Goal: Task Accomplishment & Management: Complete application form

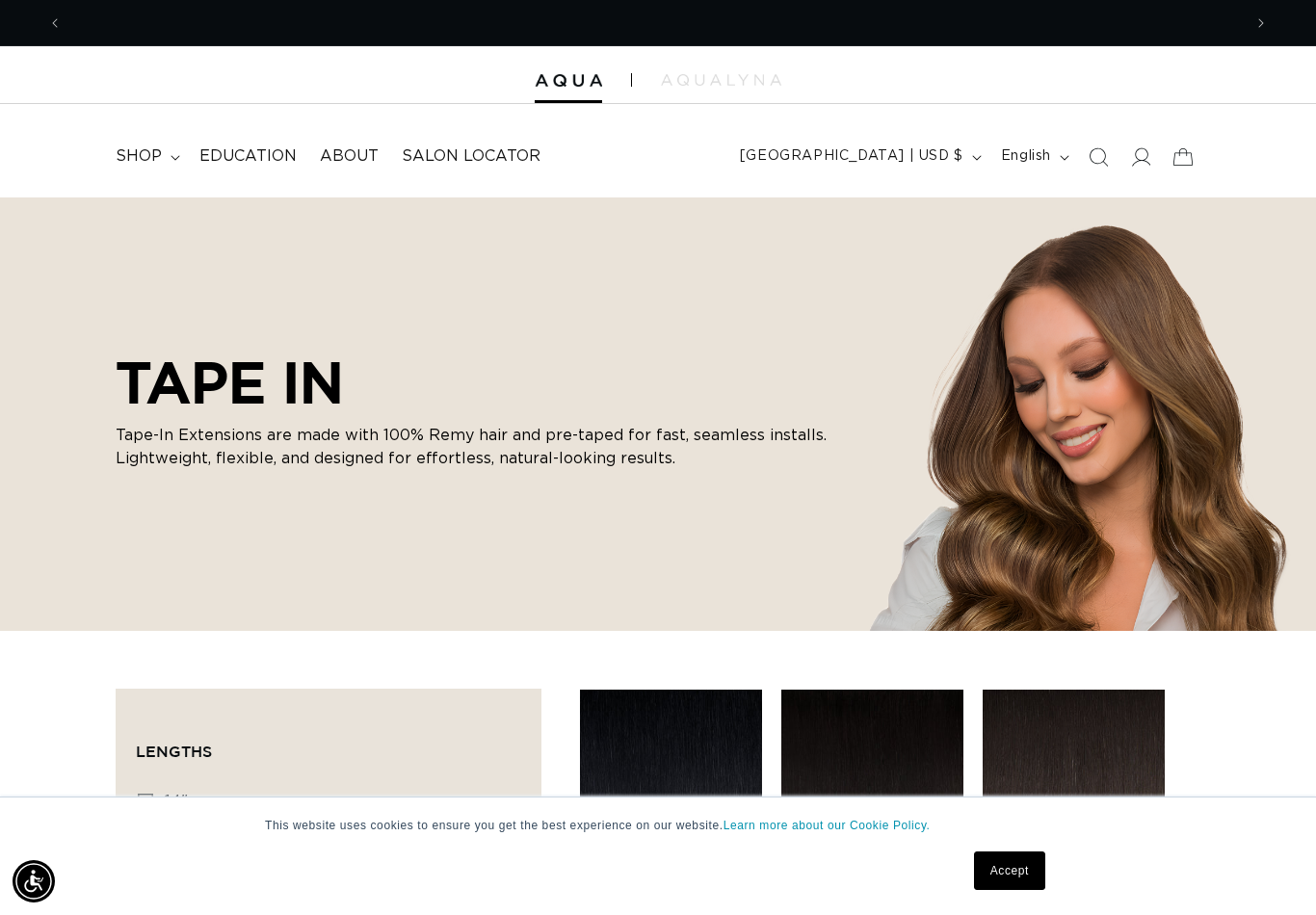
scroll to position [0, 1179]
click at [145, 160] on span "shop" at bounding box center [139, 156] width 46 height 20
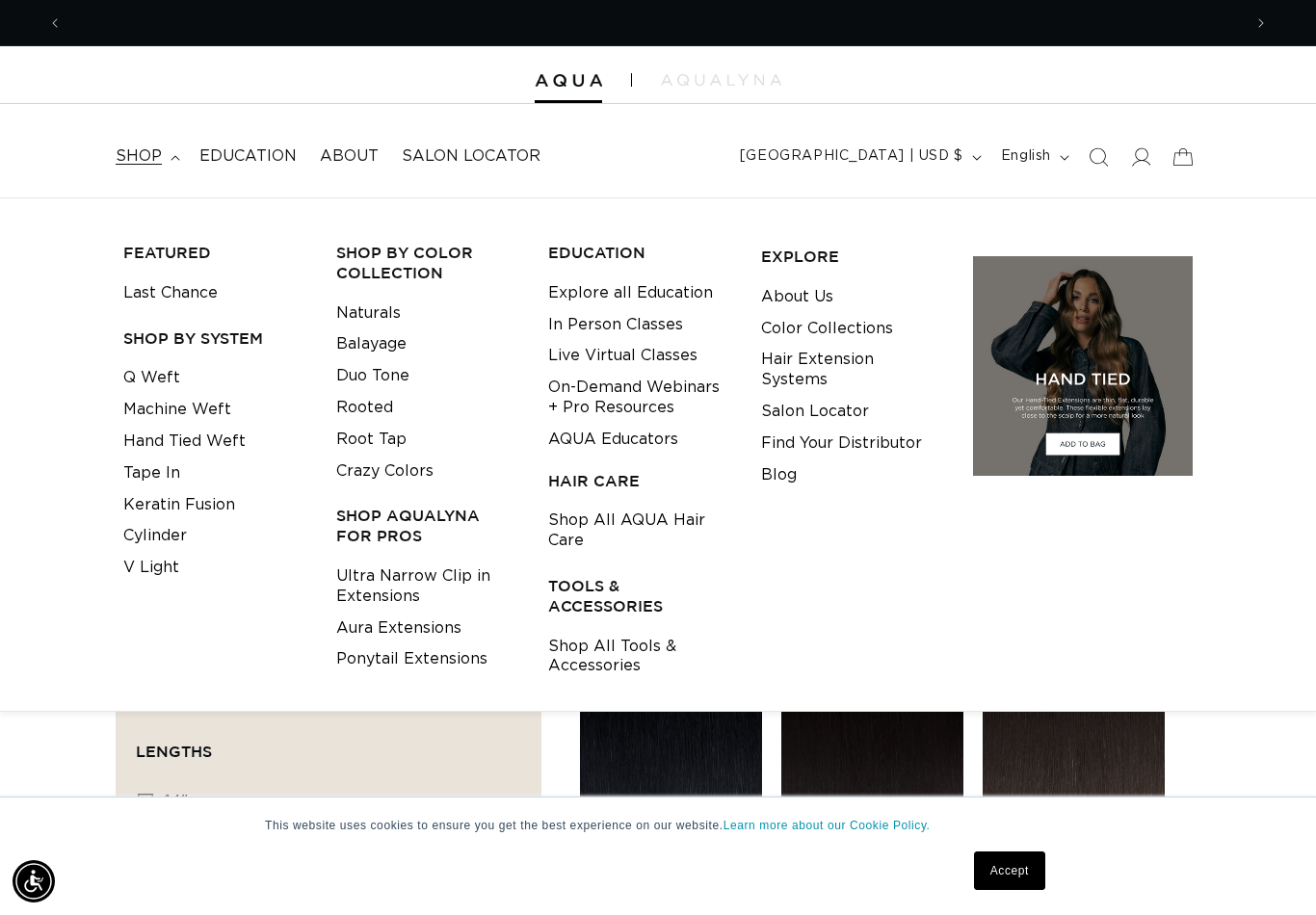
scroll to position [0, 2359]
click at [131, 471] on link "Tape In" at bounding box center [151, 473] width 57 height 32
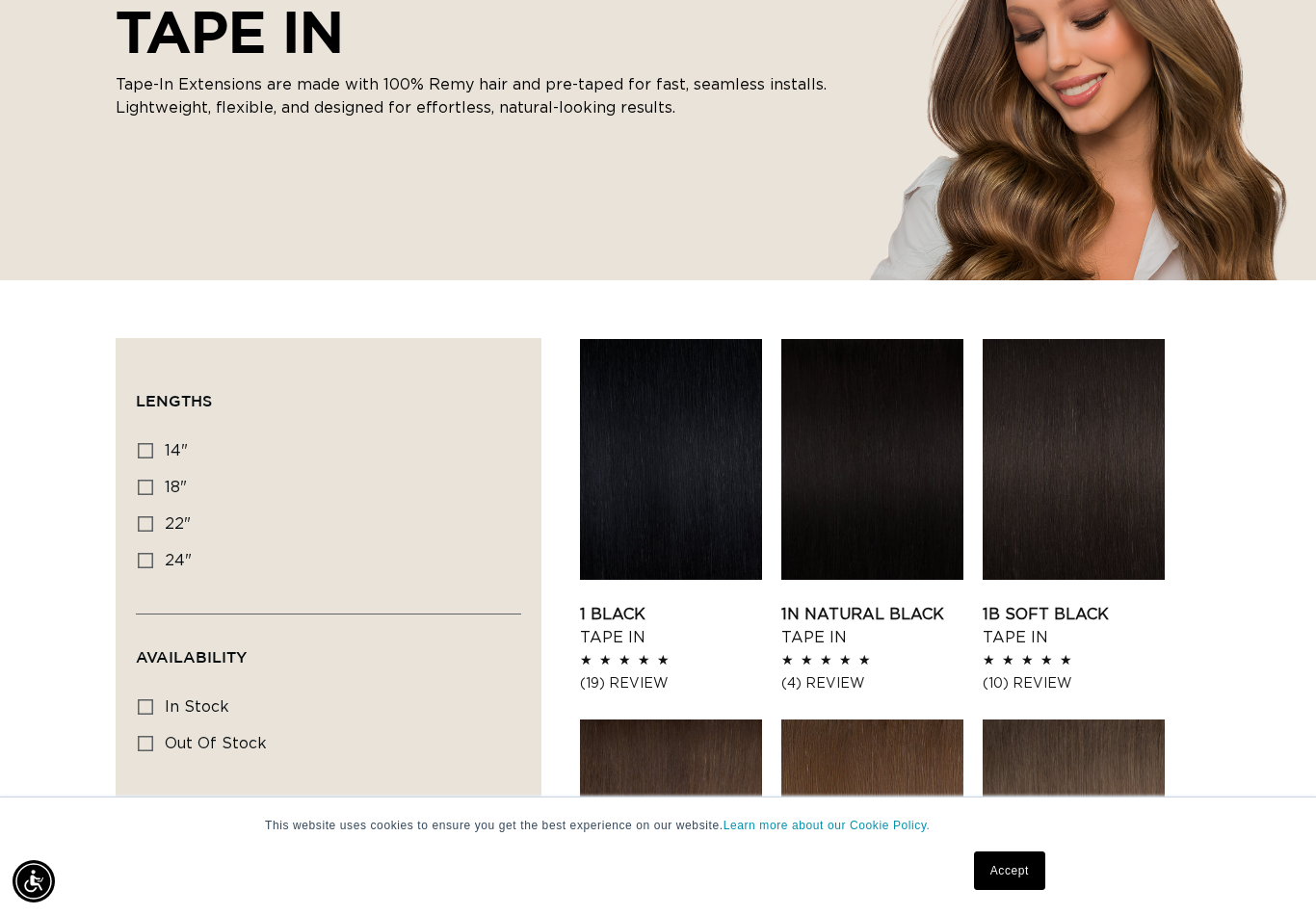
click at [146, 446] on icon at bounding box center [145, 451] width 16 height 16
click at [146, 446] on input "14" 14" (35 products)" at bounding box center [145, 451] width 16 height 16
checkbox input "true"
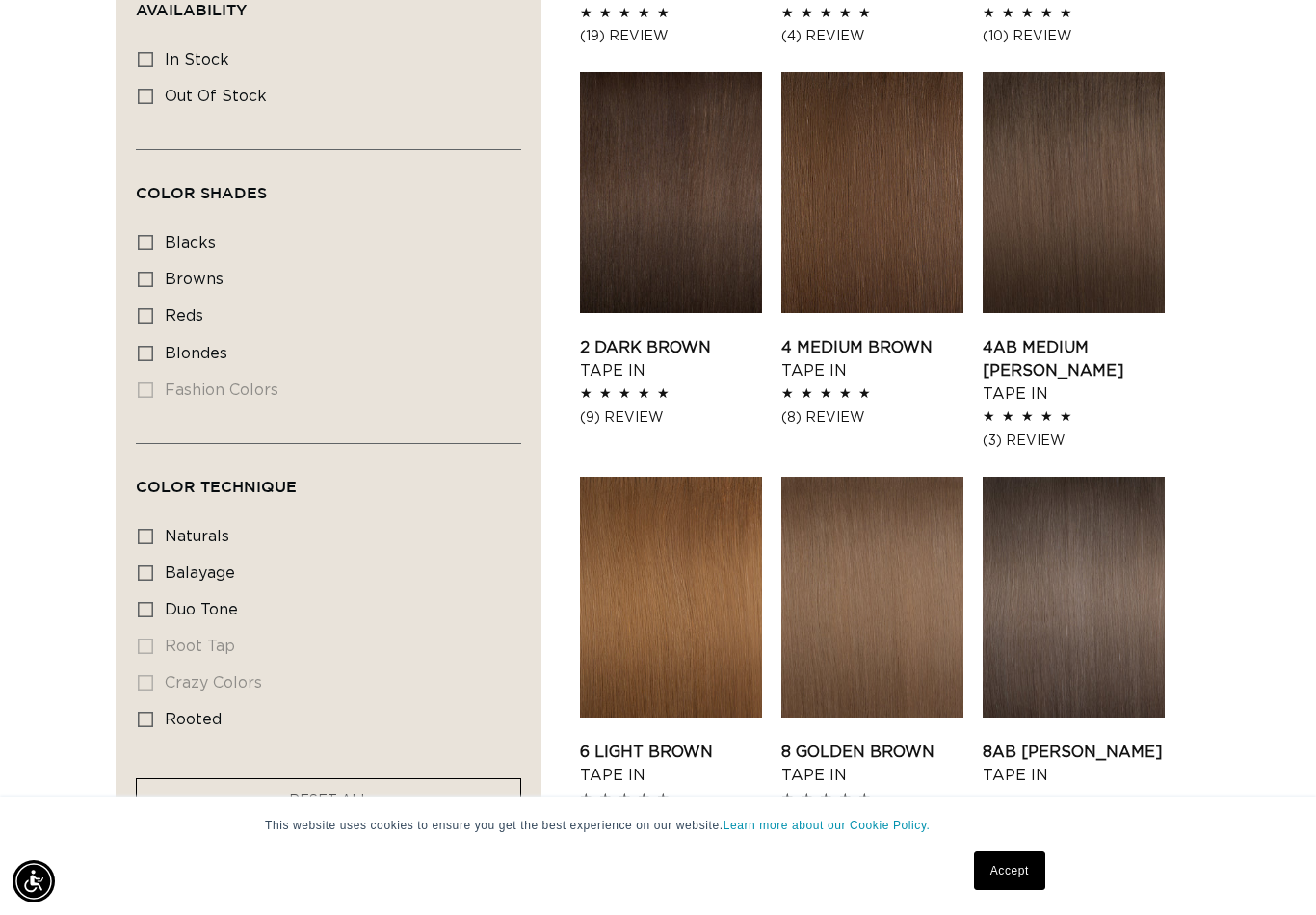
click at [897, 337] on link "4 Medium Brown Tape In" at bounding box center [872, 359] width 182 height 46
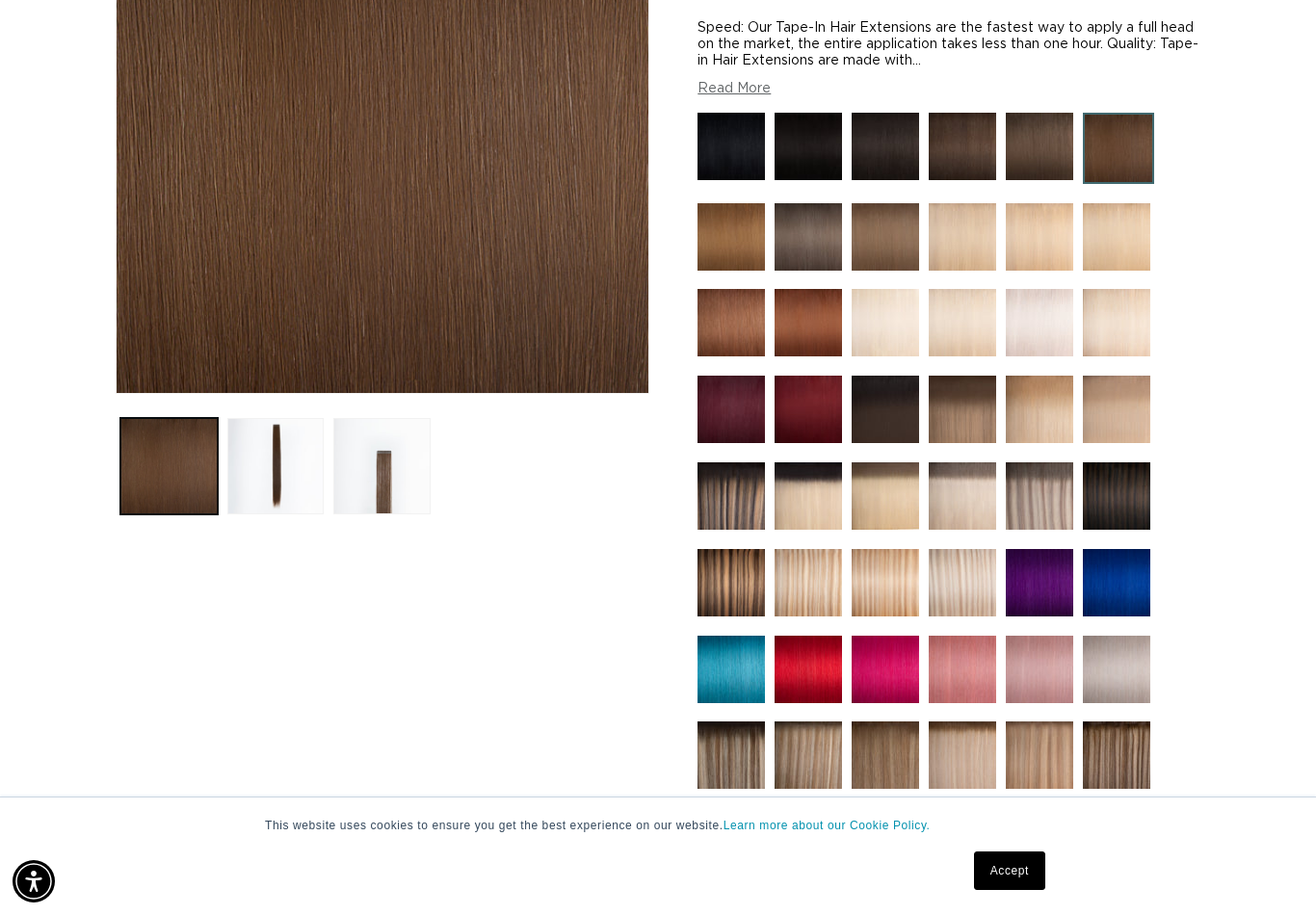
scroll to position [403, 0]
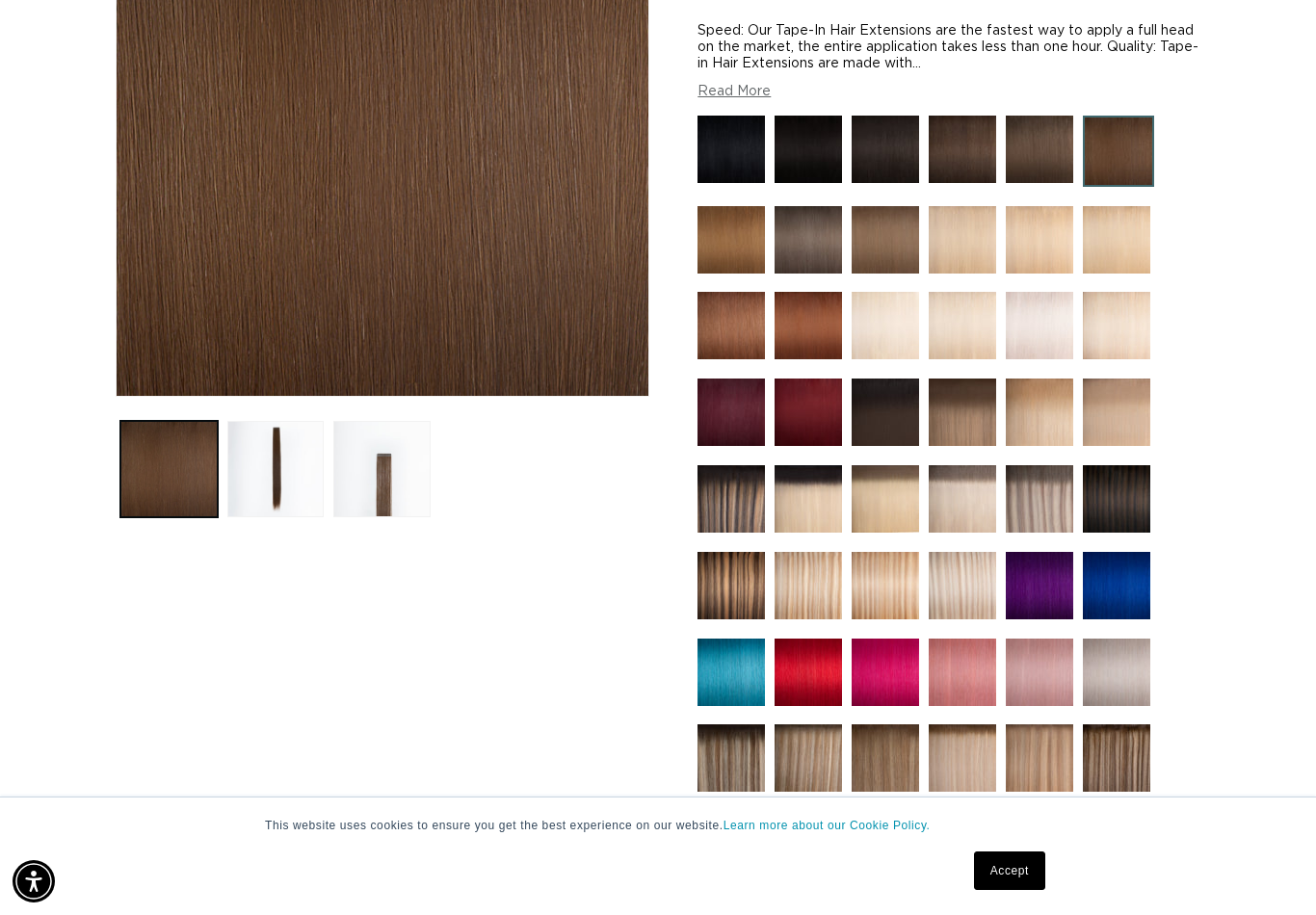
click at [812, 338] on img at bounding box center [808, 325] width 67 height 67
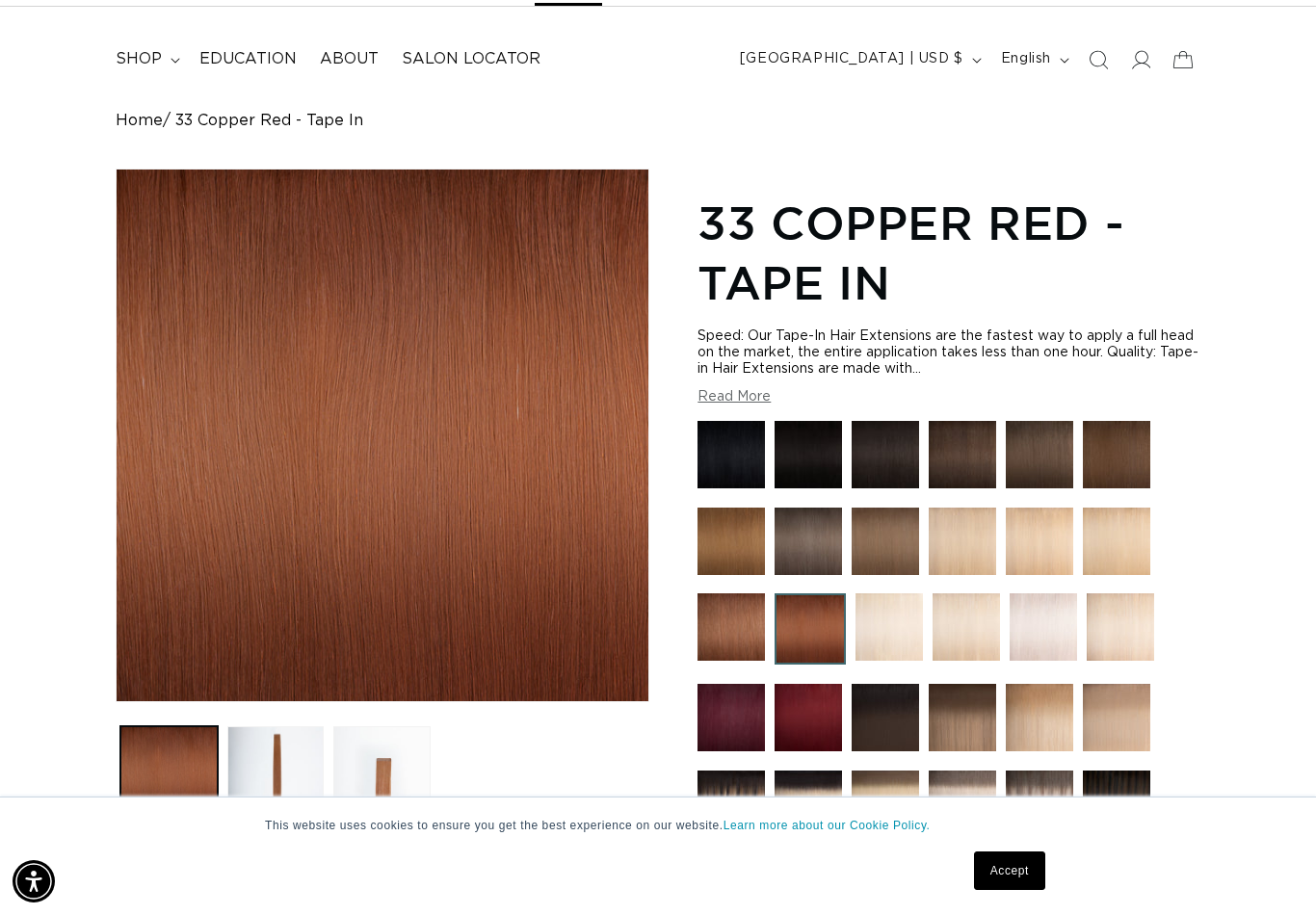
scroll to position [0, 1179]
click at [733, 647] on img at bounding box center [731, 626] width 67 height 67
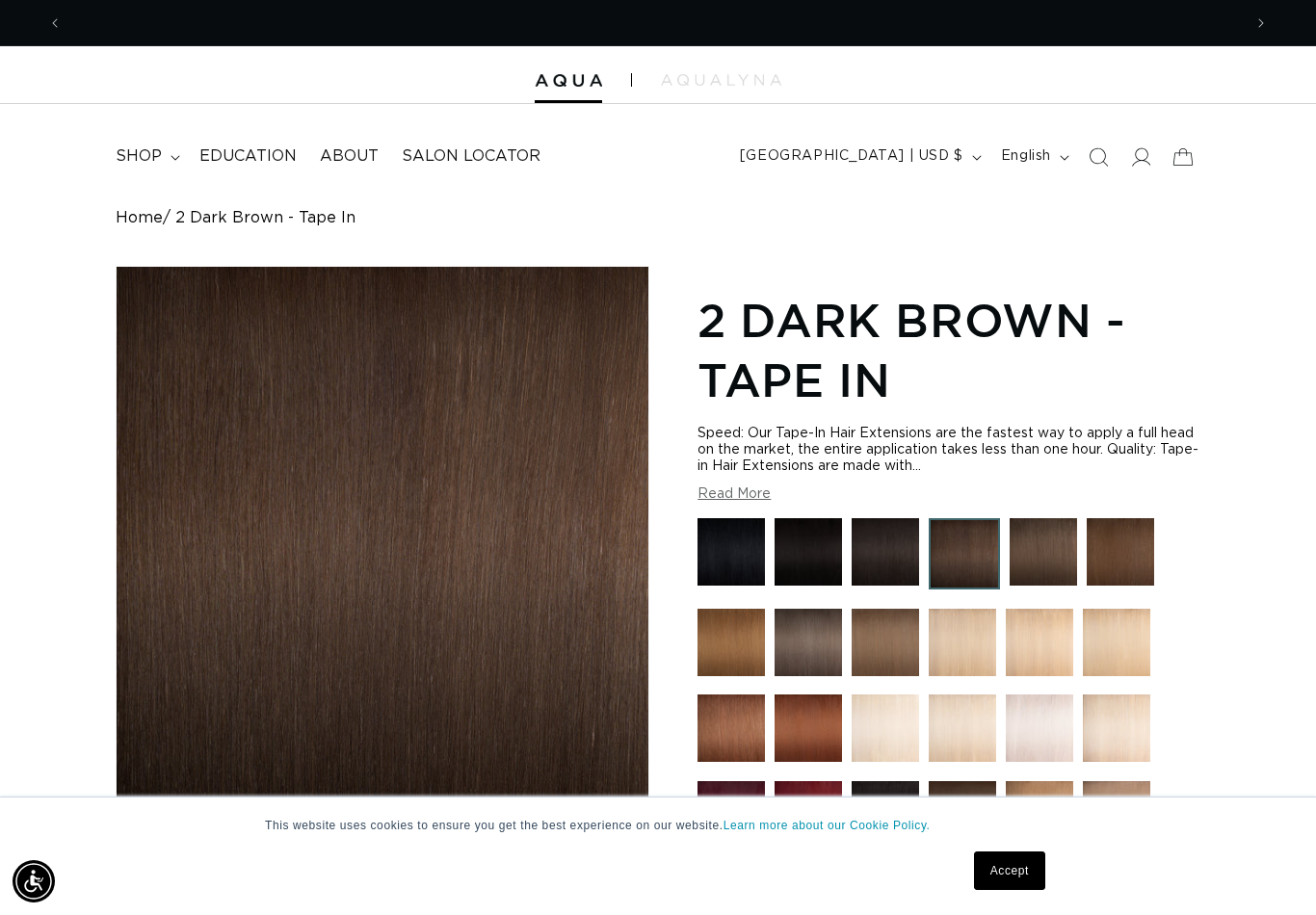
scroll to position [0, 1179]
click at [1138, 553] on img at bounding box center [1120, 551] width 67 height 67
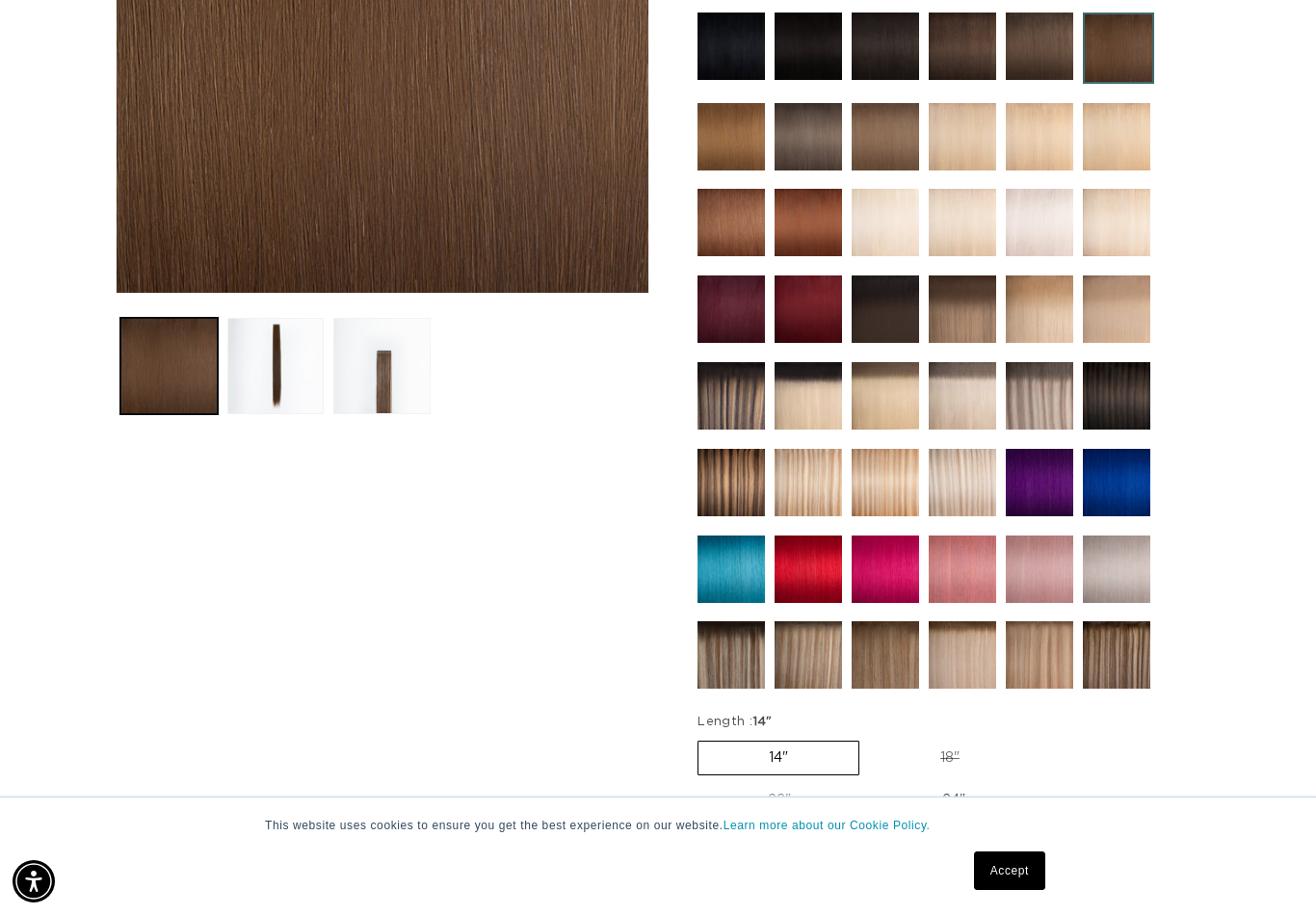
scroll to position [514, 0]
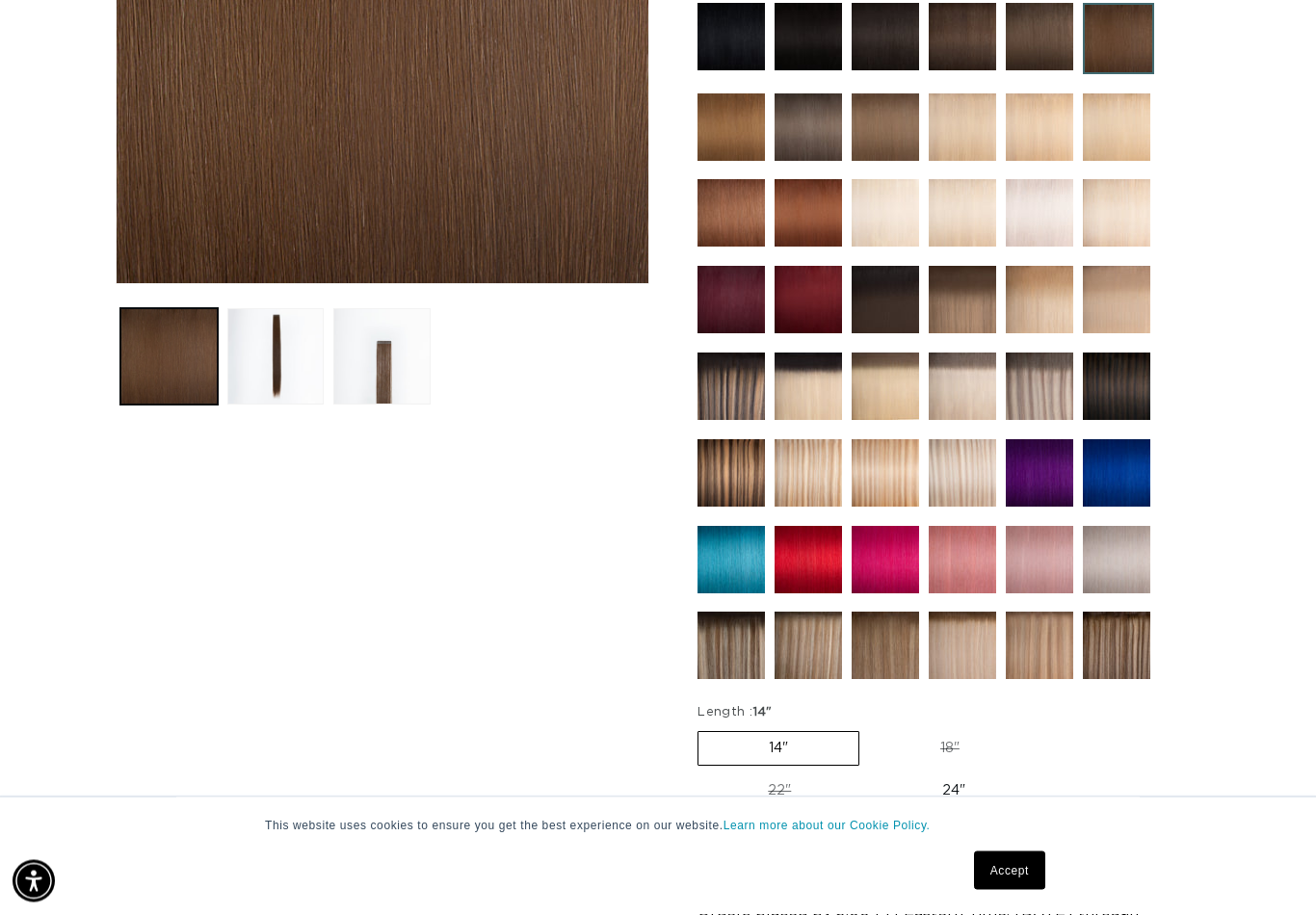
click at [279, 359] on button "Load image 2 in gallery view" at bounding box center [276, 358] width 98 height 98
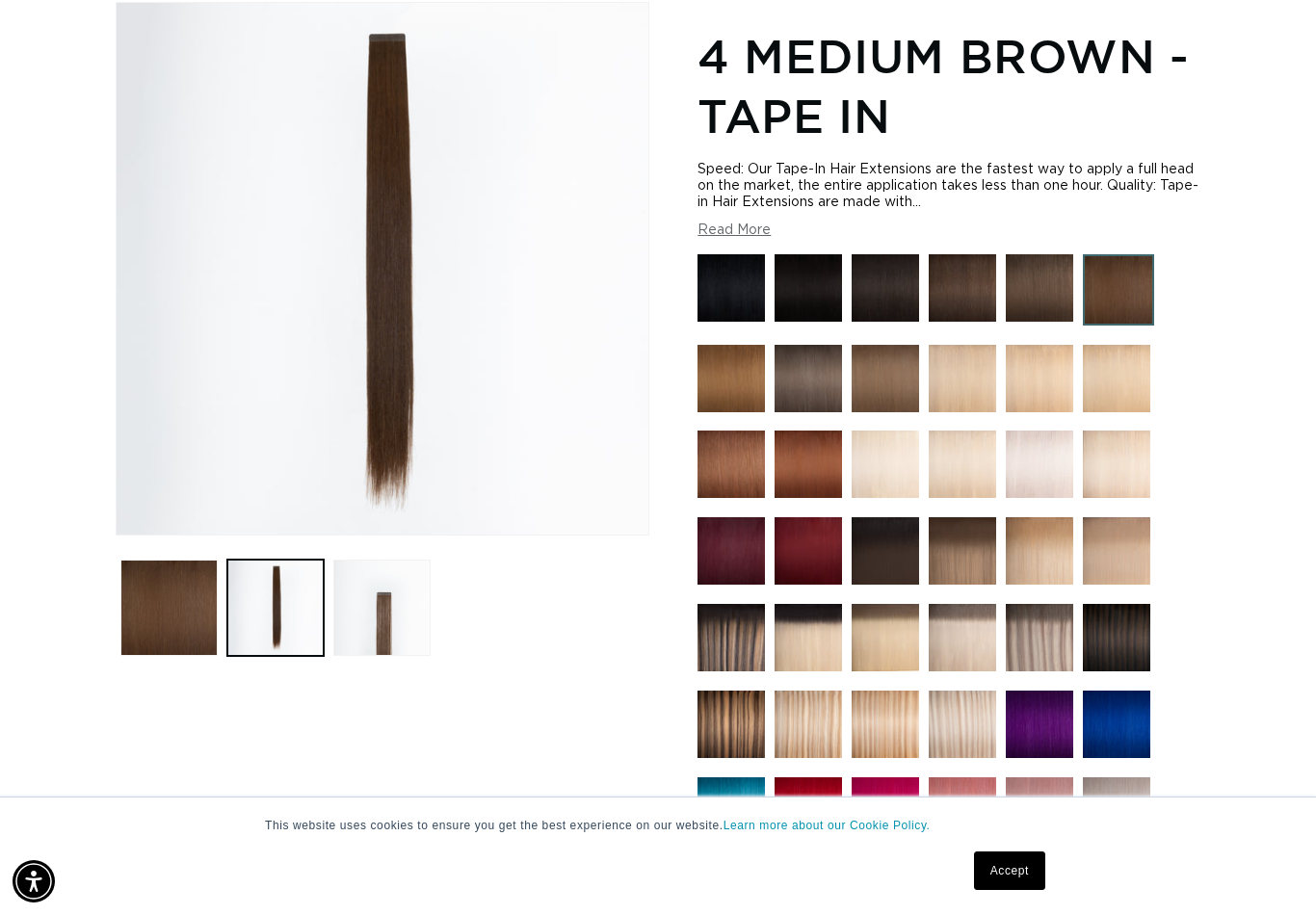
scroll to position [0, 2359]
click at [179, 607] on button "Load image 1 in gallery view" at bounding box center [169, 609] width 98 height 98
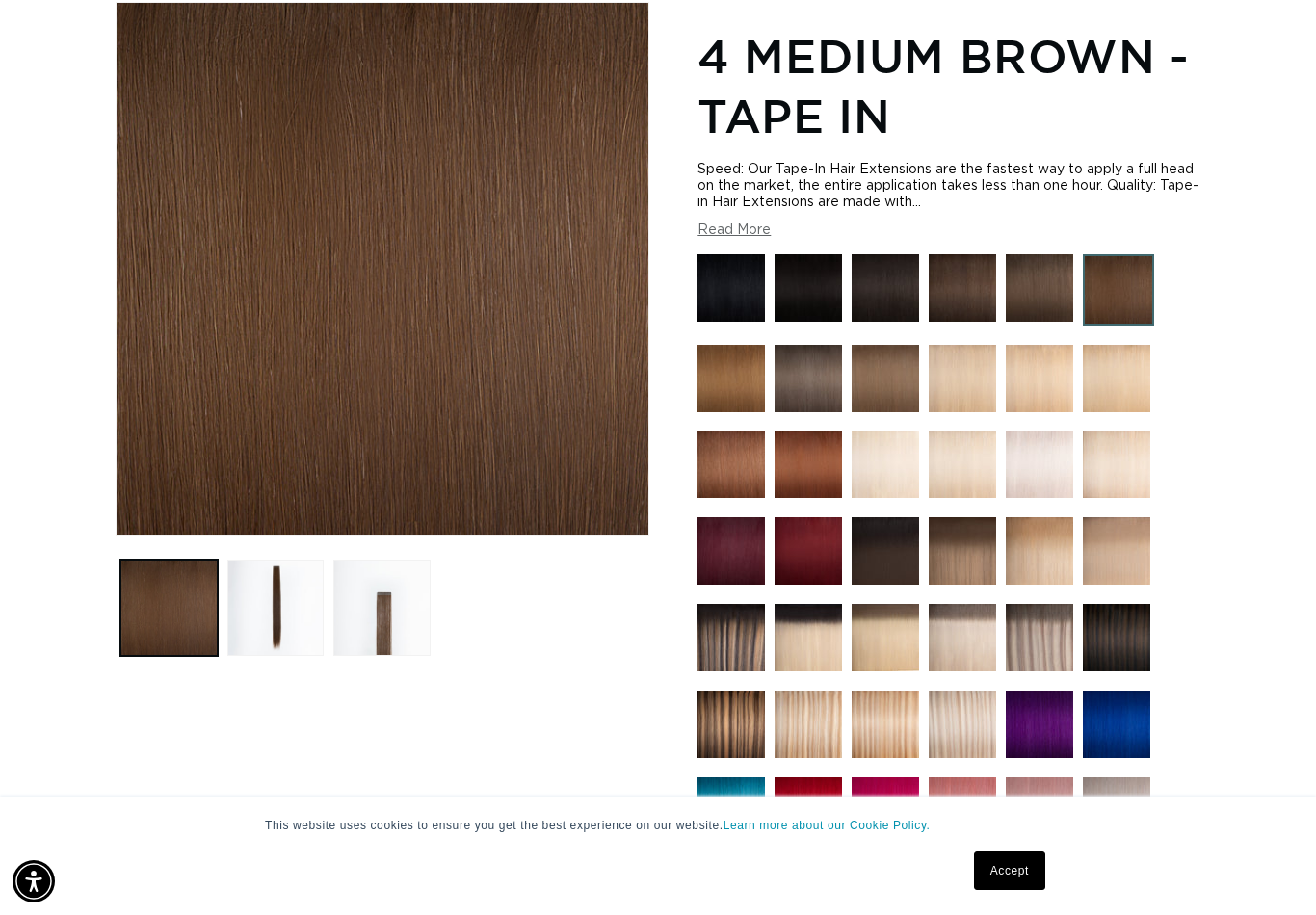
scroll to position [0, 0]
click at [274, 596] on button "Load image 2 in gallery view" at bounding box center [276, 609] width 98 height 98
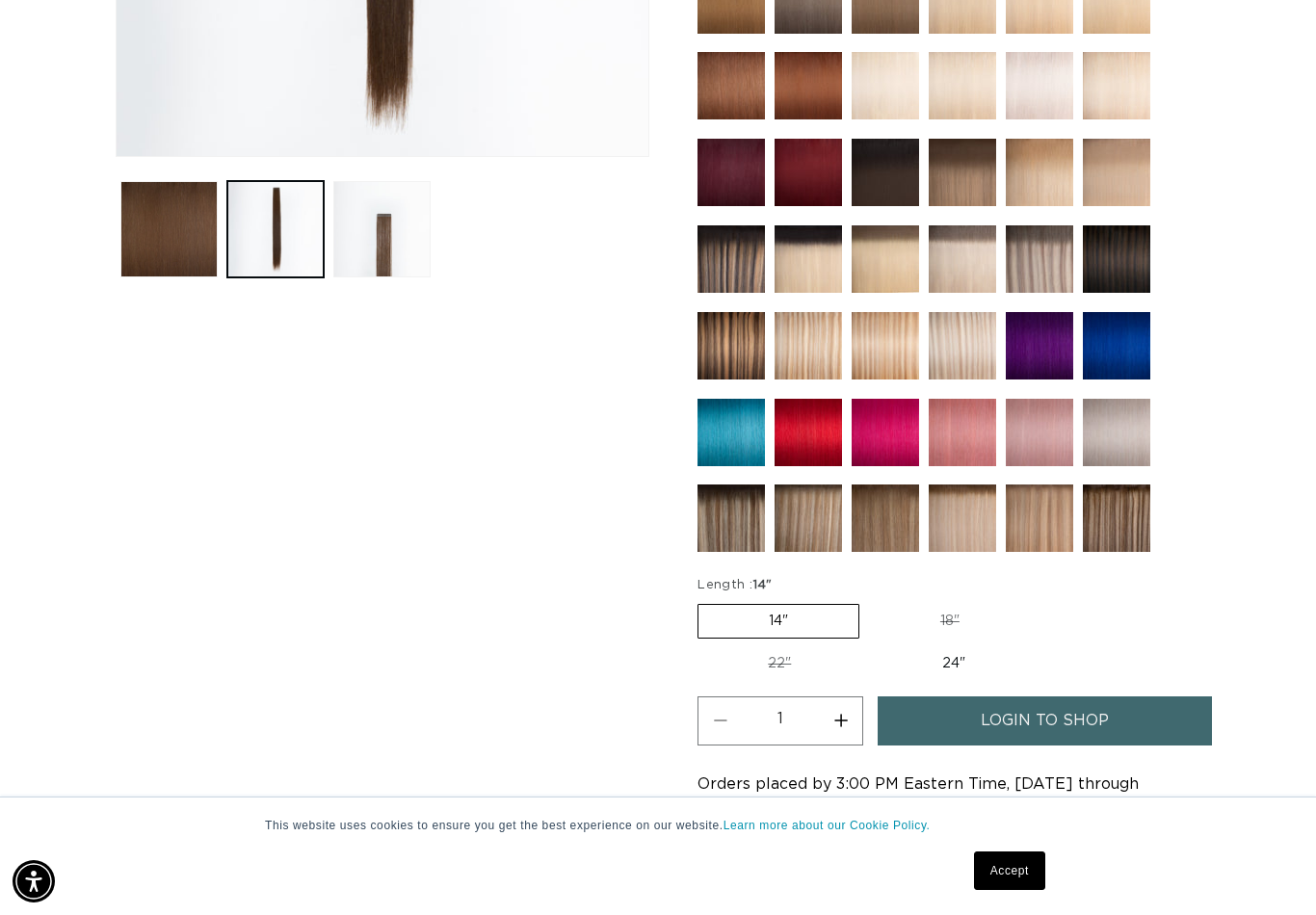
scroll to position [0, 2359]
click at [856, 733] on button "Increase quantity for 4 Medium Brown - Tape In" at bounding box center [841, 721] width 43 height 49
type input "2"
click at [985, 735] on span "login to shop" at bounding box center [1045, 721] width 128 height 49
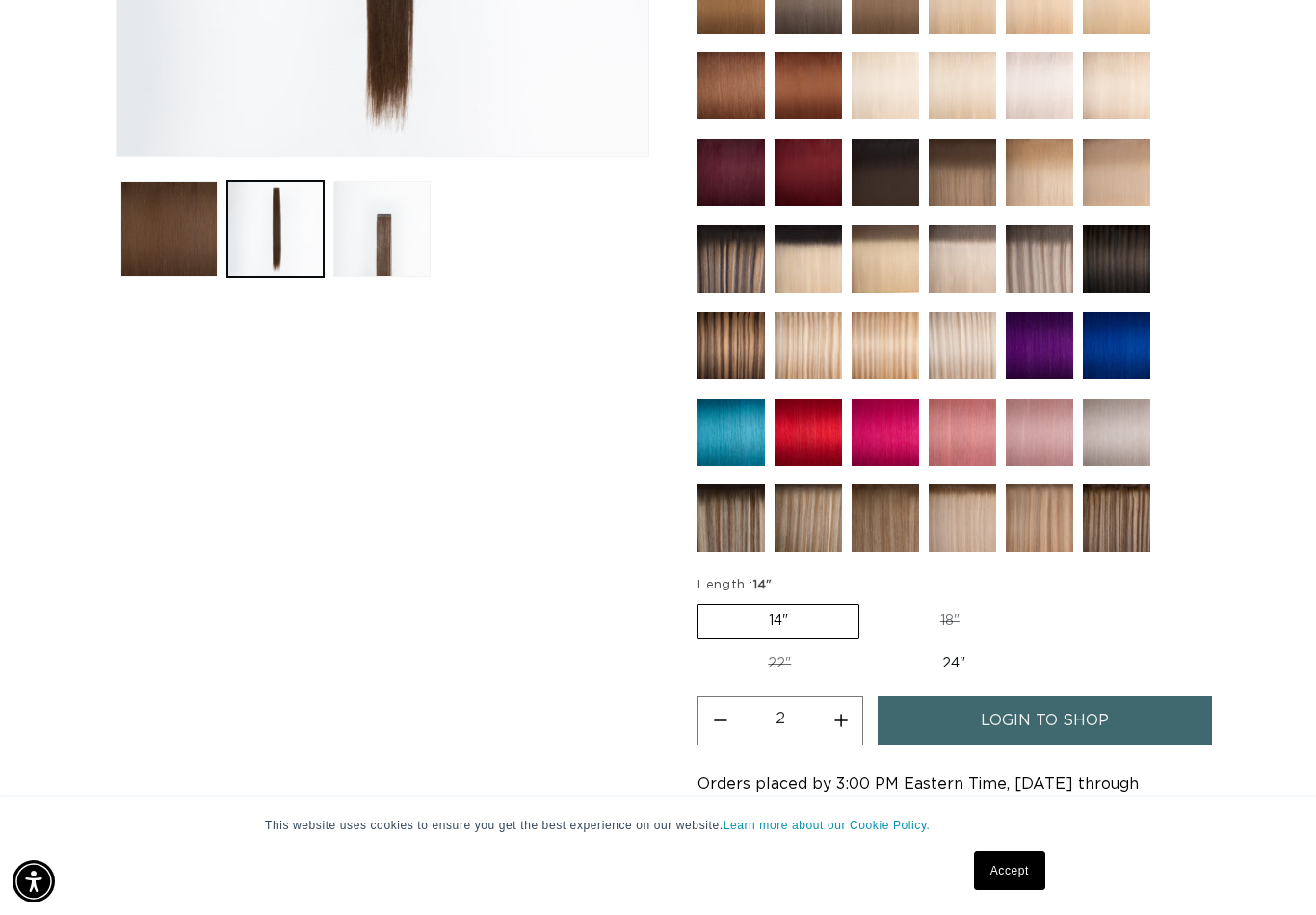
scroll to position [672, 0]
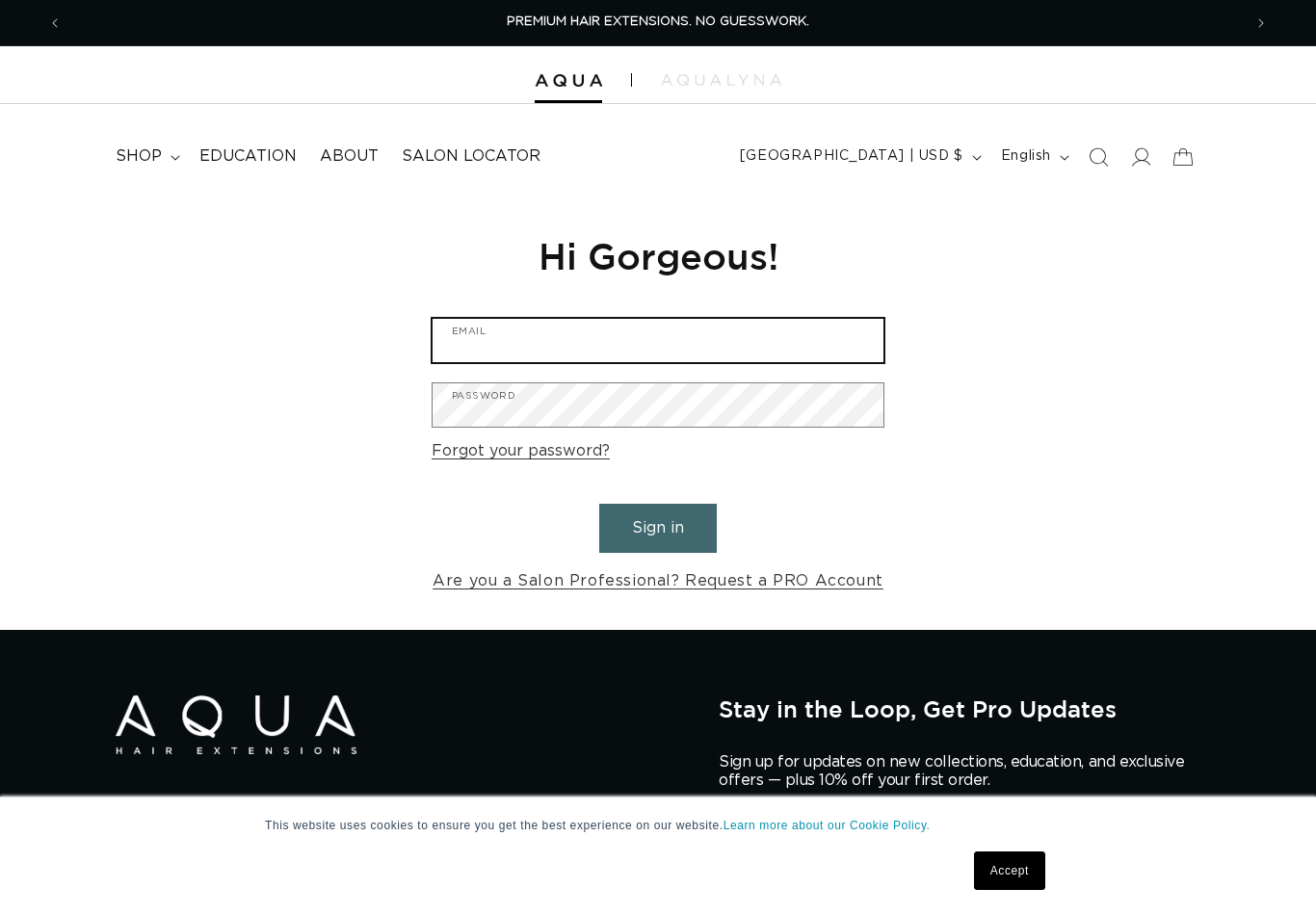
click at [768, 351] on input "Email" at bounding box center [658, 340] width 451 height 43
click at [1156, 312] on div "Reset your password We will send you an email to reset your password Email Subm…" at bounding box center [658, 413] width 1316 height 432
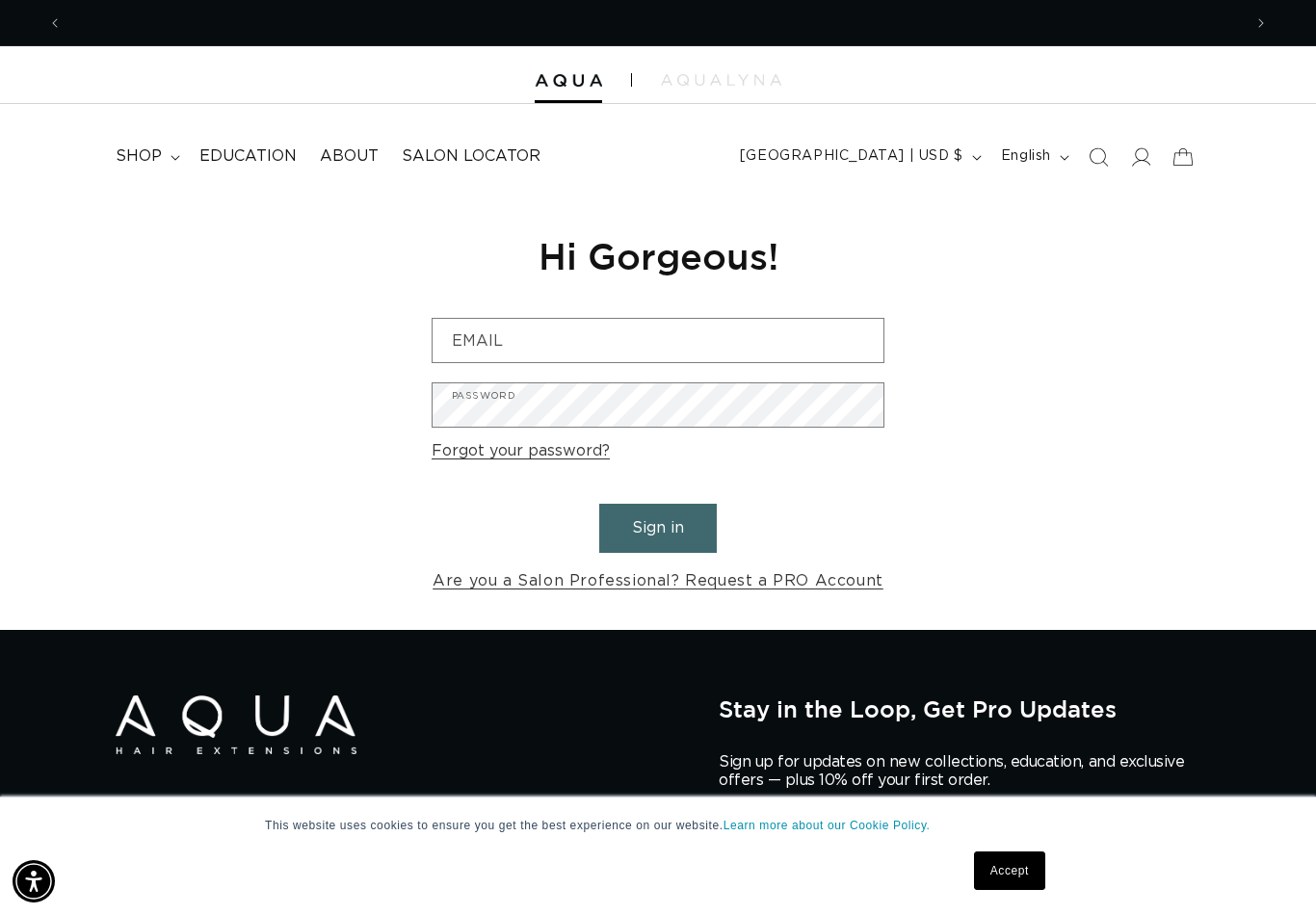
scroll to position [0, 1179]
click at [787, 582] on link "Are you a Salon Professional? Request a PRO Account" at bounding box center [658, 581] width 451 height 28
click at [1147, 166] on icon at bounding box center [1141, 157] width 20 height 20
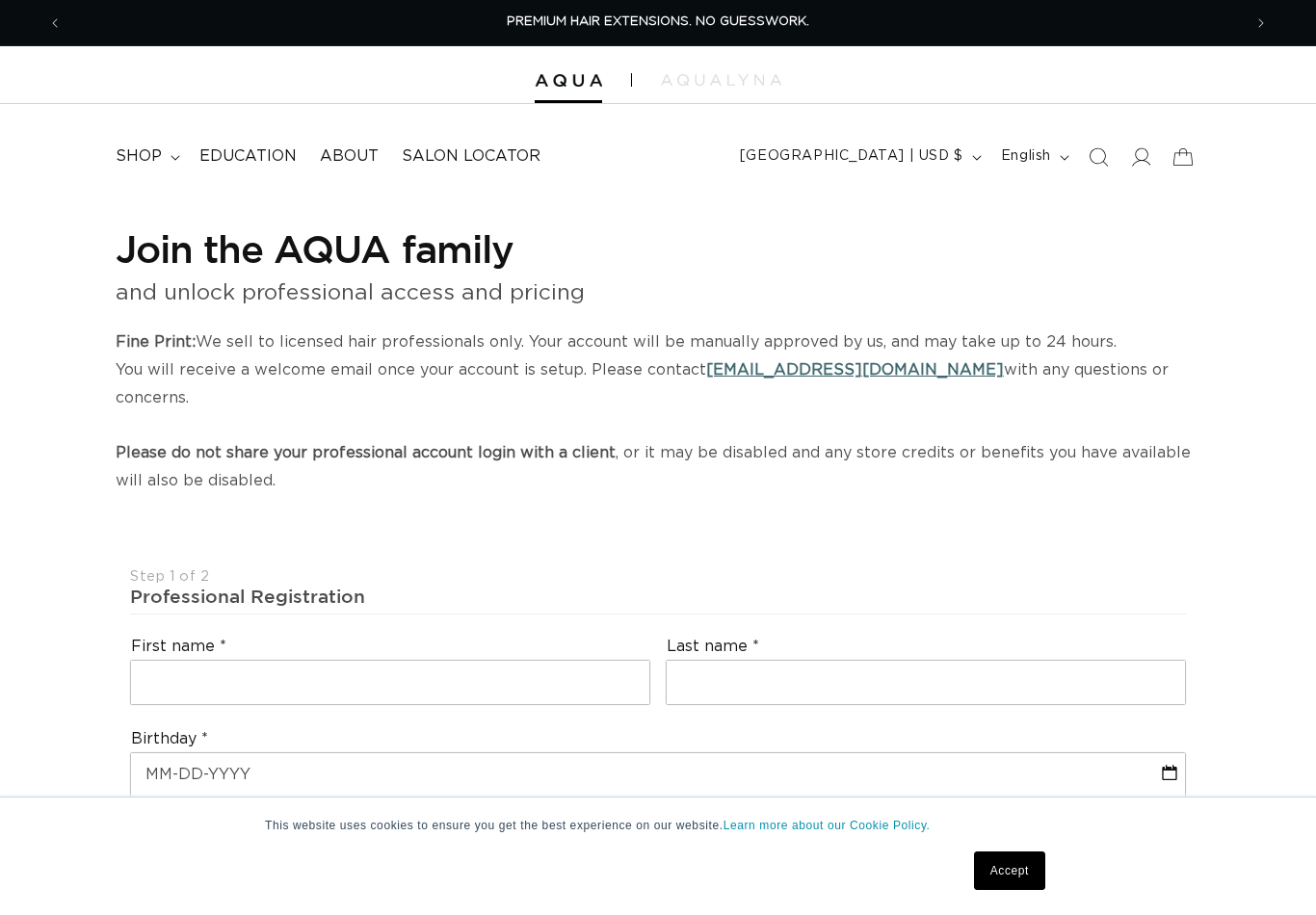
select select "US"
select select "[GEOGRAPHIC_DATA]"
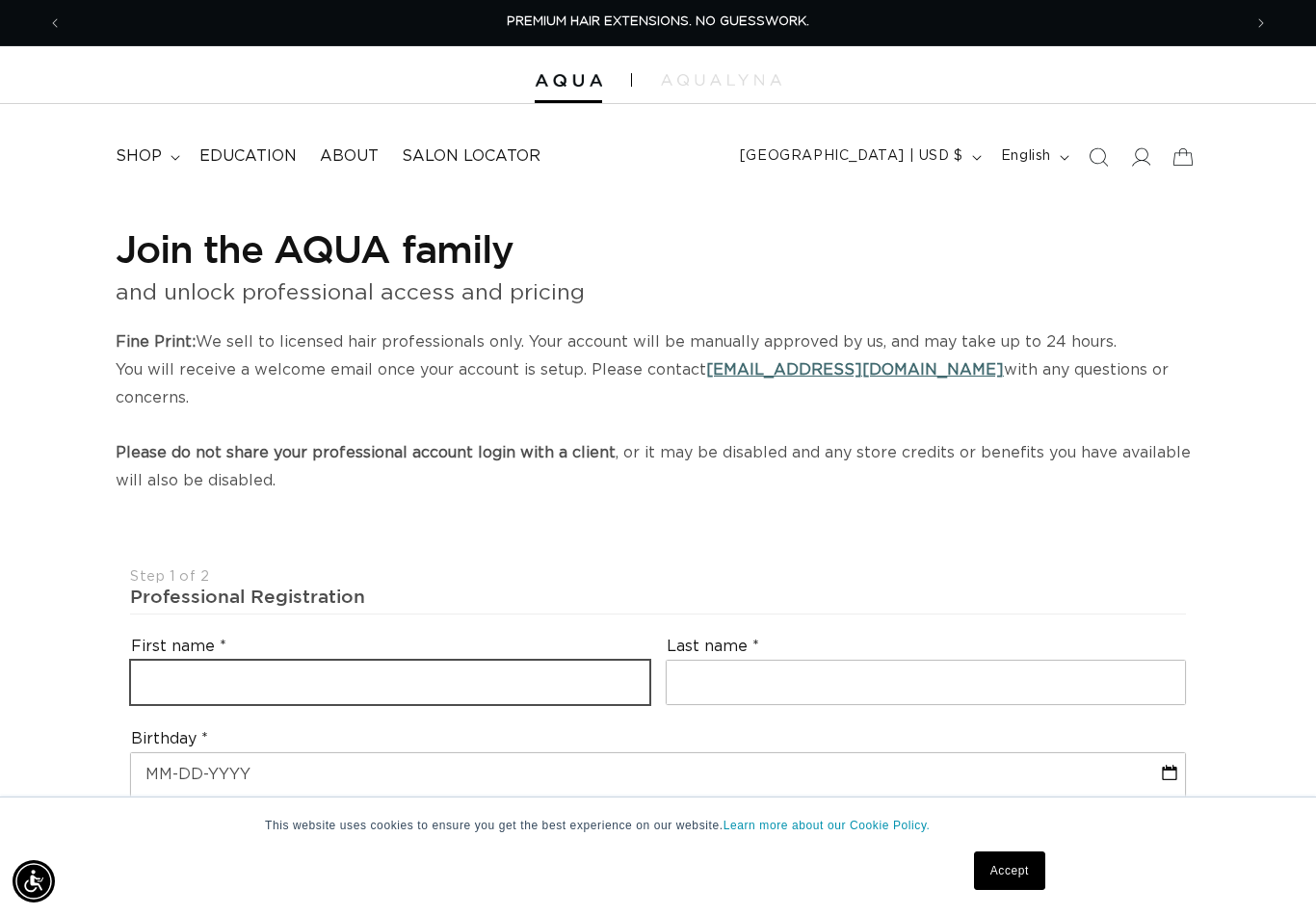
click at [586, 661] on input "text" at bounding box center [389, 683] width 518 height 43
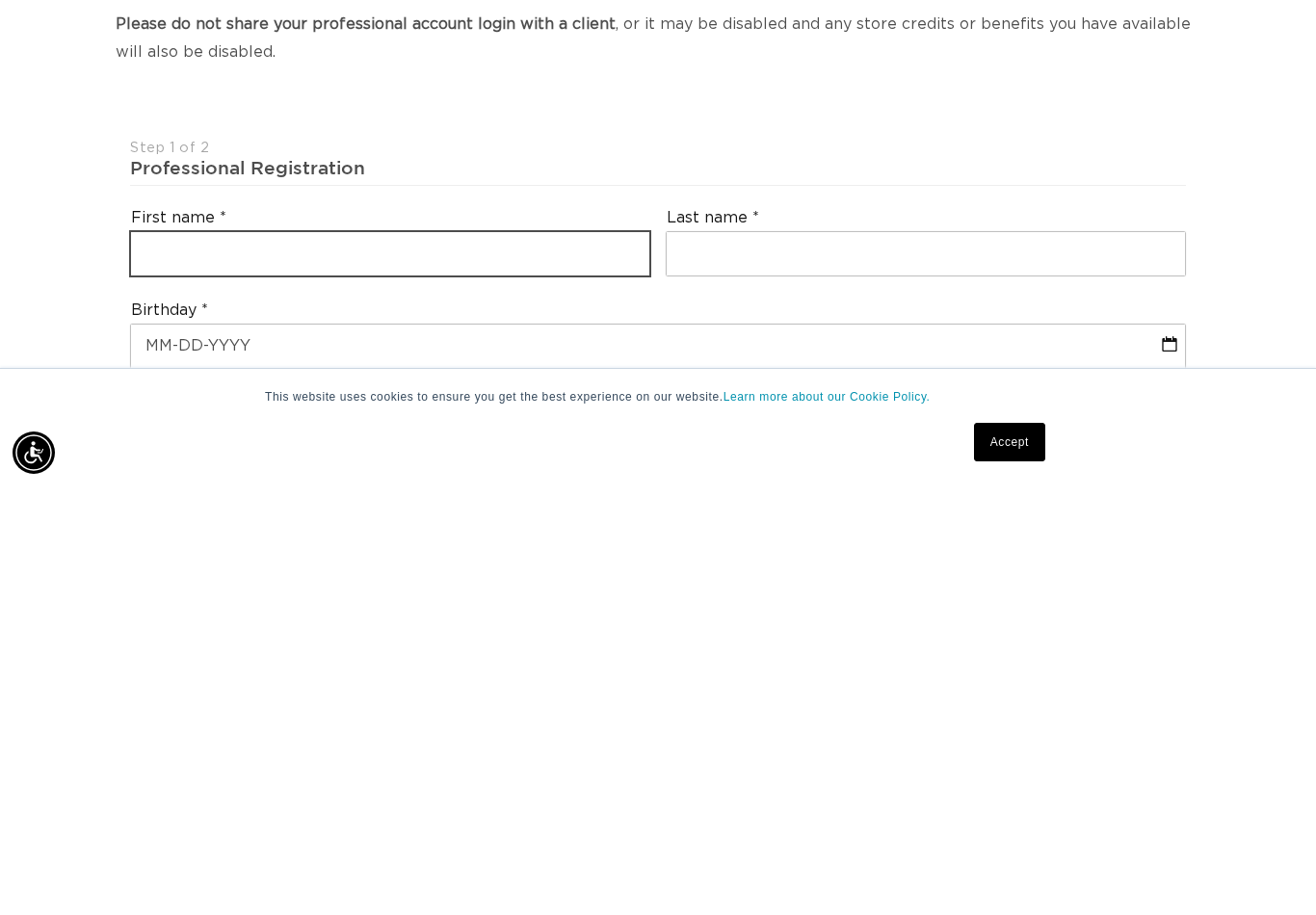
scroll to position [0, 1179]
type input "Madeleine"
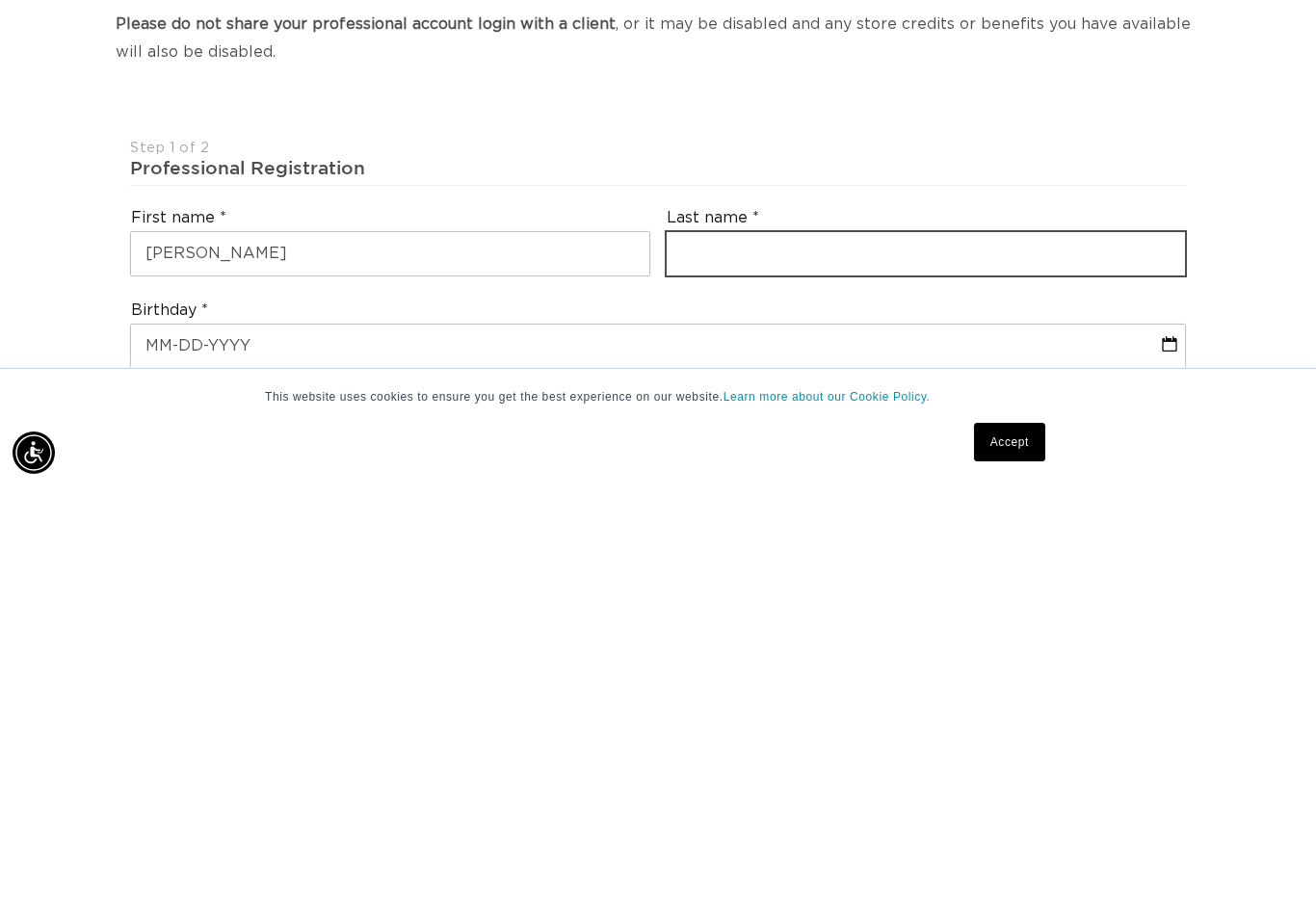
scroll to position [0, 2359]
type input "Taber"
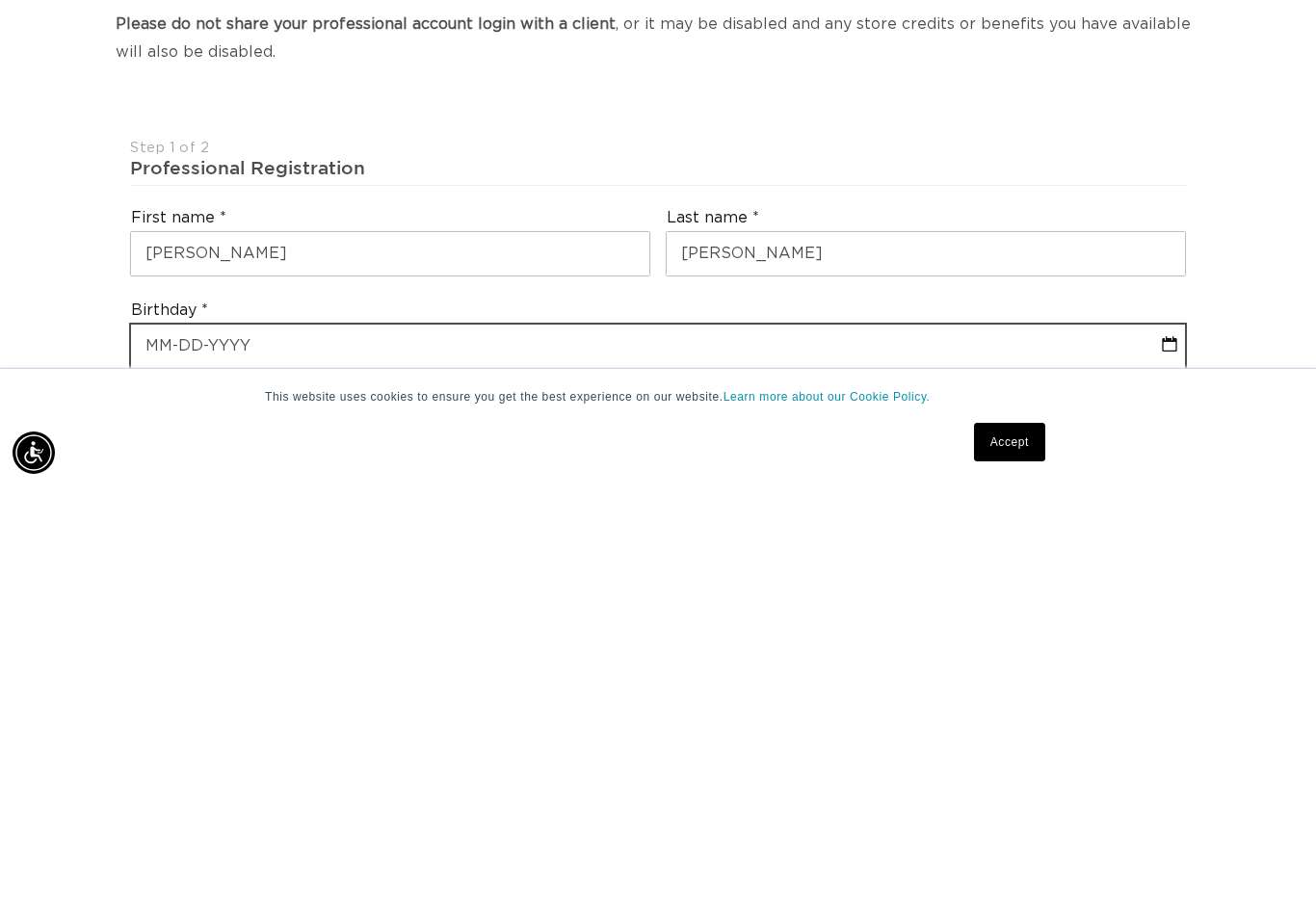
select select "8"
select select "2025"
type input "0"
select select "8"
select select "2025"
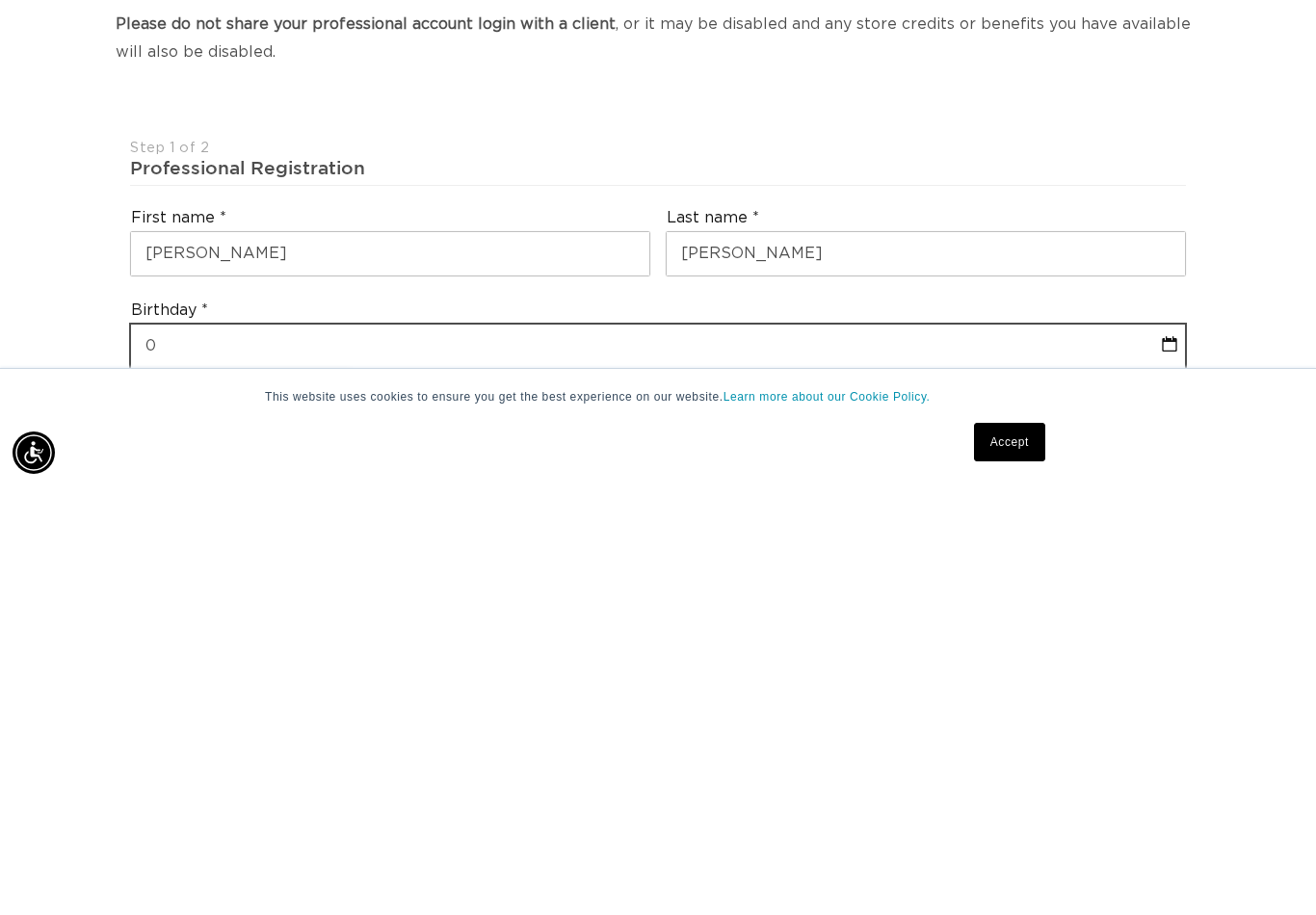
type input "02"
select select "8"
select select "2025"
type input "02-2"
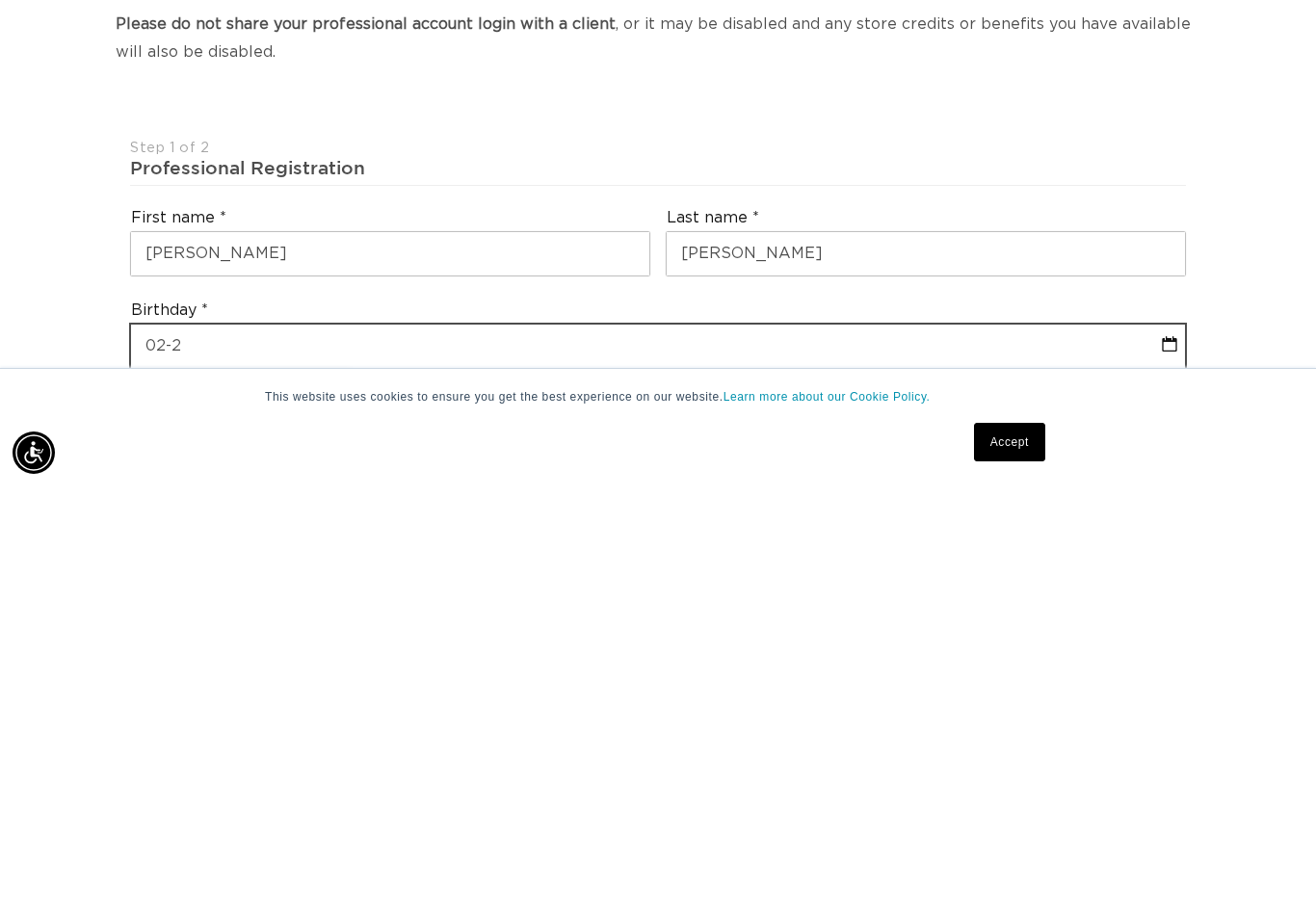
select select "8"
select select "2025"
type input "02-22"
select select "8"
select select "2025"
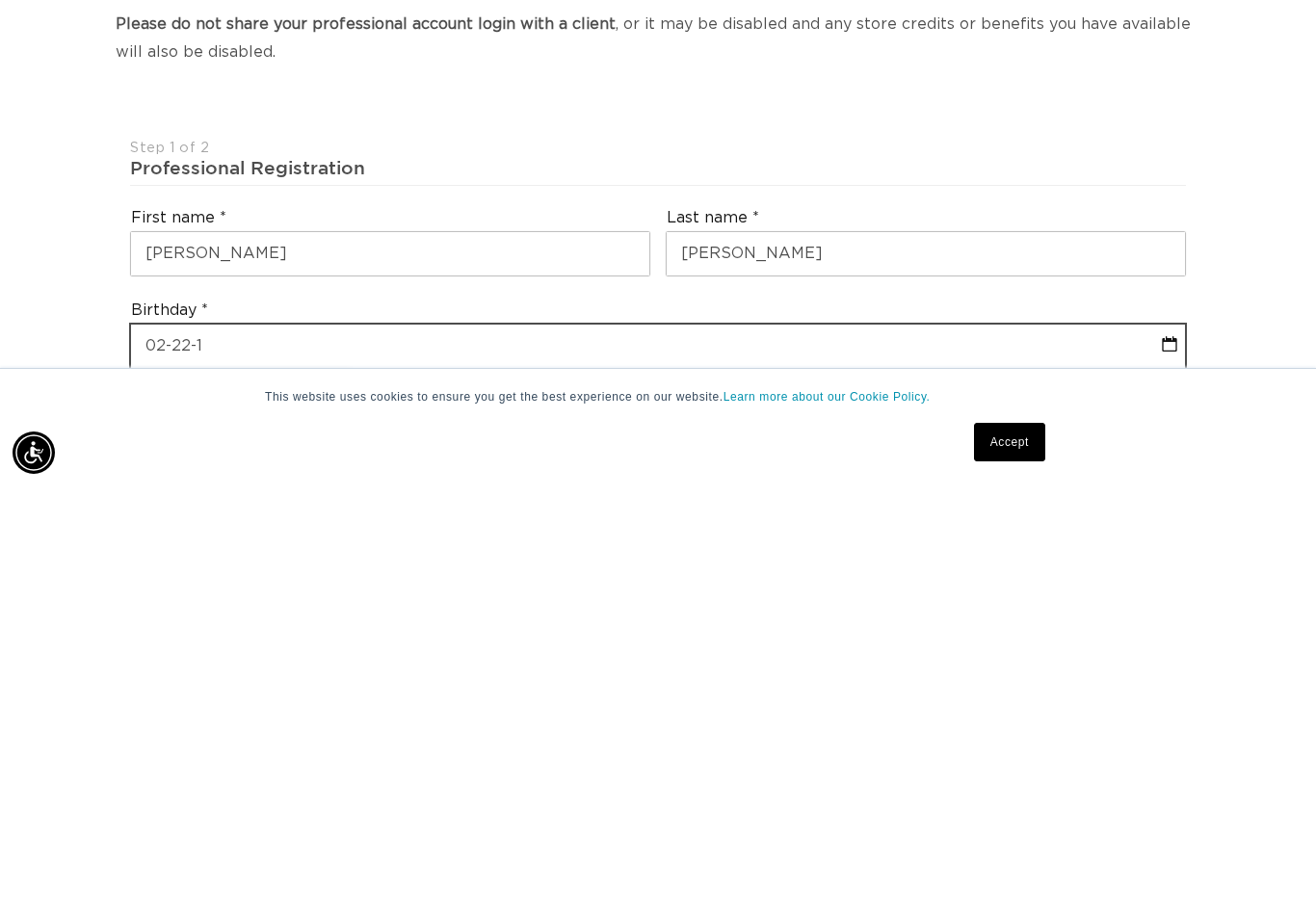
type input "02-22-1"
select select "8"
select select "2025"
type input "02-22-19"
select select "8"
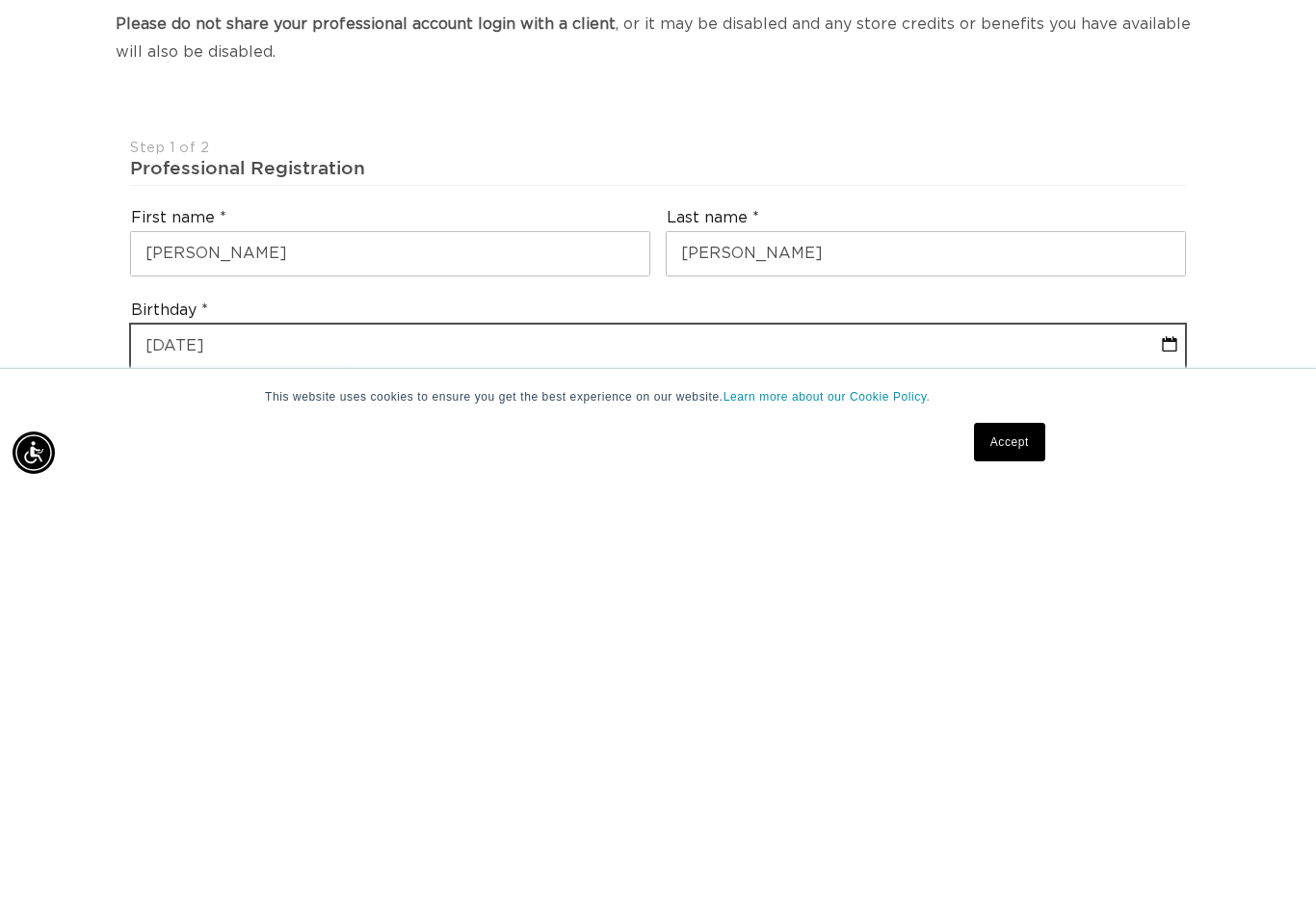
select select "2025"
type input "[DATE]"
select select "1"
select select "1991"
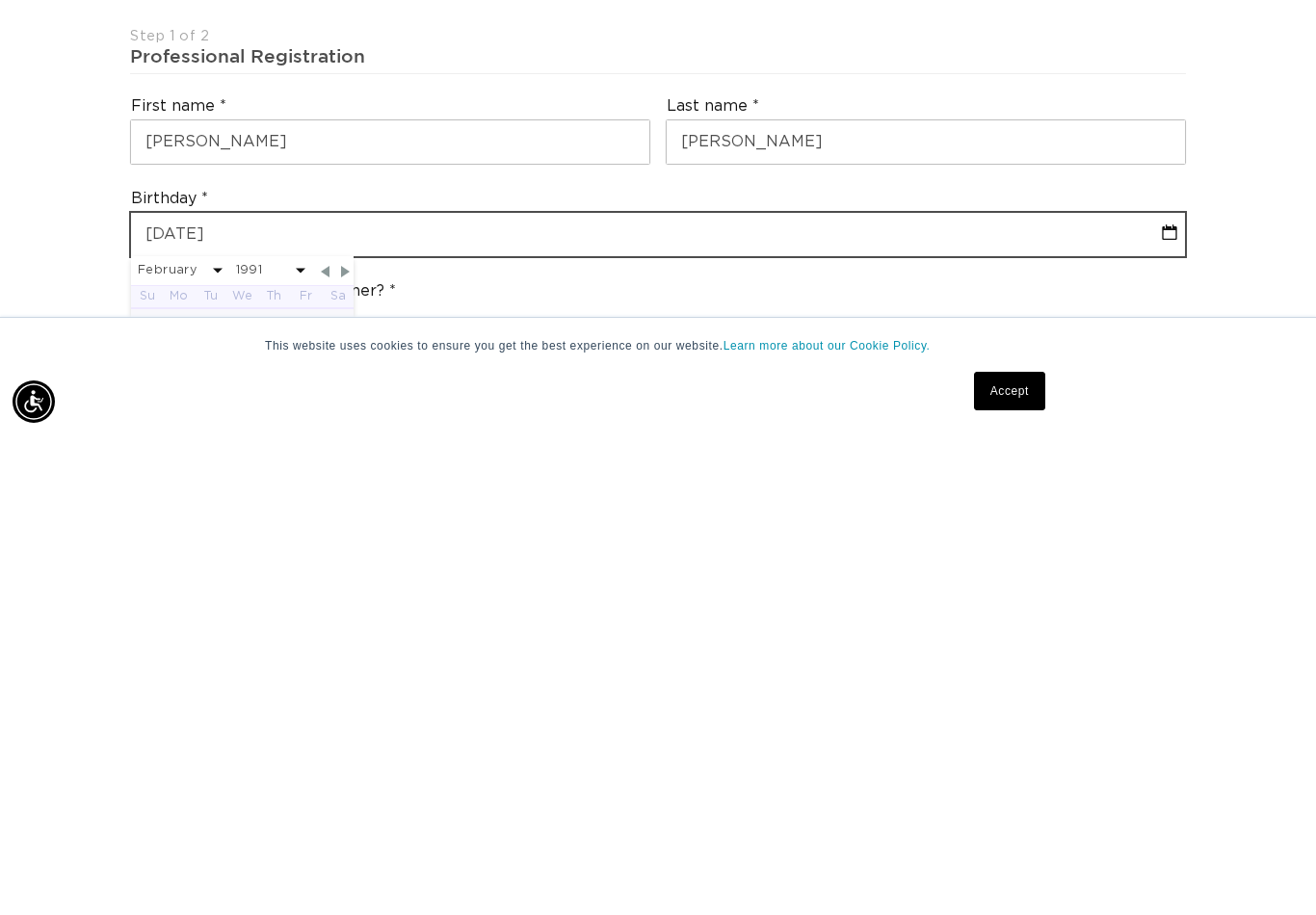
type input "[DATE]"
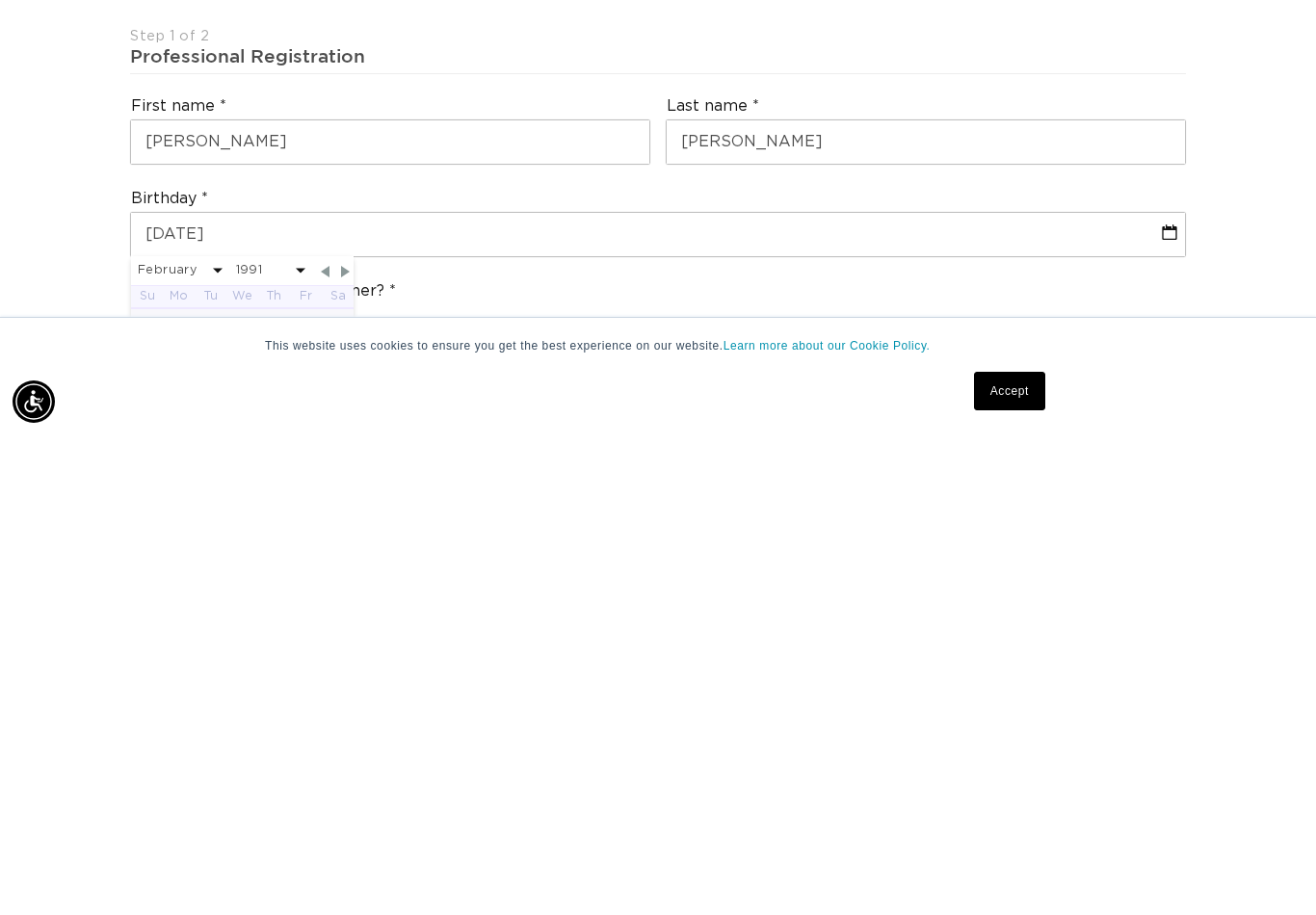
click at [823, 828] on div "What's the name of your salon?" at bounding box center [658, 874] width 1071 height 93
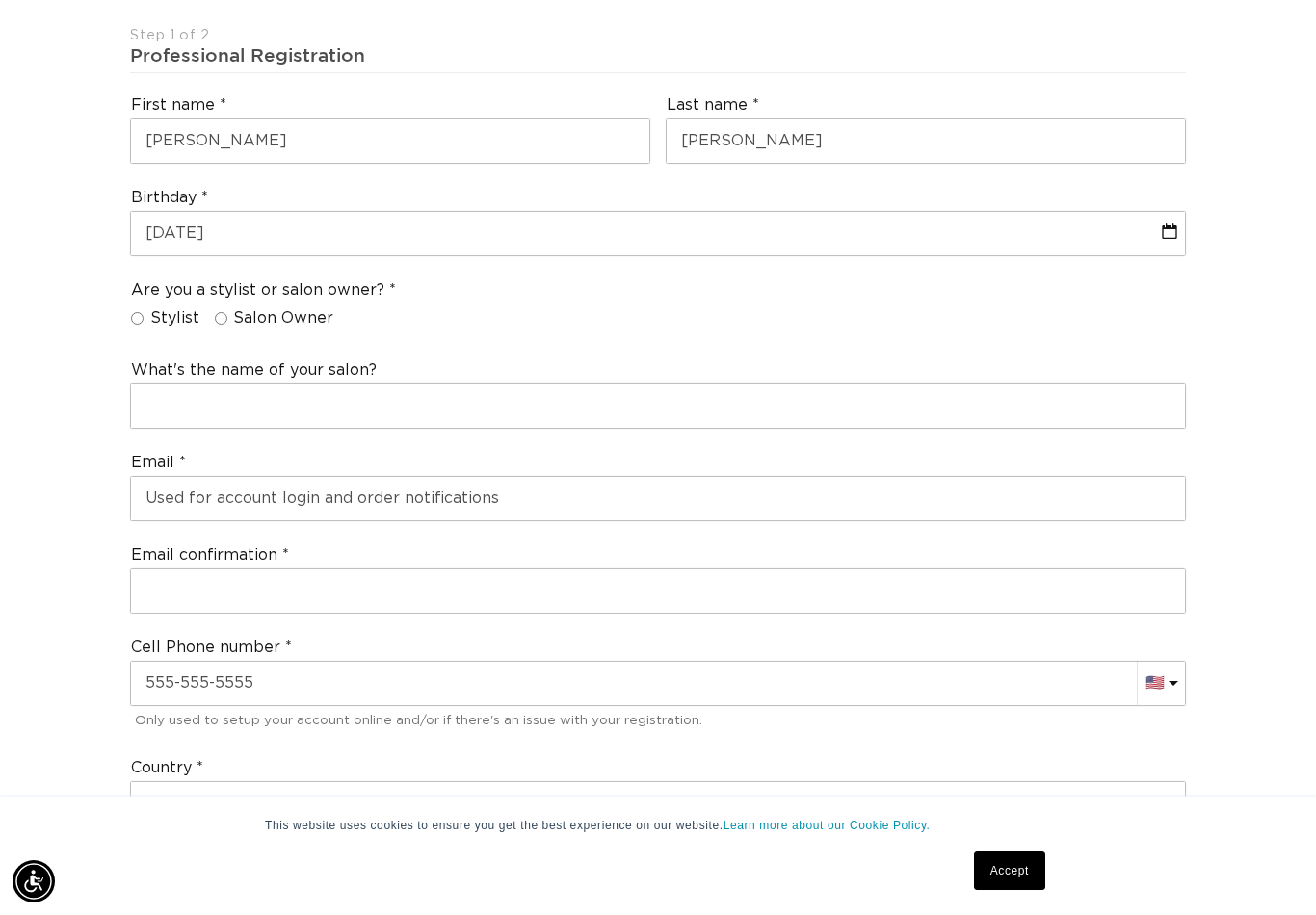
scroll to position [0, 2359]
click at [210, 296] on fieldset "Are you a stylist or salon owner? Stylist Salon Owner" at bounding box center [263, 307] width 265 height 56
click at [124, 275] on div "Are you a stylist or salon owner? Stylist Salon Owner" at bounding box center [658, 308] width 1071 height 73
click at [123, 284] on div "Are you a stylist or salon owner? Stylist Salon Owner" at bounding box center [658, 308] width 1071 height 73
click at [156, 308] on span "Stylist" at bounding box center [175, 318] width 49 height 20
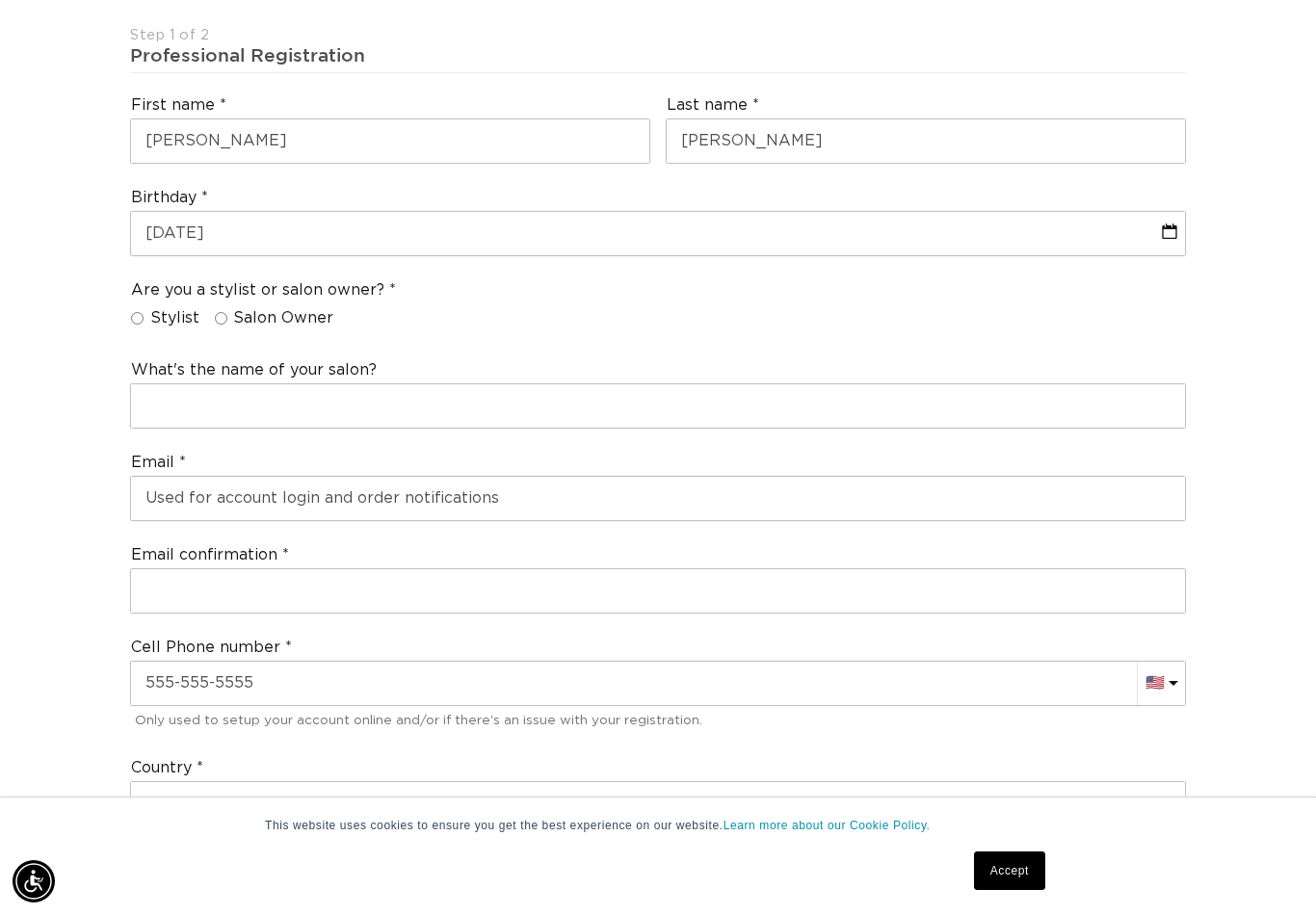
click at [143, 312] on input "Stylist" at bounding box center [137, 318] width 13 height 13
radio input "true"
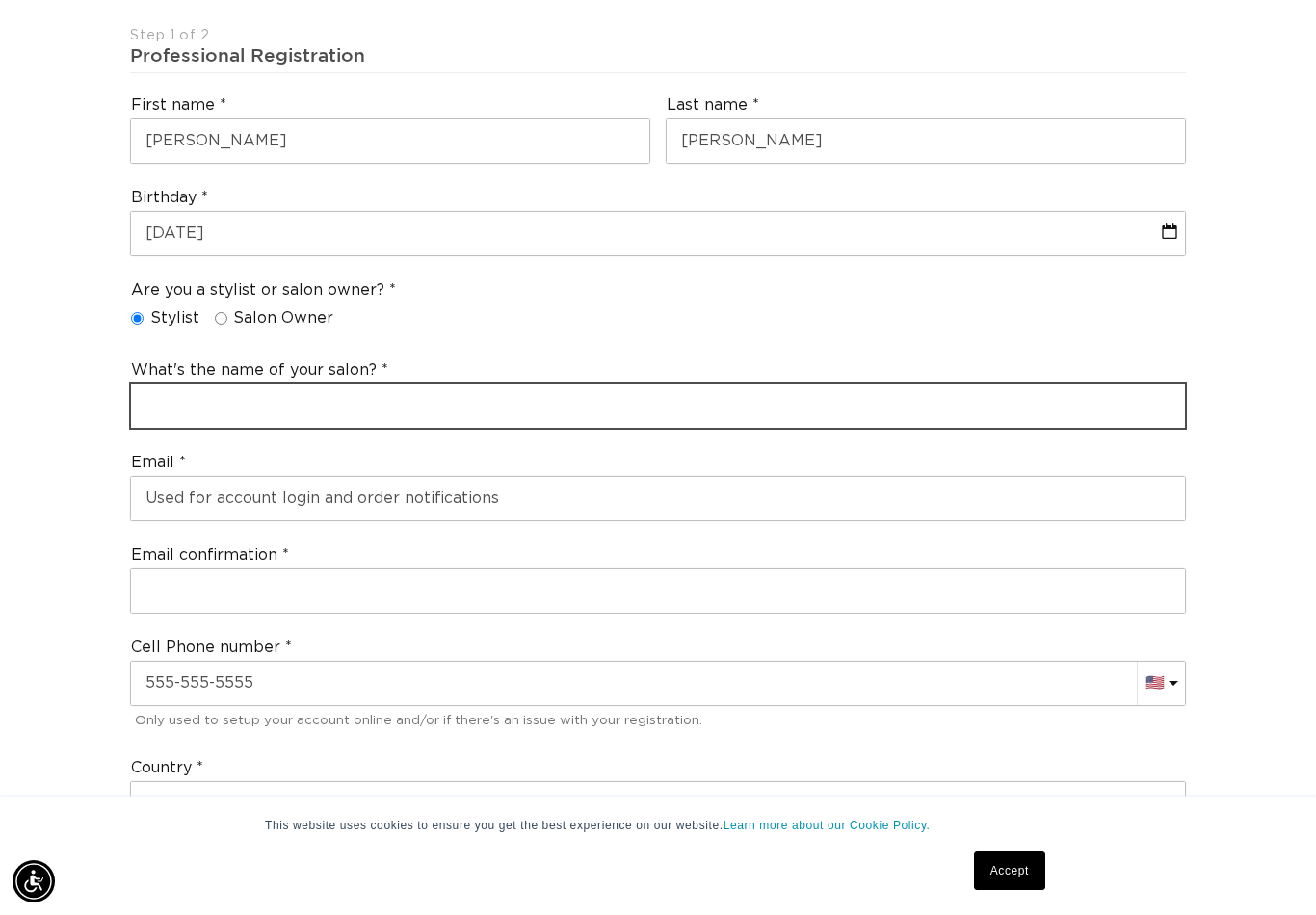
click at [492, 384] on input "text" at bounding box center [658, 406] width 1055 height 43
type input "("
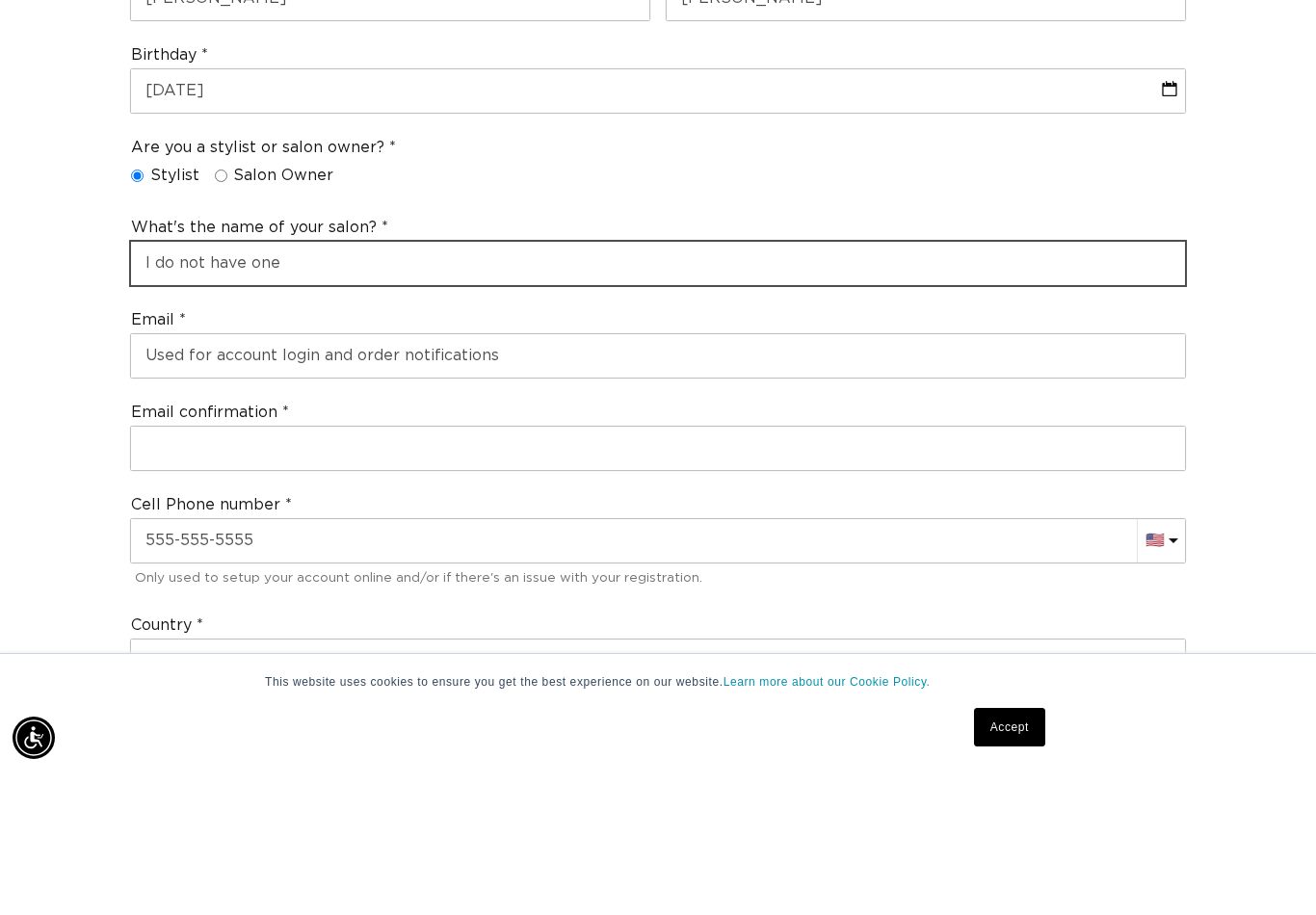
type input "I do not have one"
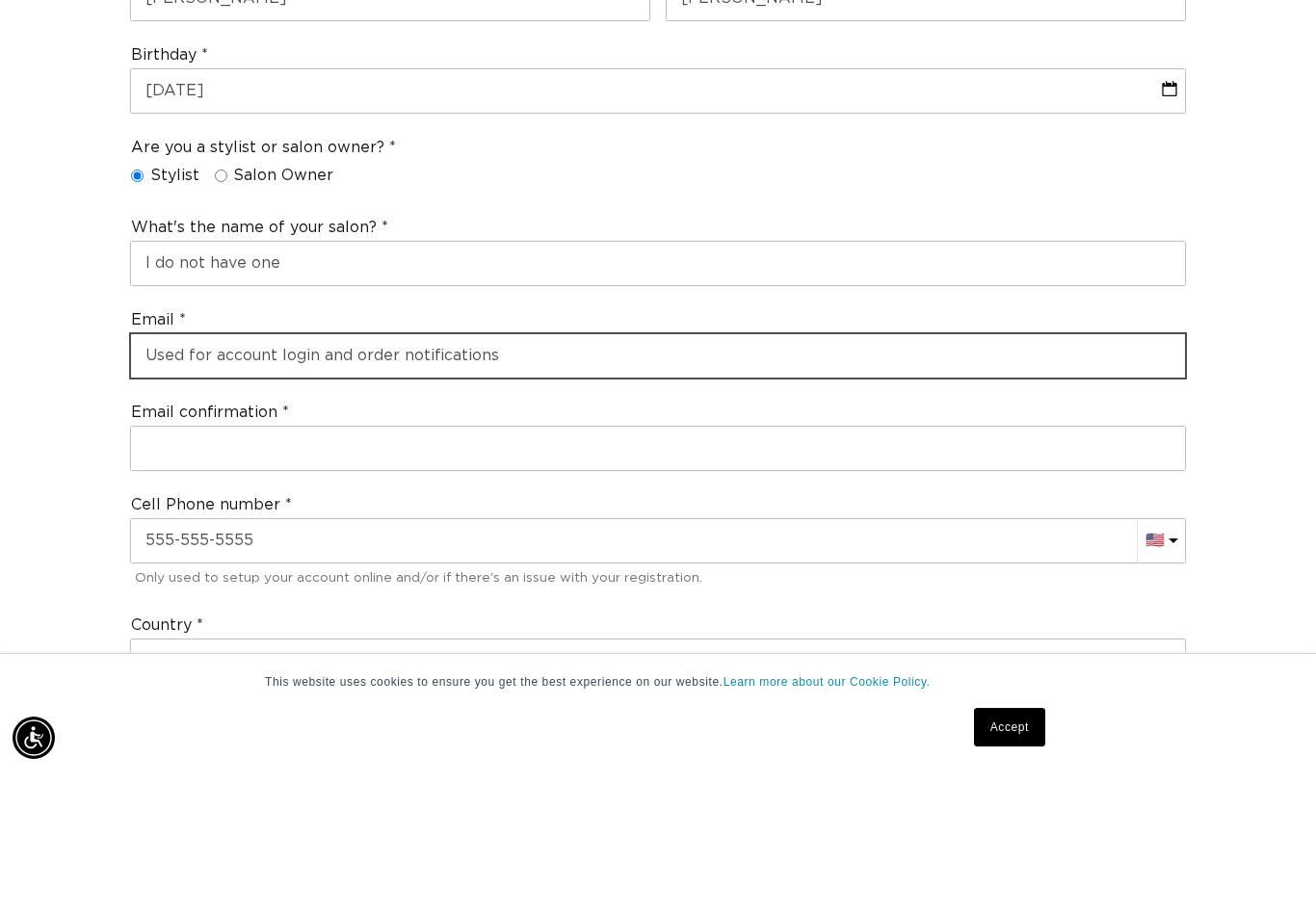
click at [790, 478] on input "email" at bounding box center [658, 499] width 1055 height 43
type input "madeleine22291@gmail.com"
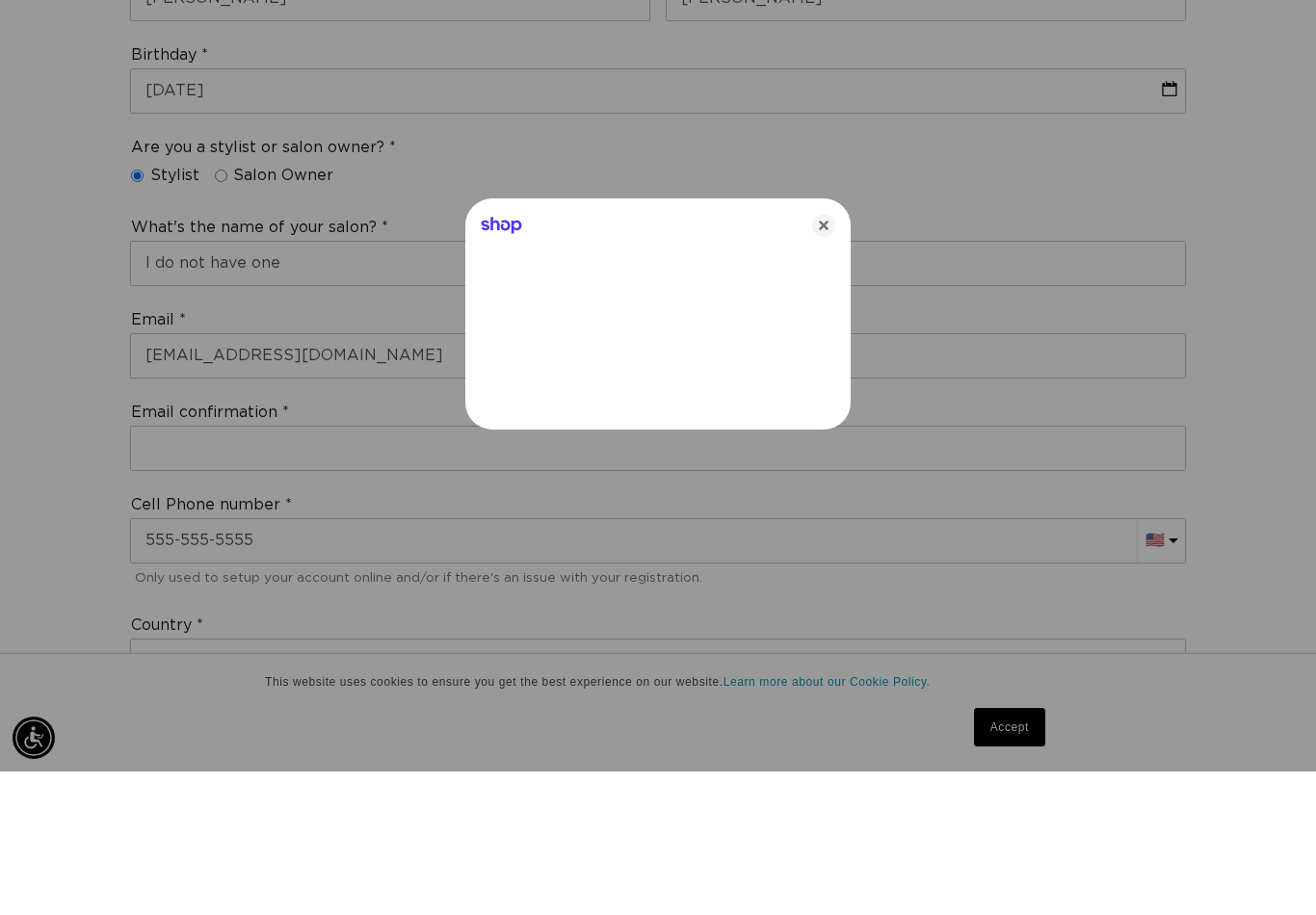
scroll to position [685, 0]
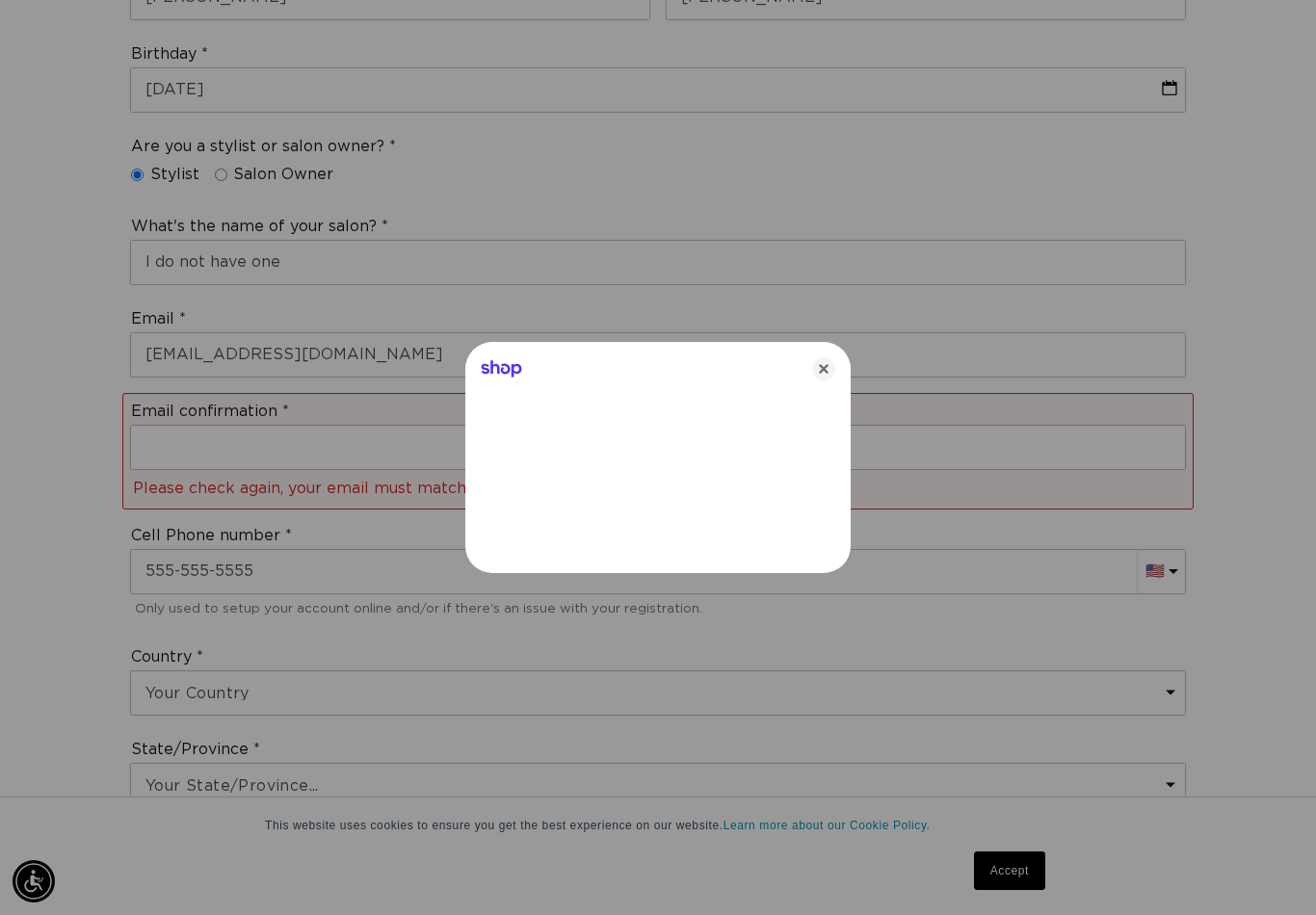
click at [818, 380] on icon "Close" at bounding box center [824, 369] width 23 height 23
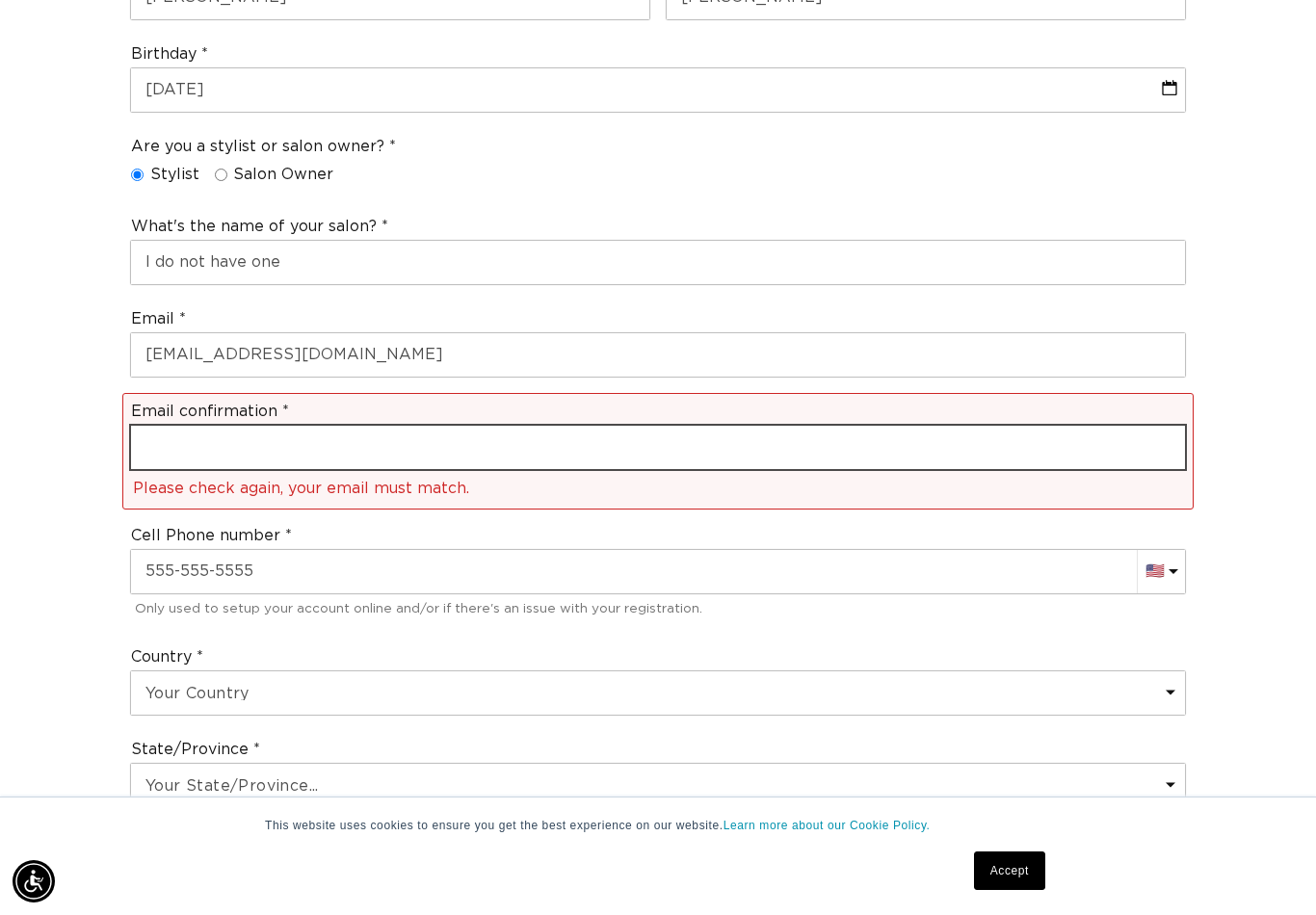
click at [777, 426] on input "email" at bounding box center [658, 448] width 1055 height 43
type input "madeleine22291@gmail.com"
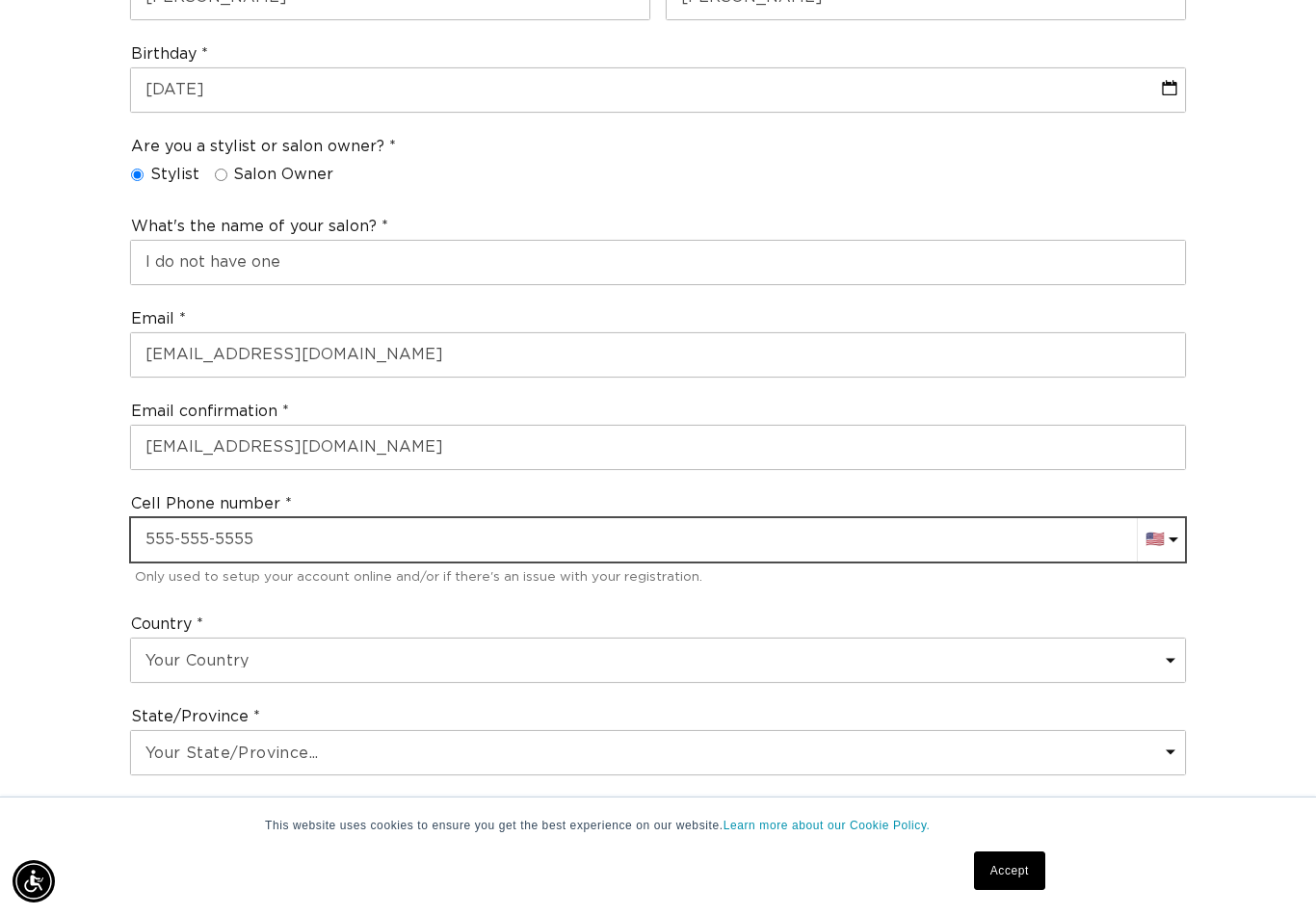
click at [596, 518] on input "text" at bounding box center [658, 539] width 1055 height 43
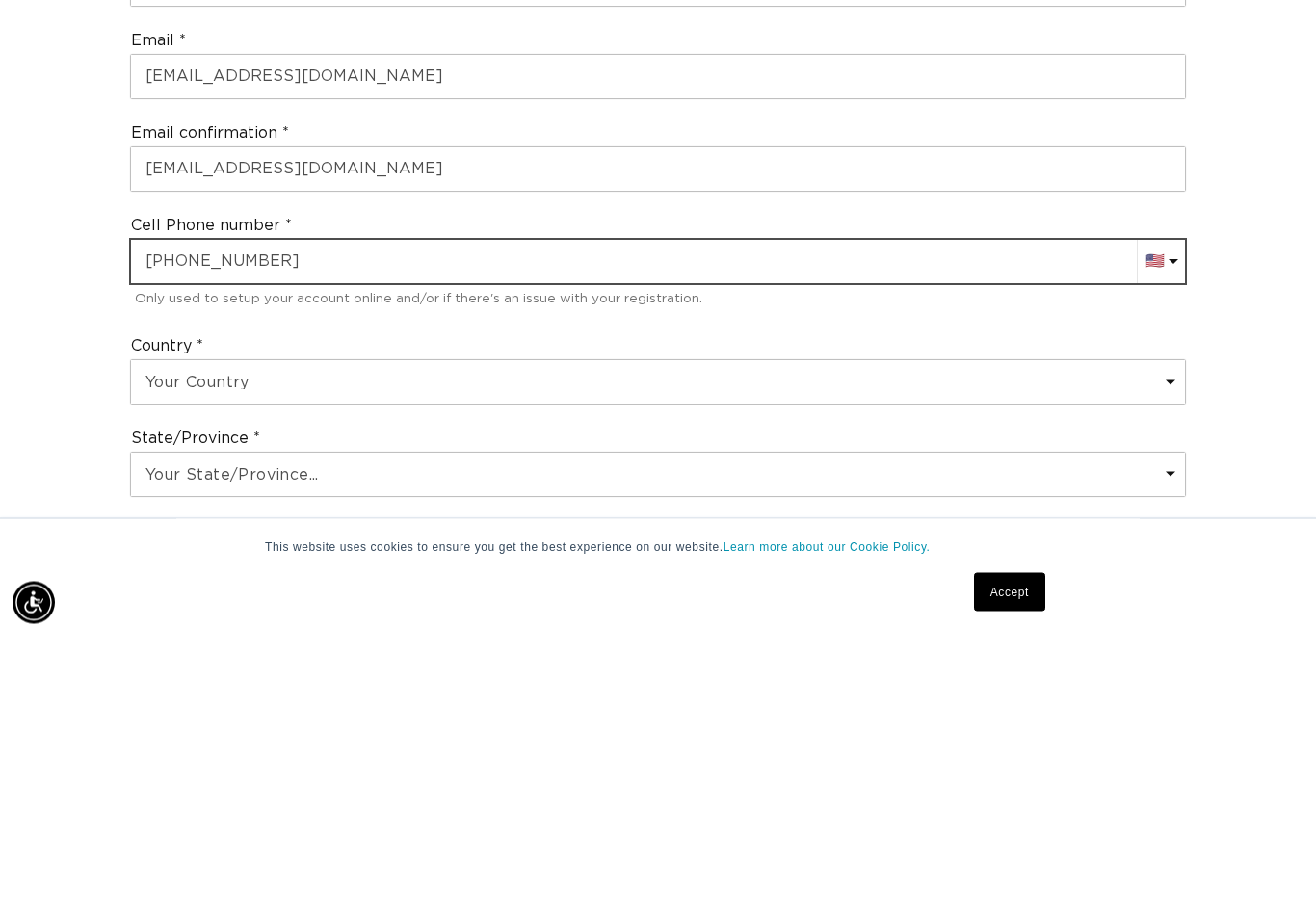
scroll to position [0, 2359]
type input "+1 423 309 5179"
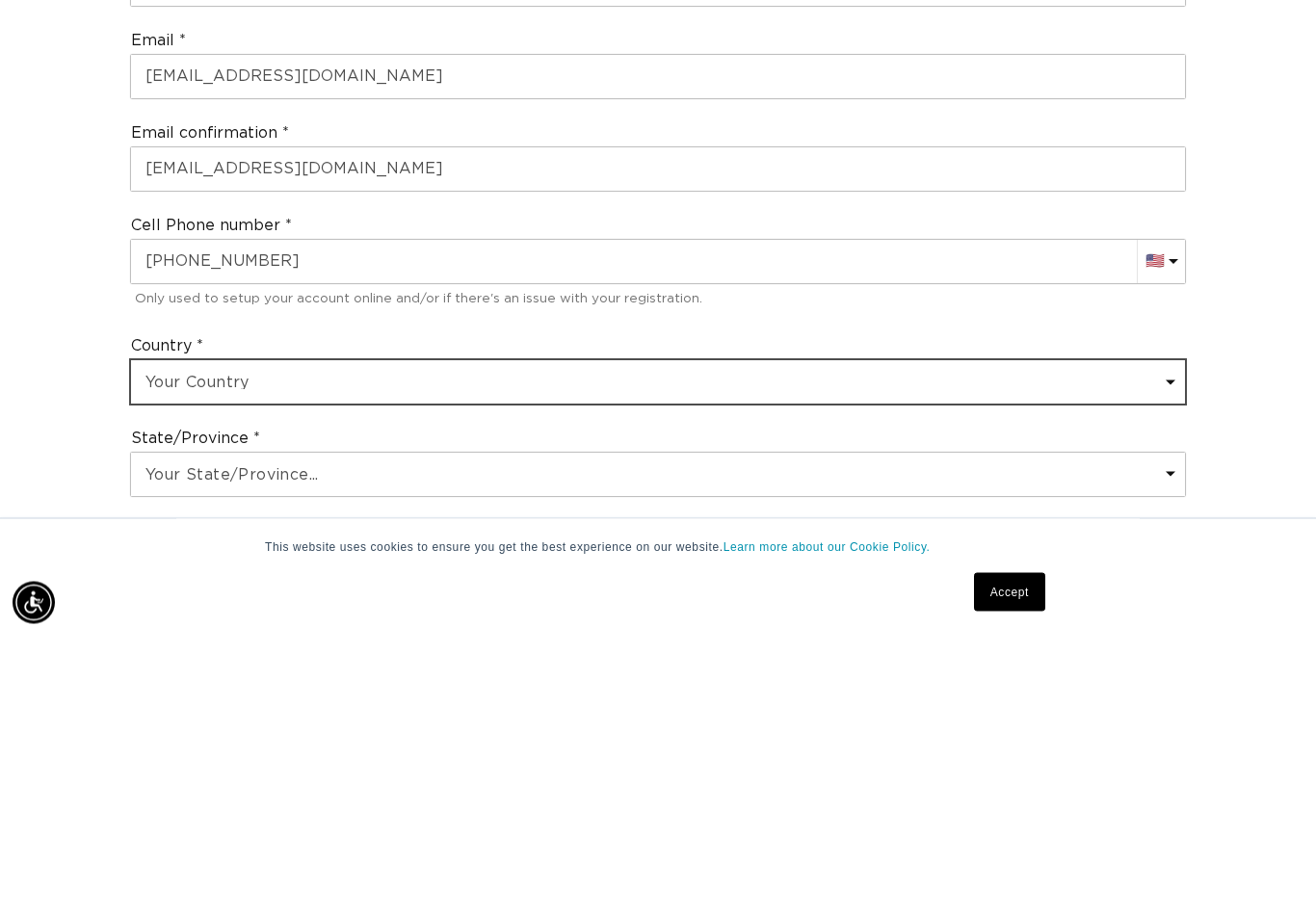
click at [653, 640] on select "Your Country United States Canada Afghanistan Åland Islands Albania Algeria And…" at bounding box center [658, 661] width 1055 height 43
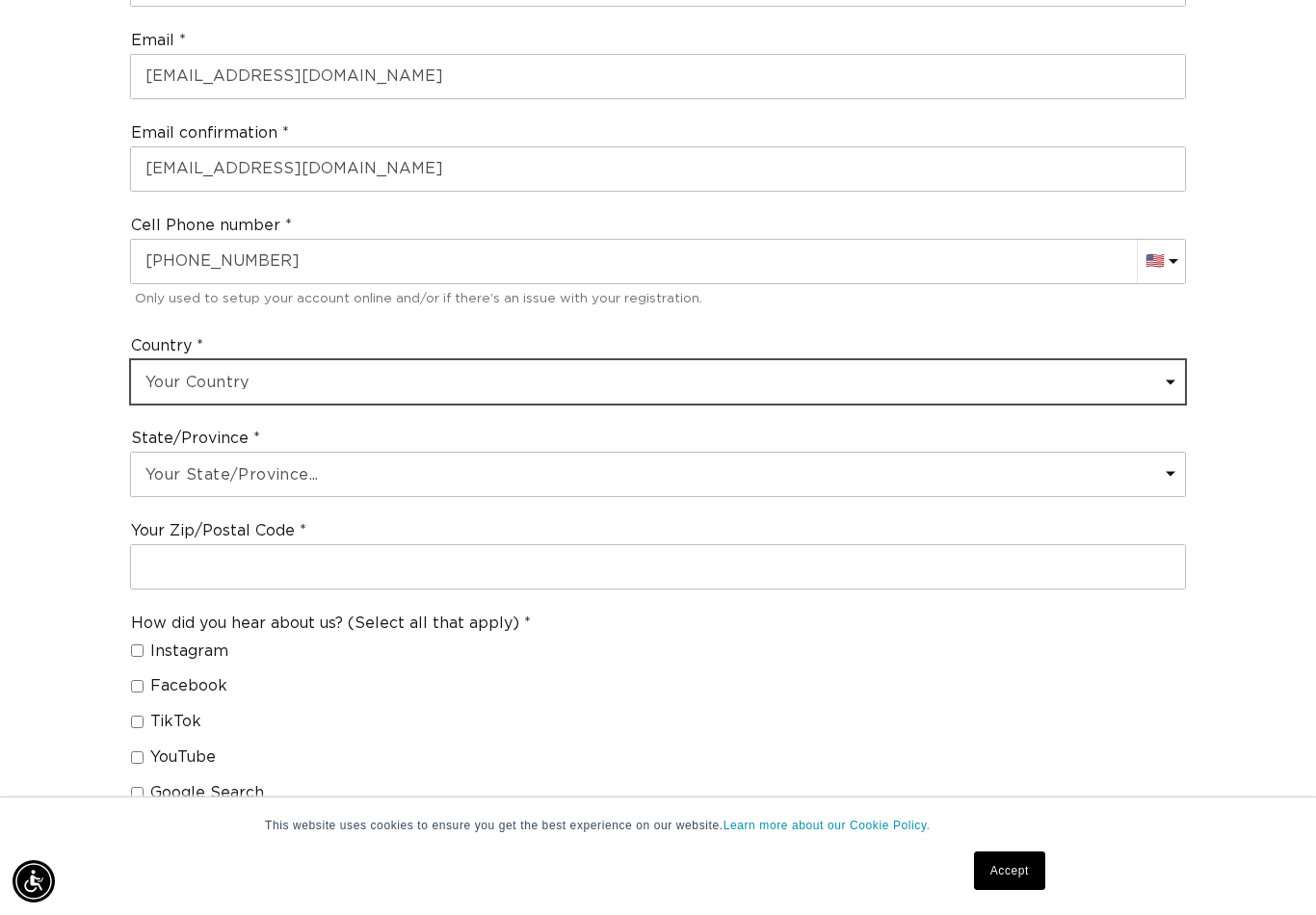
scroll to position [0, 0]
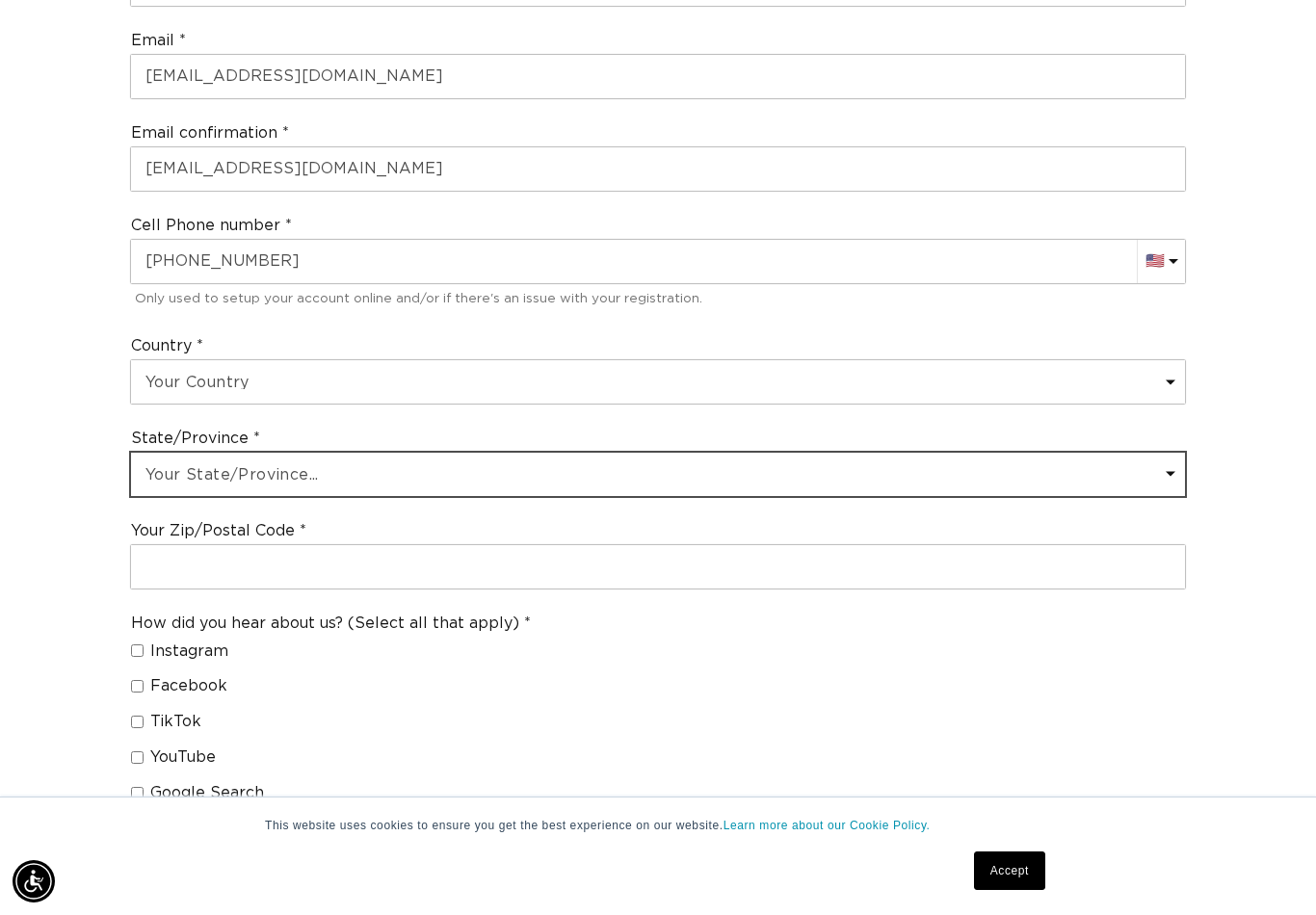
click at [450, 453] on select "Your State/Province... Alabama Alaska American Samoa Arizona Arkansas Californi…" at bounding box center [658, 474] width 1055 height 43
select select "[US_STATE]"
click at [656, 453] on select "Your State/Province... Alabama Alaska American Samoa Arizona Arkansas Californi…" at bounding box center [658, 474] width 1055 height 43
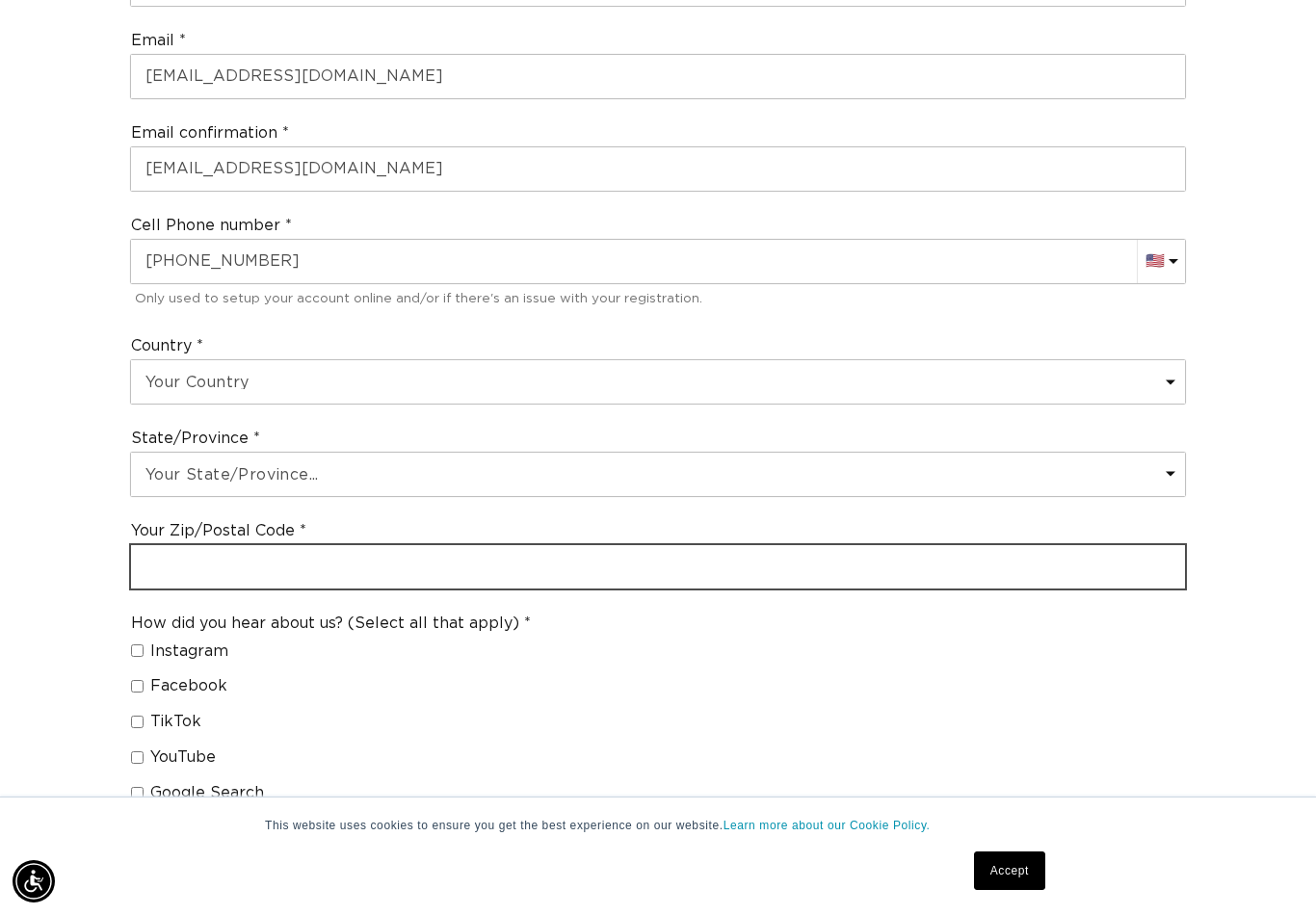
click at [731, 545] on input "text" at bounding box center [658, 567] width 1055 height 43
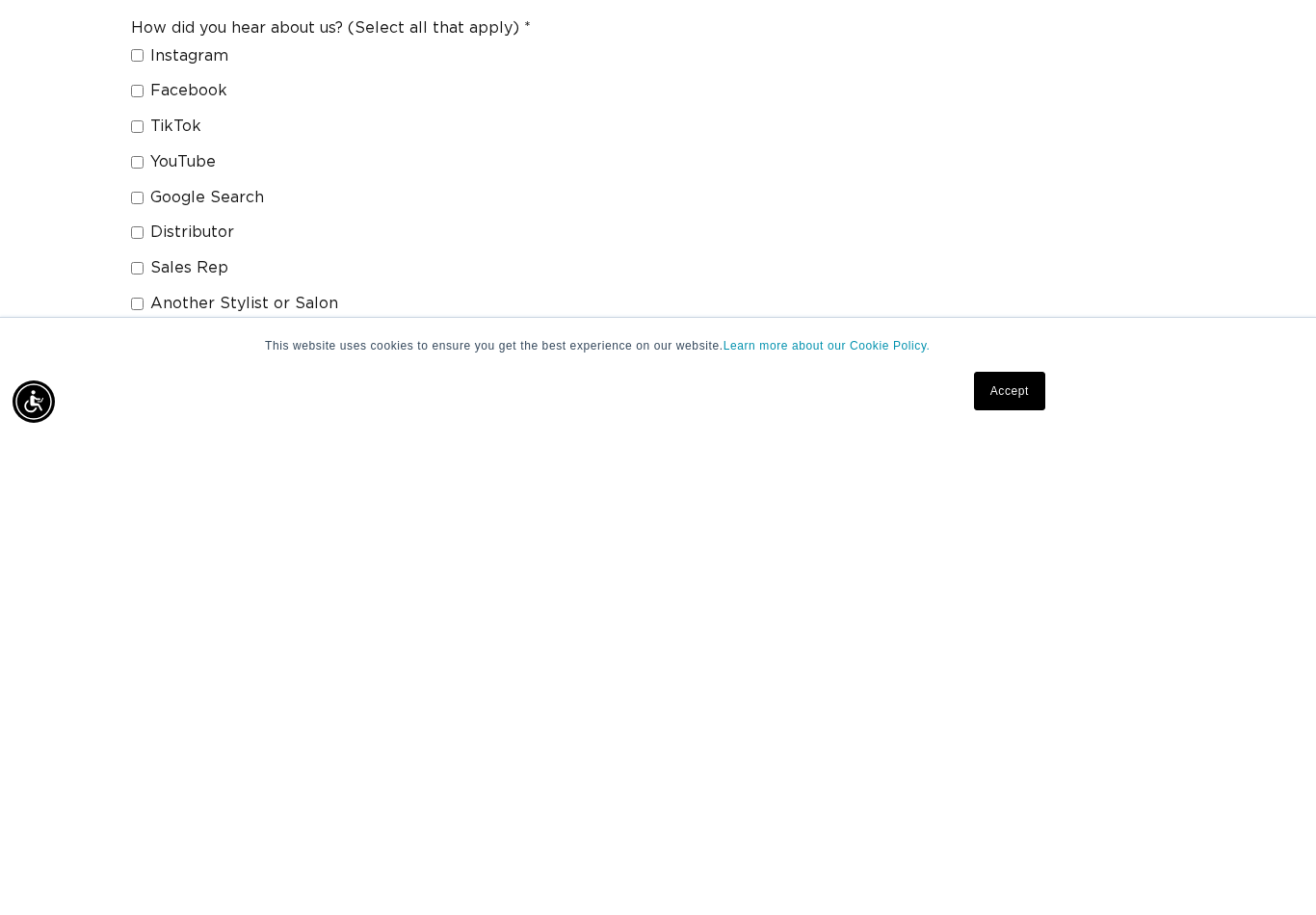
scroll to position [1118, 0]
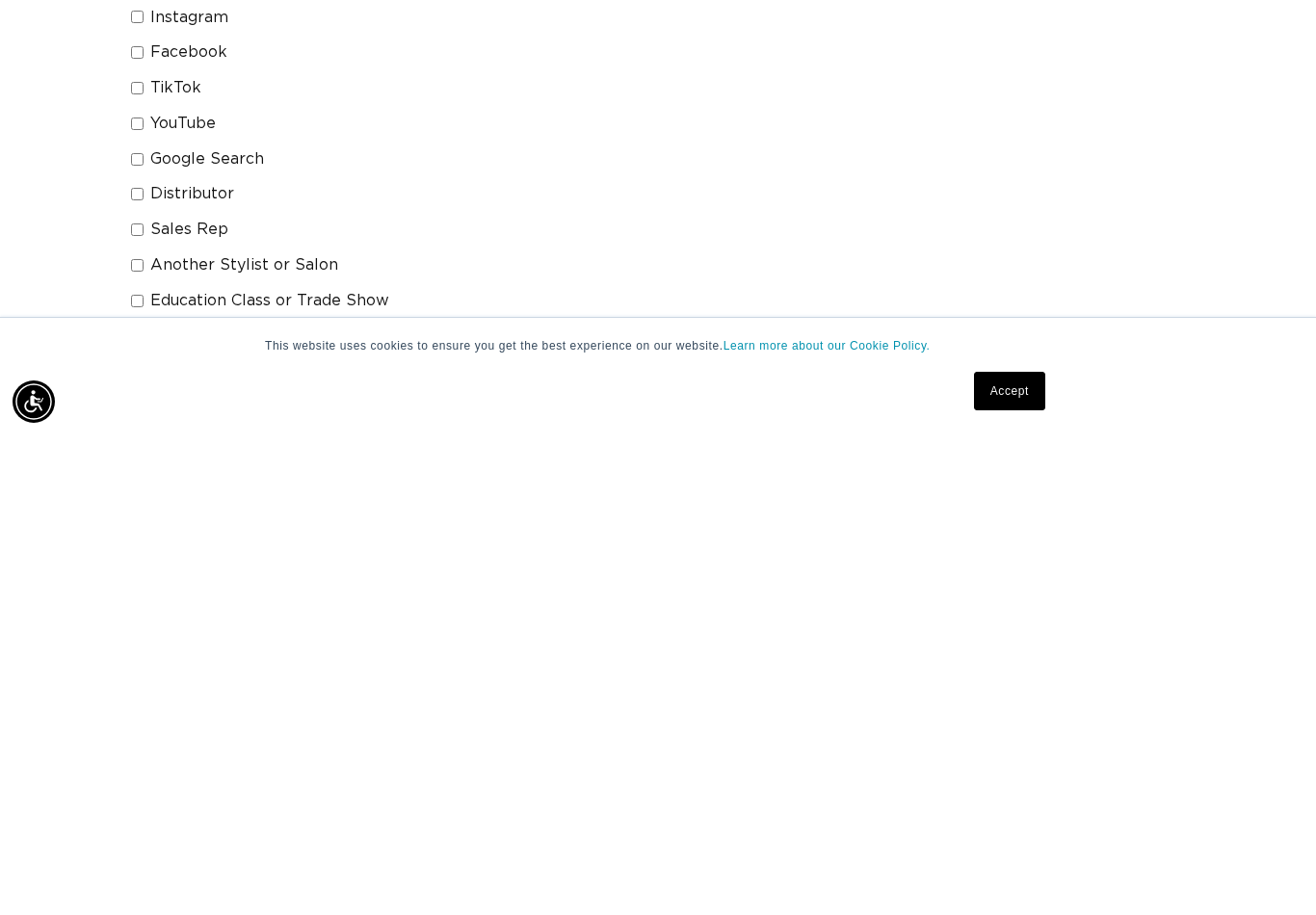
type input "30750"
click at [133, 736] on label "Another Stylist or Salon" at bounding box center [323, 745] width 384 height 20
click at [133, 739] on input "Another Stylist or Salon" at bounding box center [137, 745] width 13 height 13
checkbox input "true"
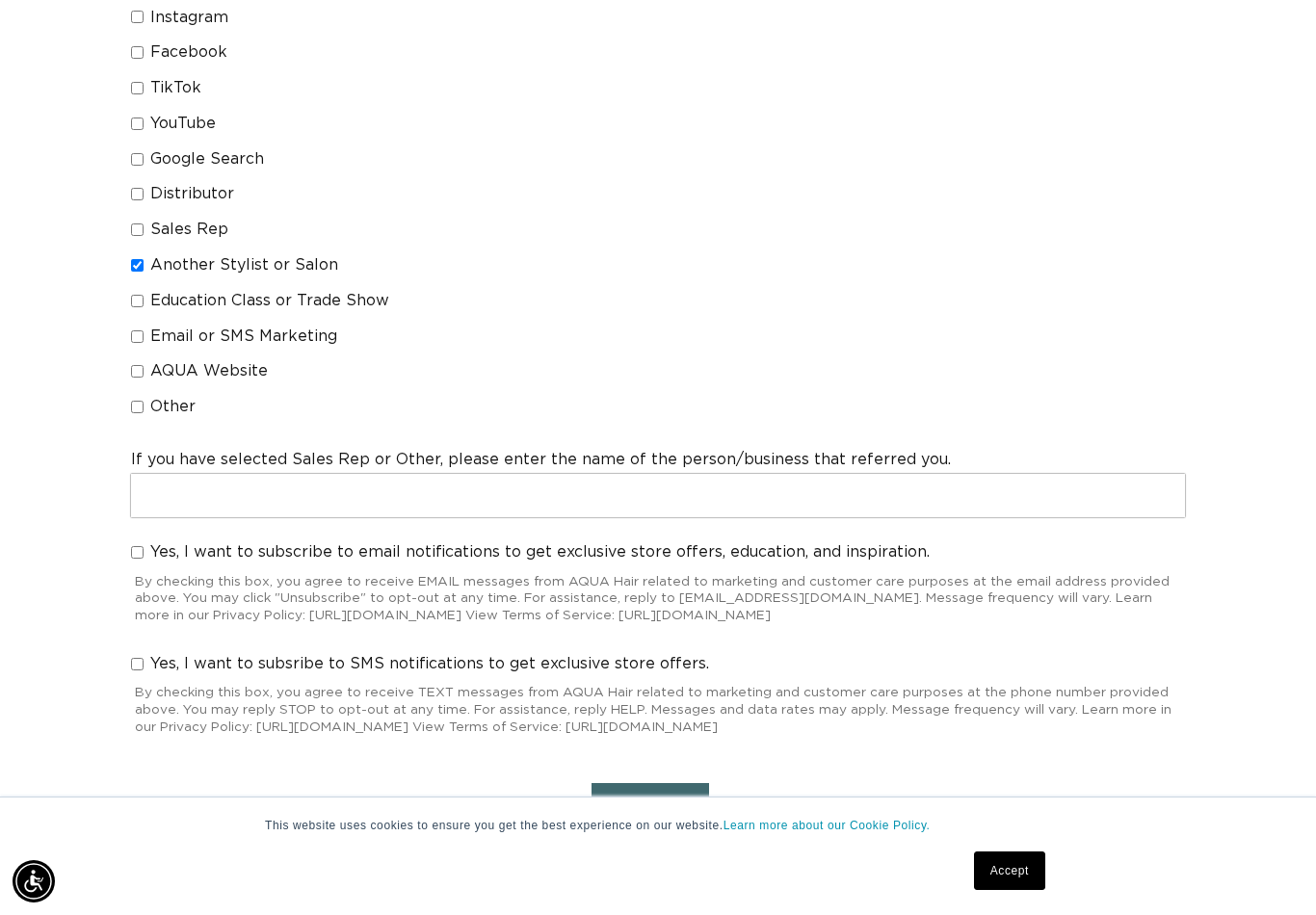
scroll to position [0, 2359]
click at [651, 783] on button "Next" at bounding box center [650, 808] width 118 height 49
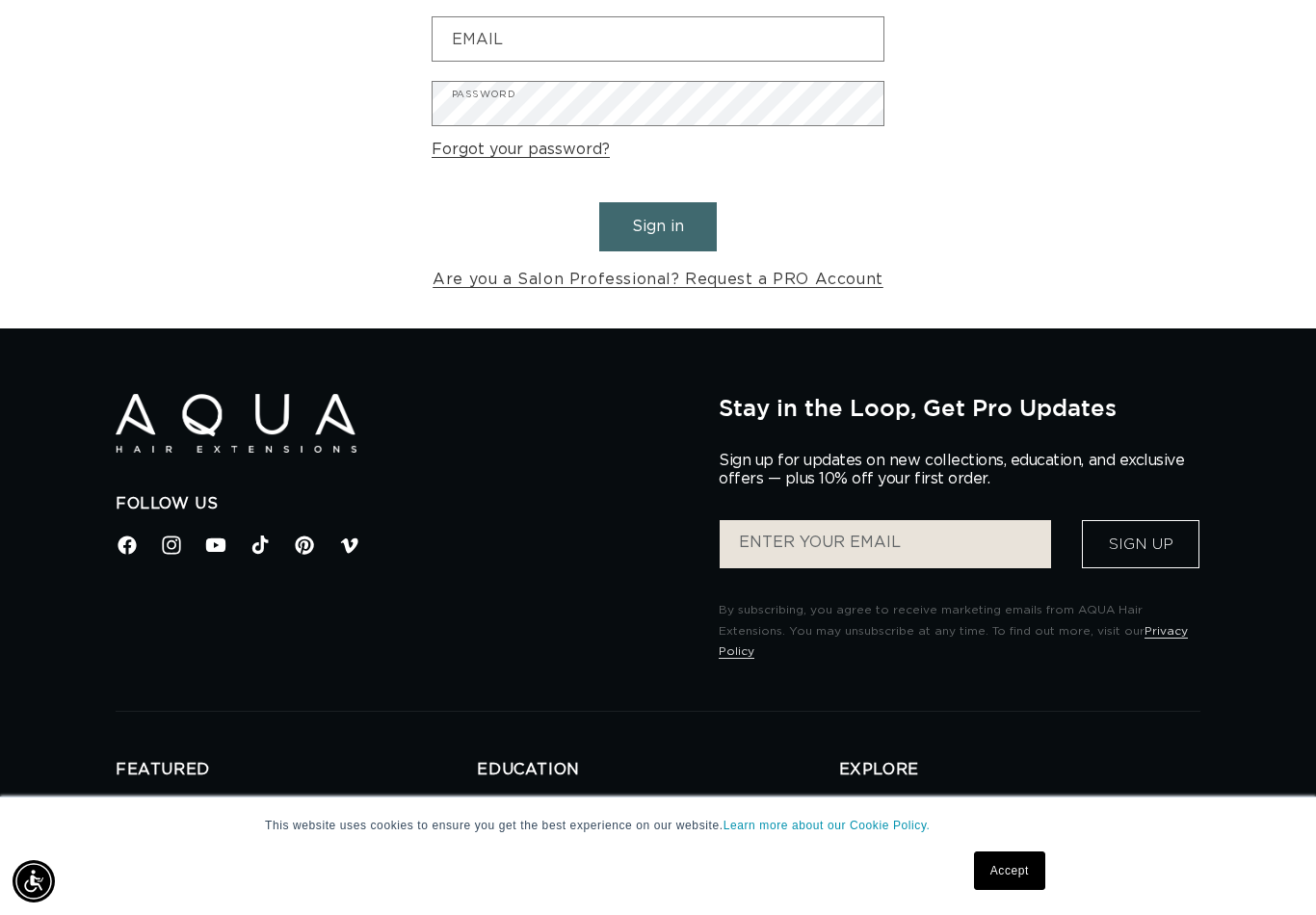
scroll to position [0, 1179]
click at [990, 891] on link "Accept" at bounding box center [1010, 871] width 71 height 39
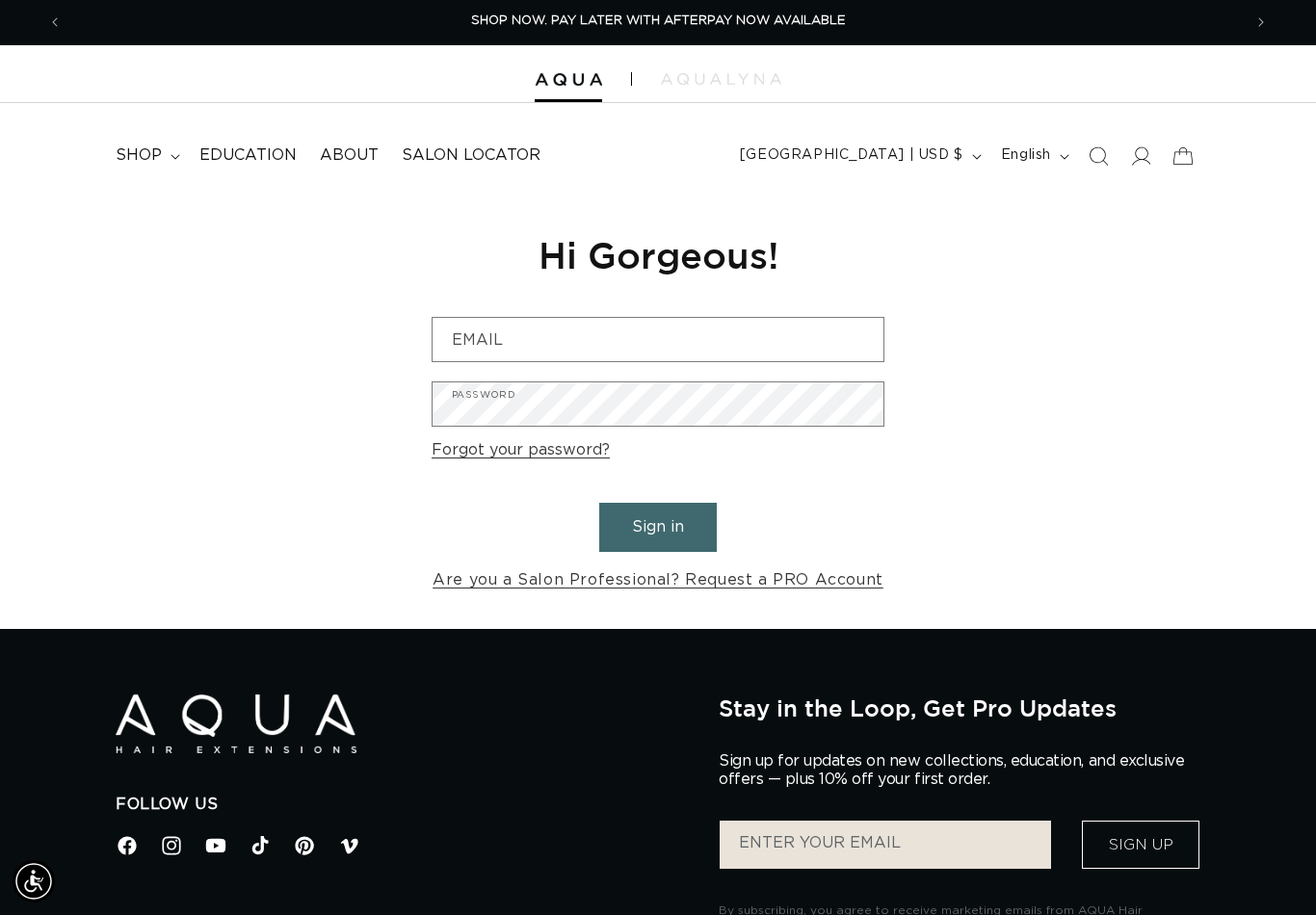
scroll to position [0, 0]
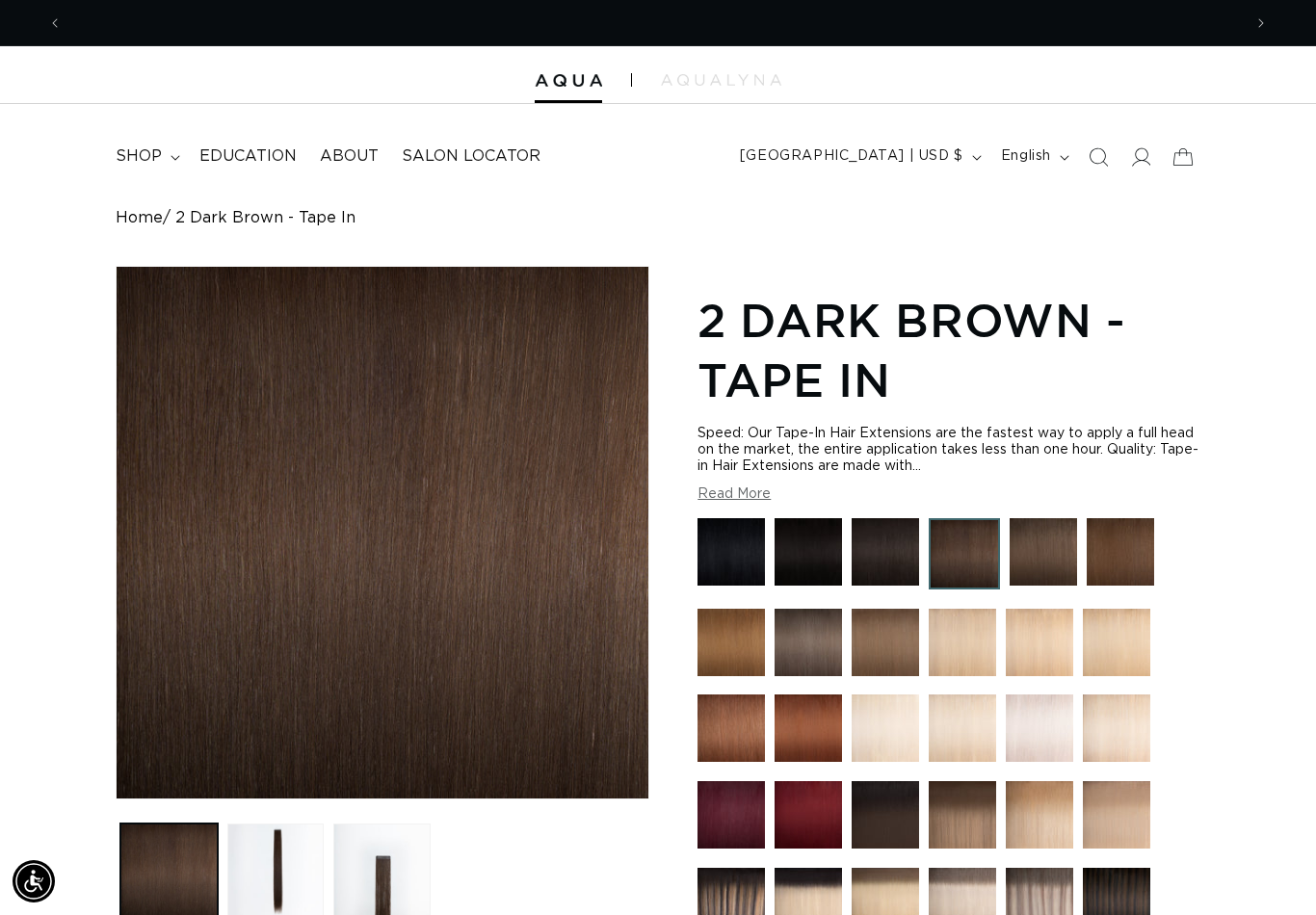
scroll to position [0, 2359]
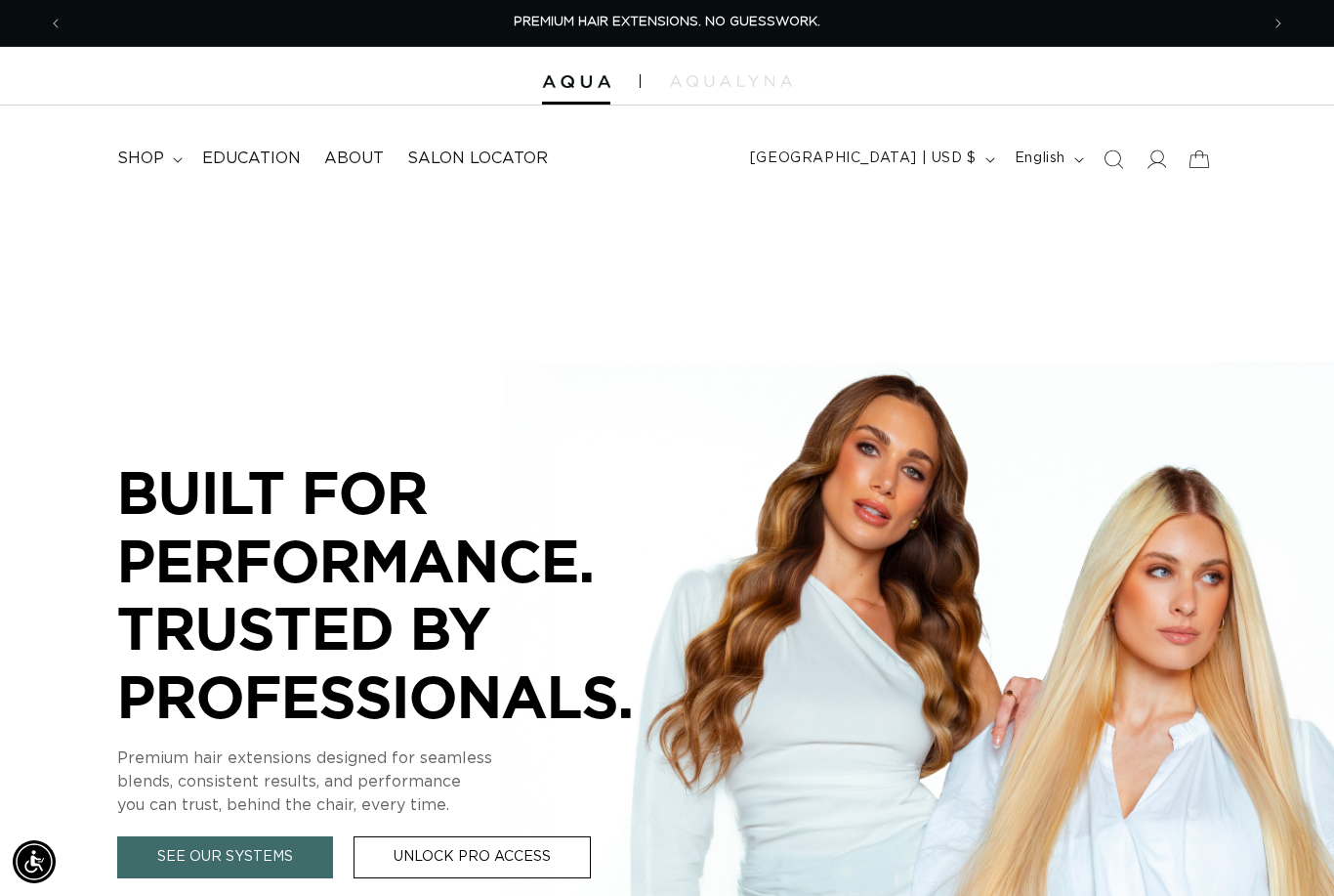
click at [1152, 172] on span at bounding box center [1156, 158] width 43 height 43
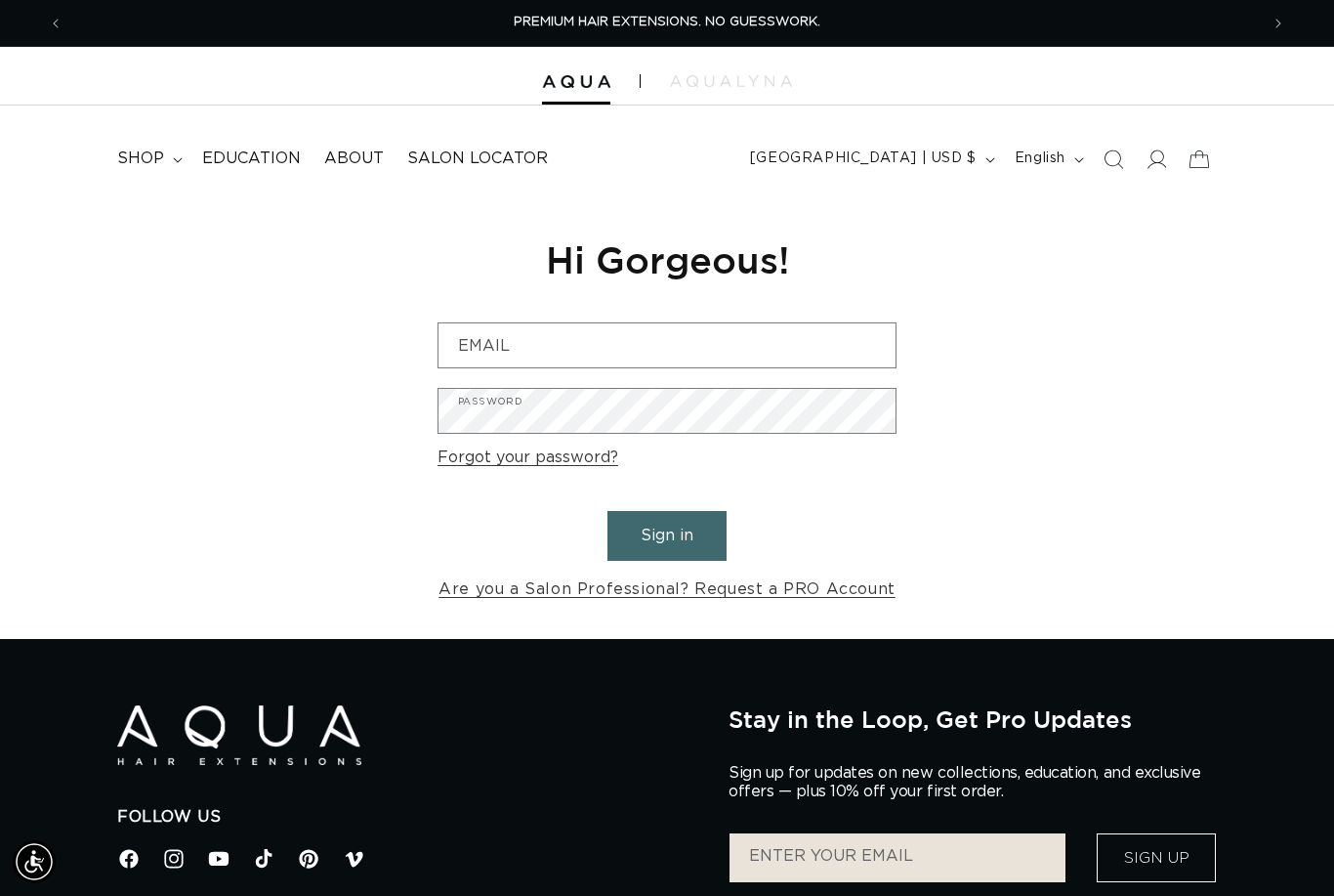
click at [741, 592] on link "Are you a Salon Professional? Request a PRO Account" at bounding box center [667, 589] width 457 height 29
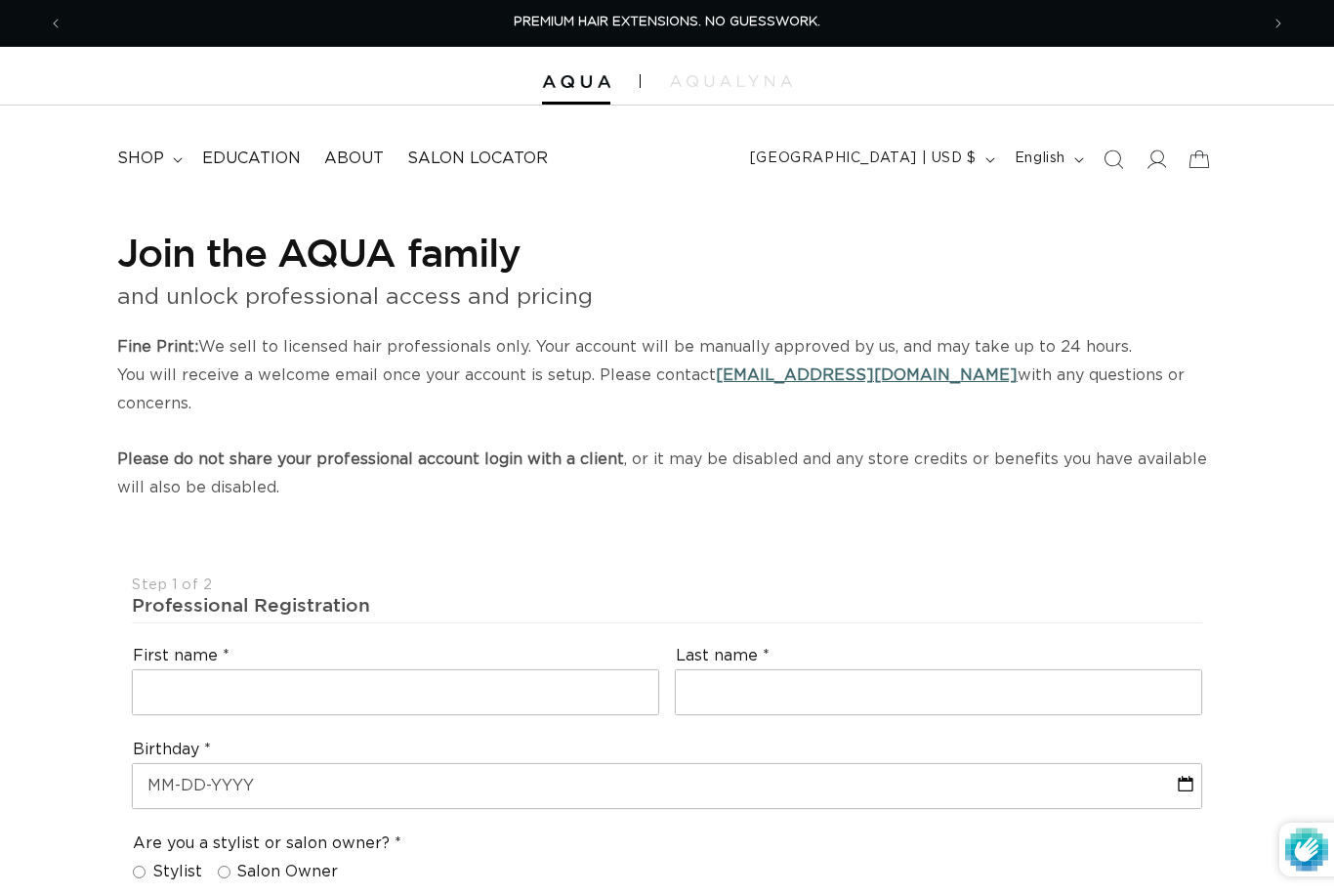
select select "US"
select select "[GEOGRAPHIC_DATA]"
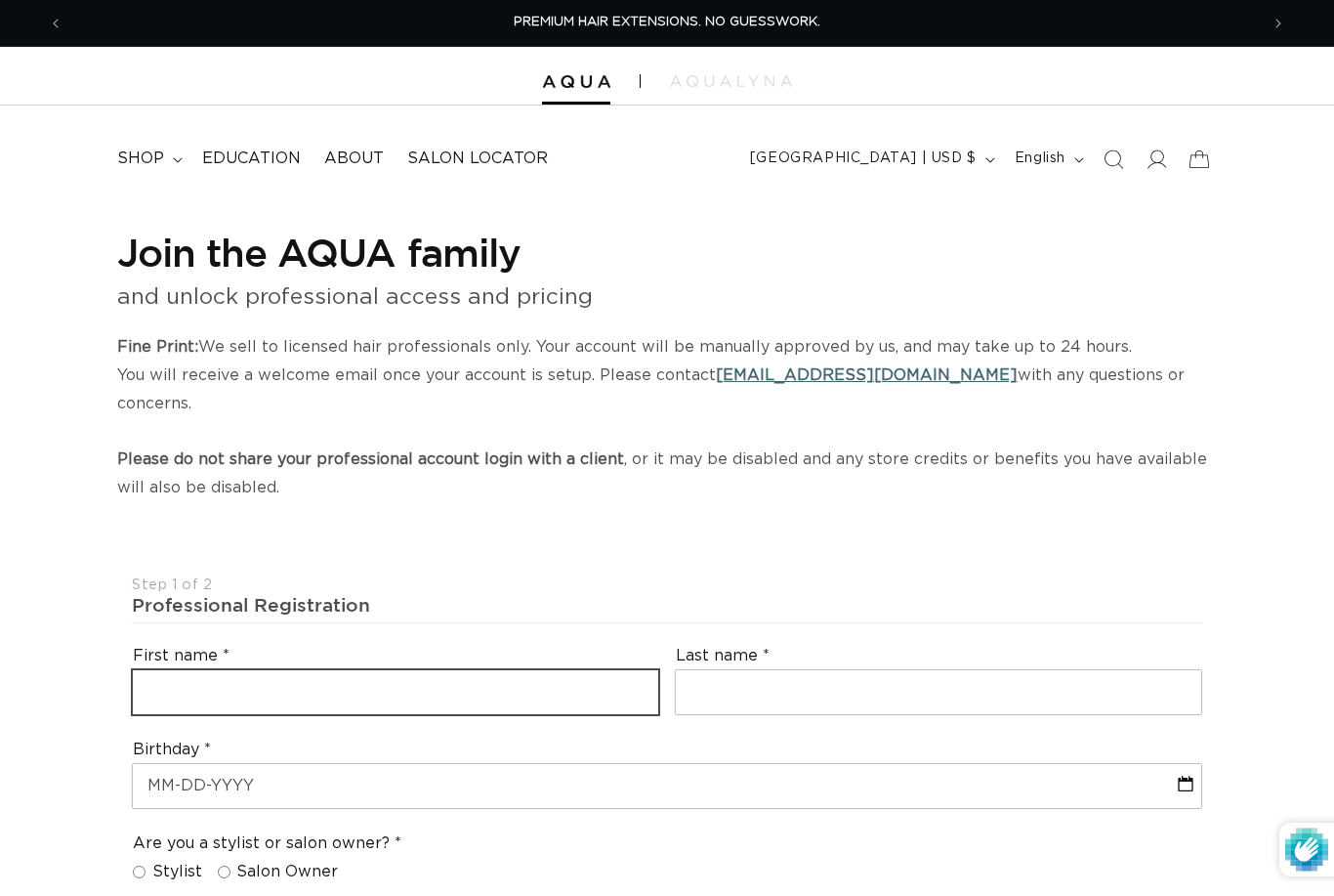
click at [562, 671] on input "text" at bounding box center [395, 692] width 525 height 44
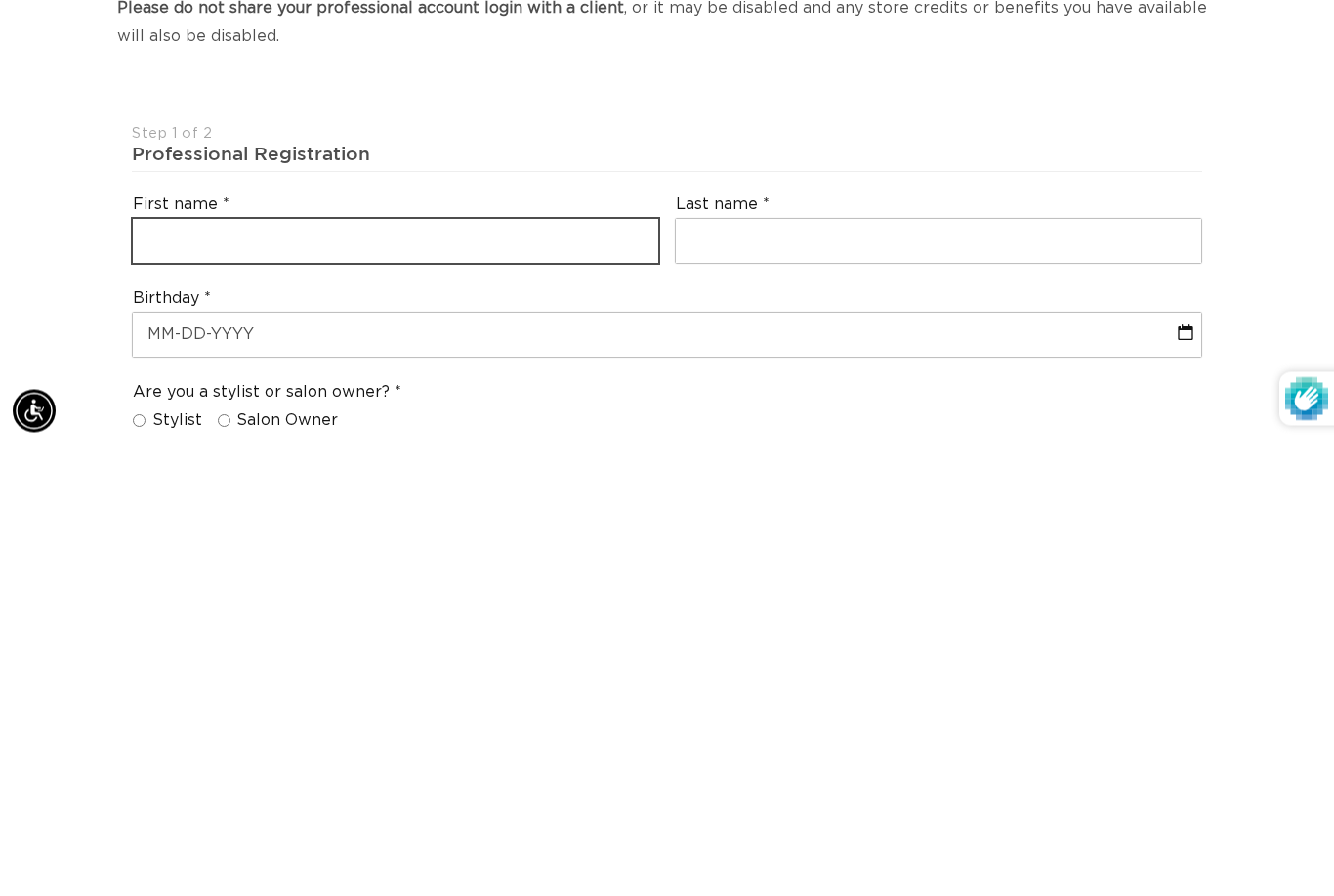
type input "G"
type input "[PERSON_NAME]"
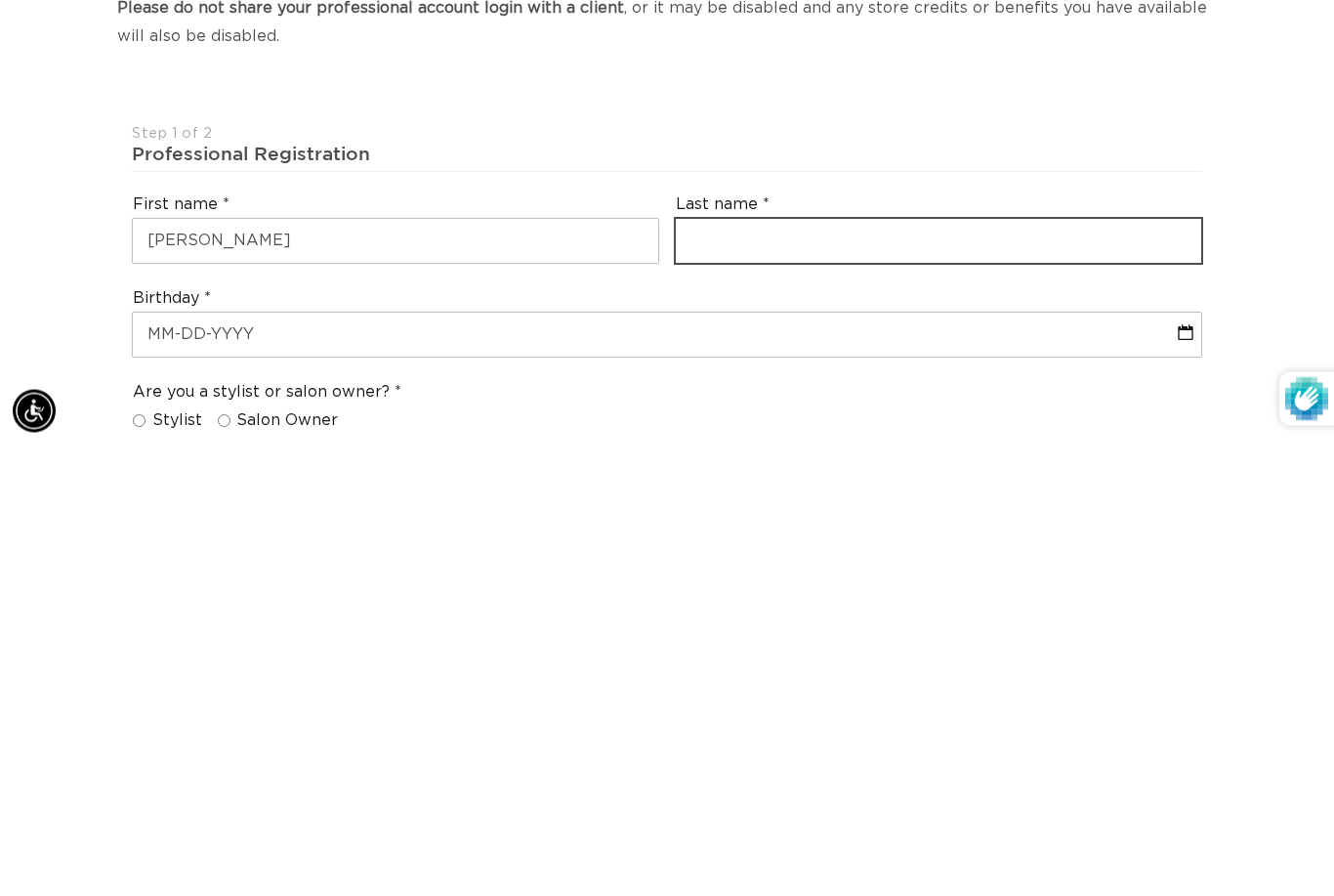
type input "[PERSON_NAME]"
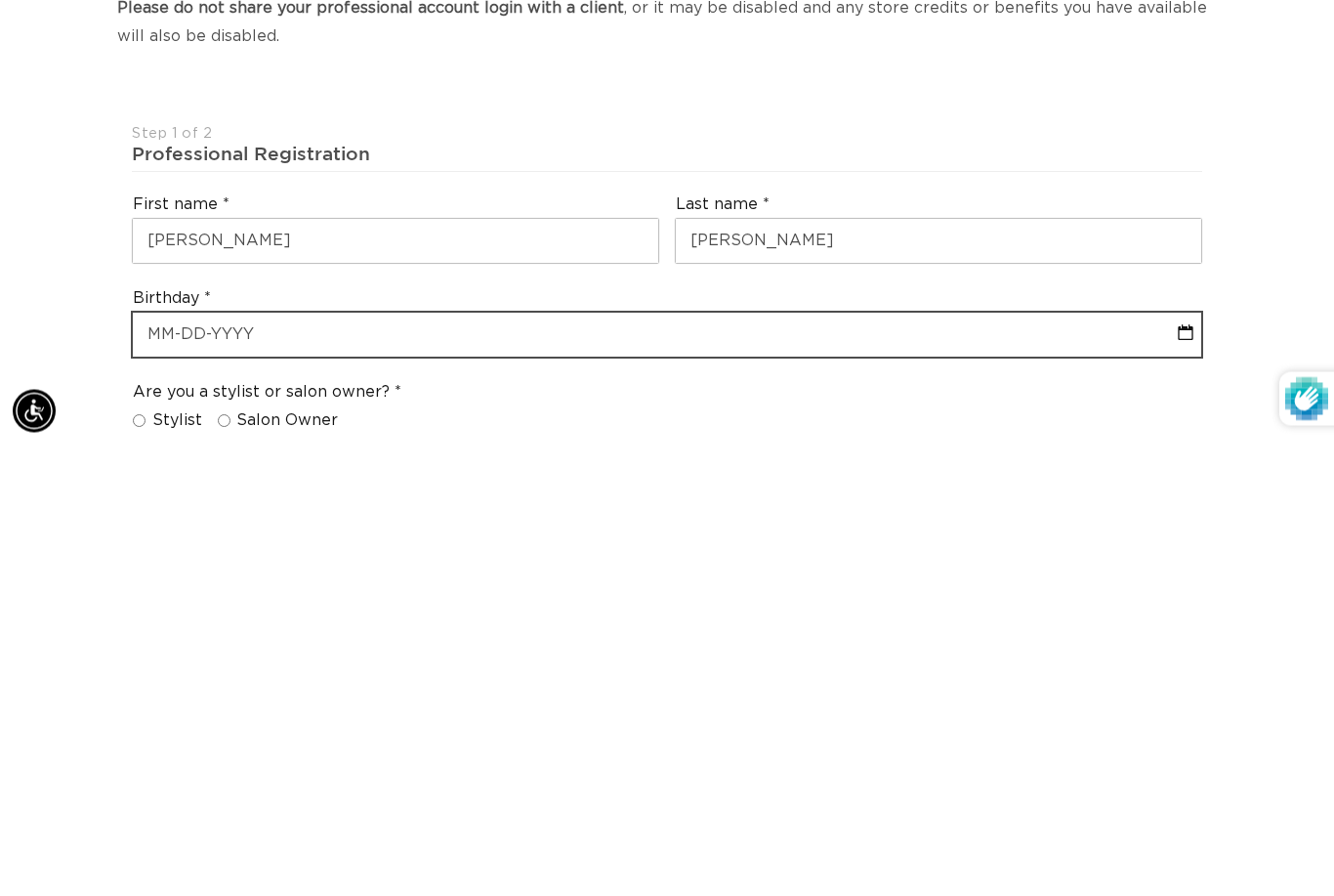
select select "8"
select select "2025"
type input "0"
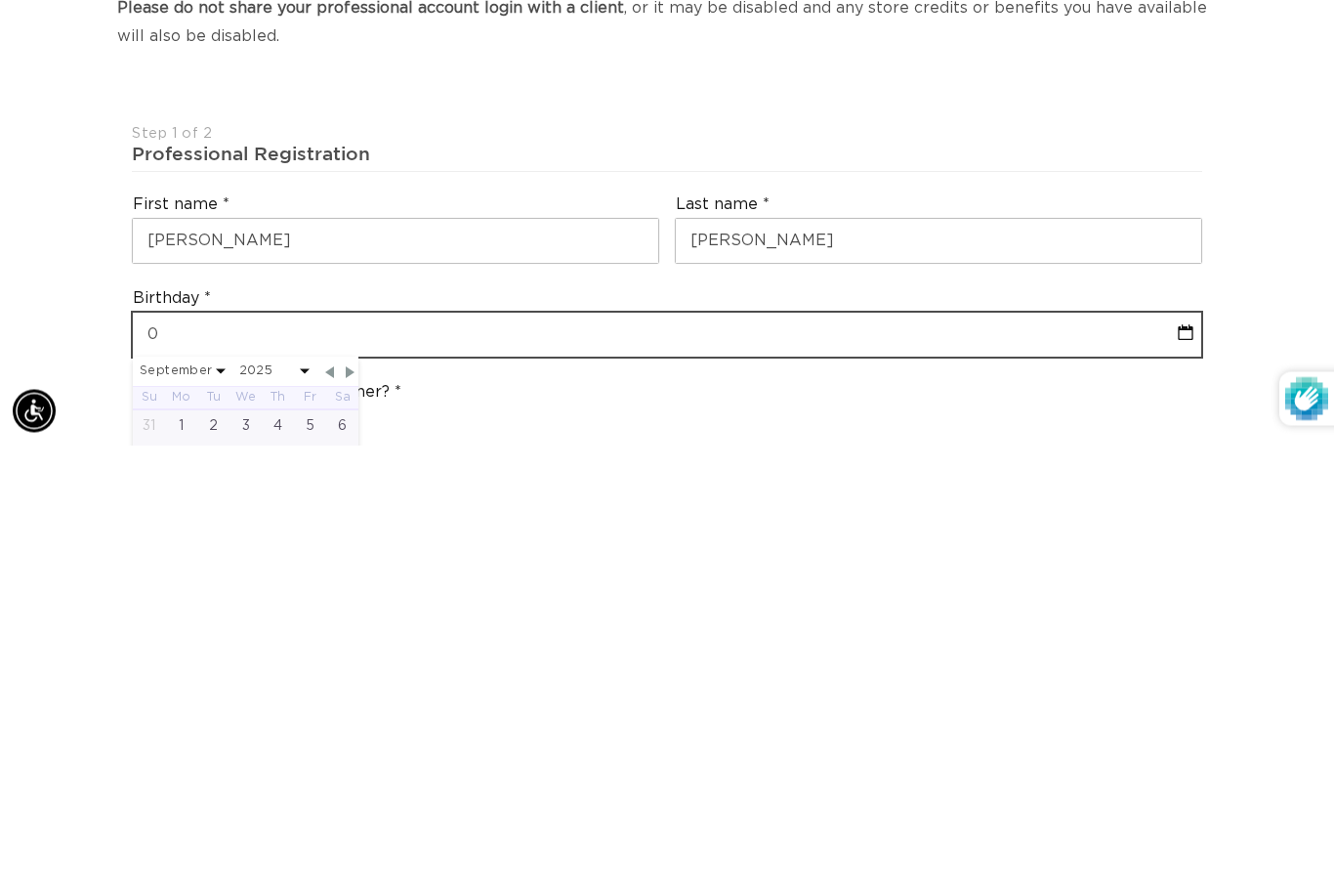
select select "8"
select select "2025"
type input "02"
select select "8"
select select "2025"
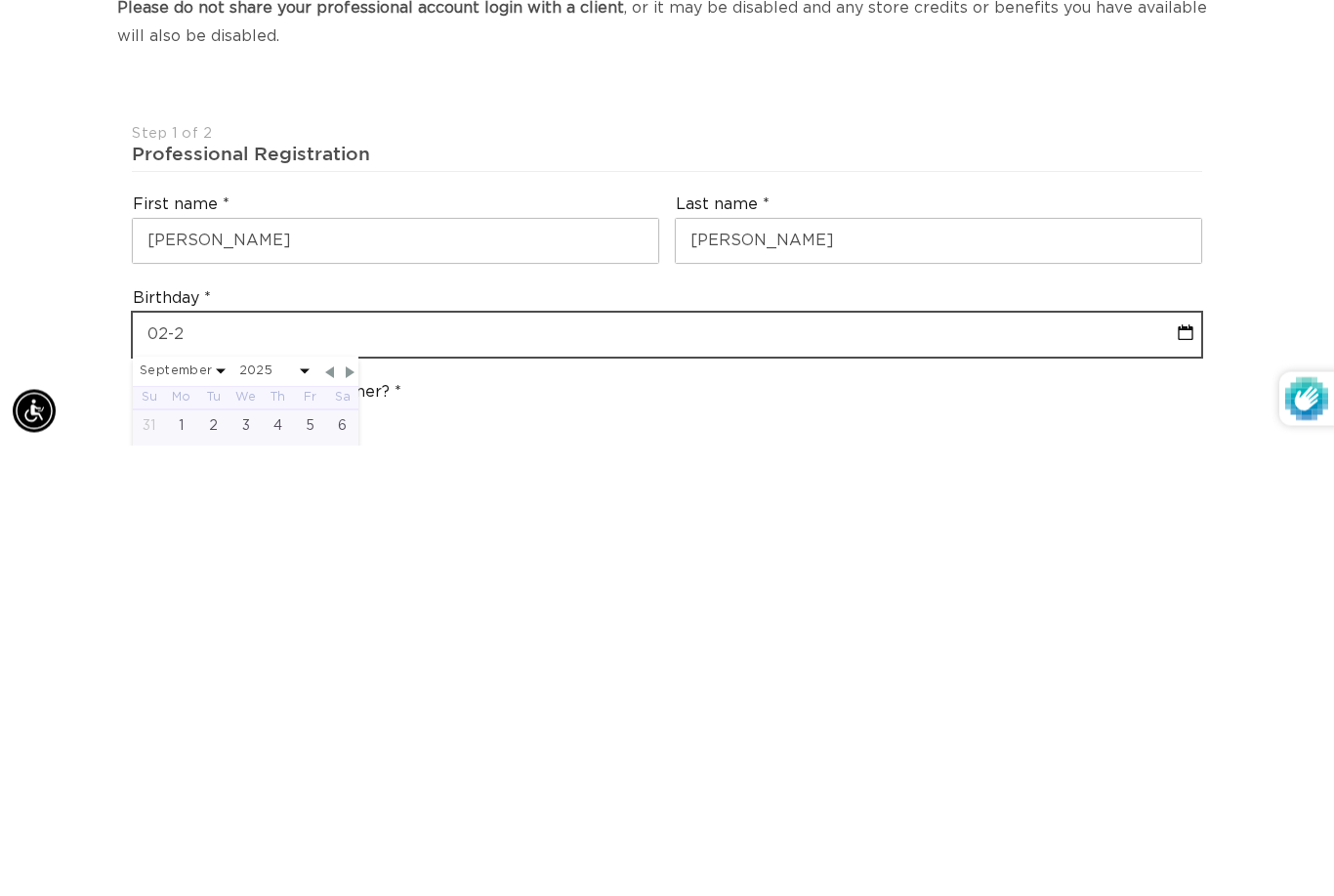
type input "02-2"
select select "8"
select select "2025"
type input "02-22"
select select "8"
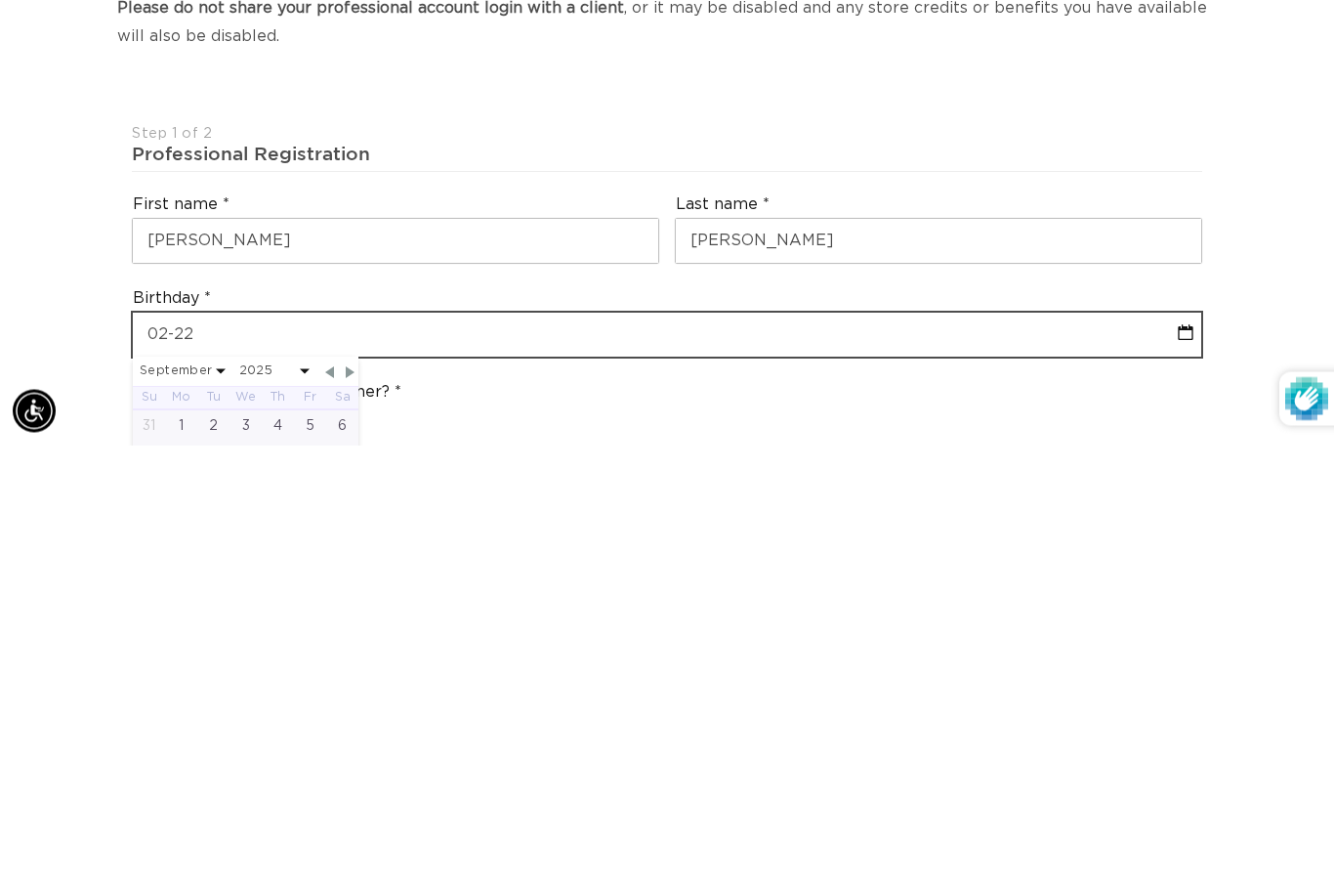
select select "2025"
type input "02-22-1"
select select "8"
select select "2025"
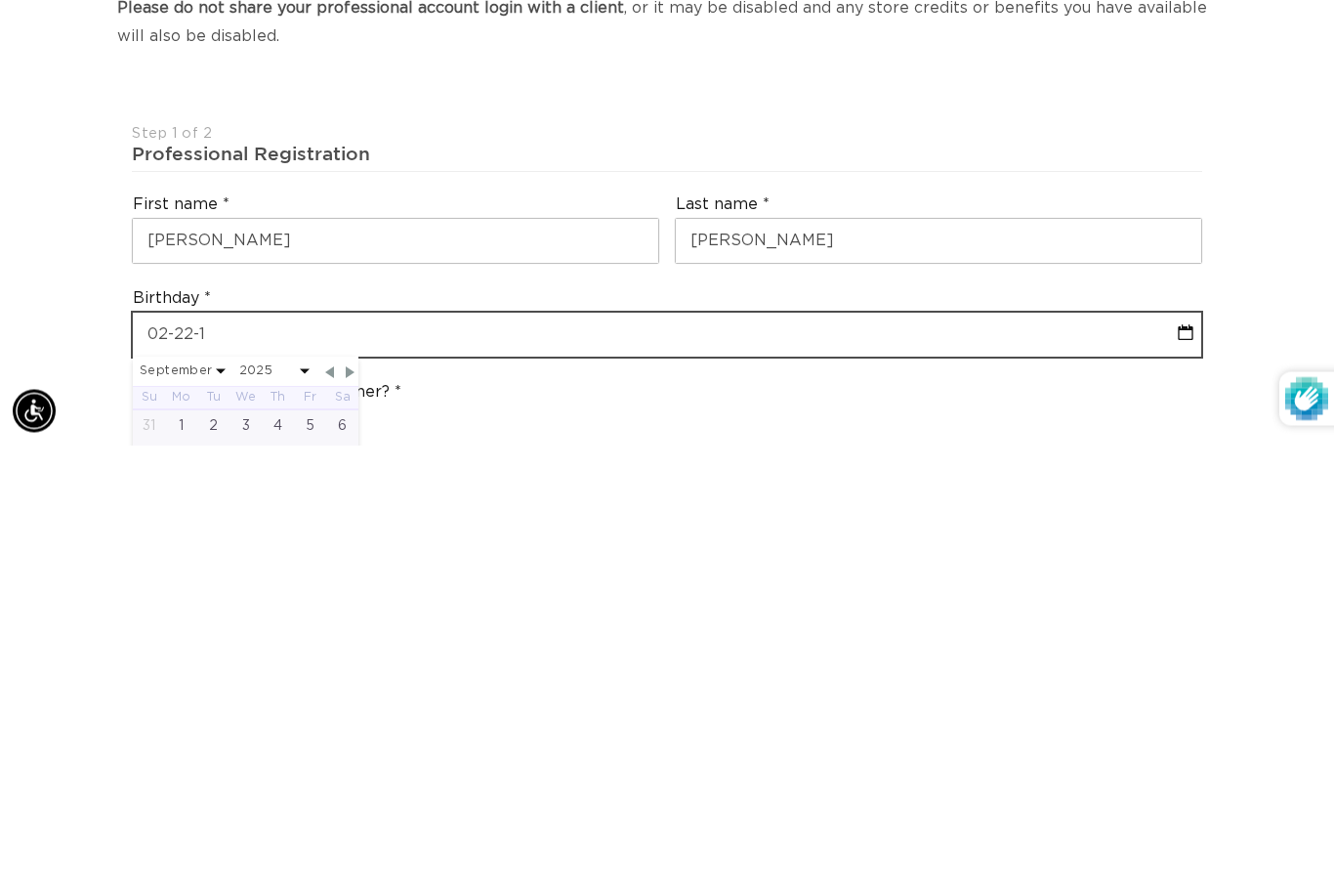
type input "[DATE]"
select select "8"
select select "2025"
type input "[PHONE_NUMBER]"
select select "8"
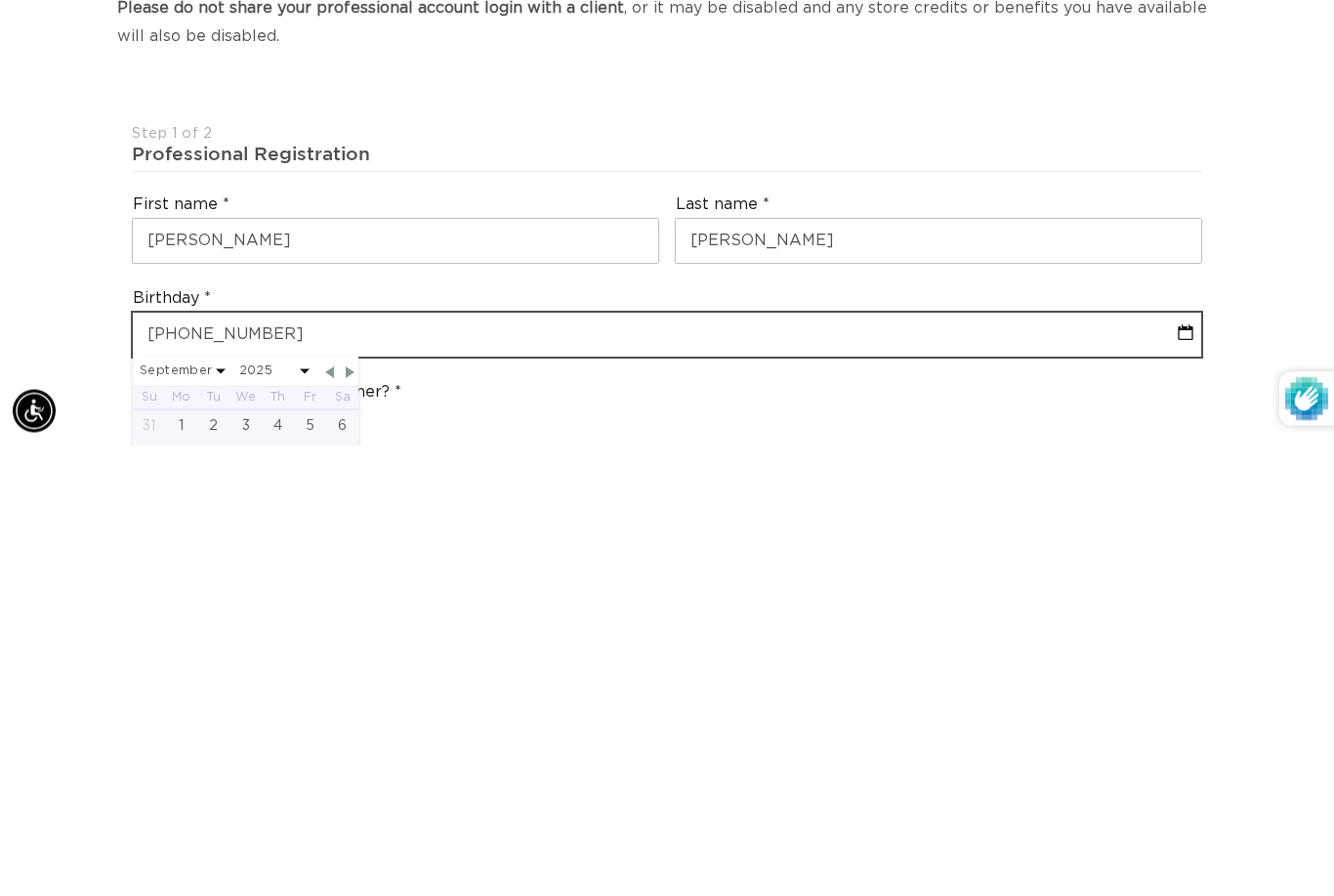
select select "2025"
type input "[DATE]"
select select "1"
select select "1991"
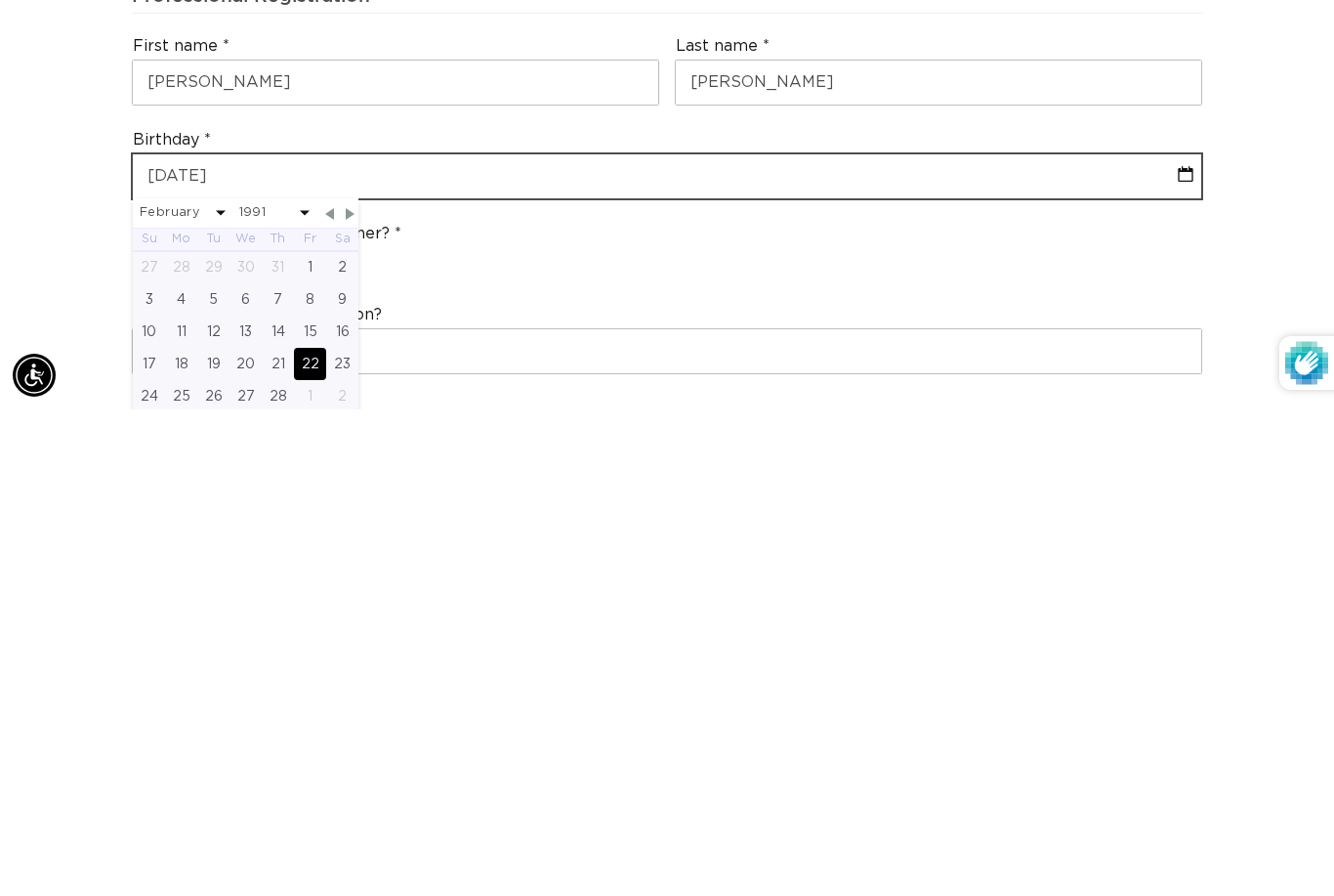
type input "[DATE]"
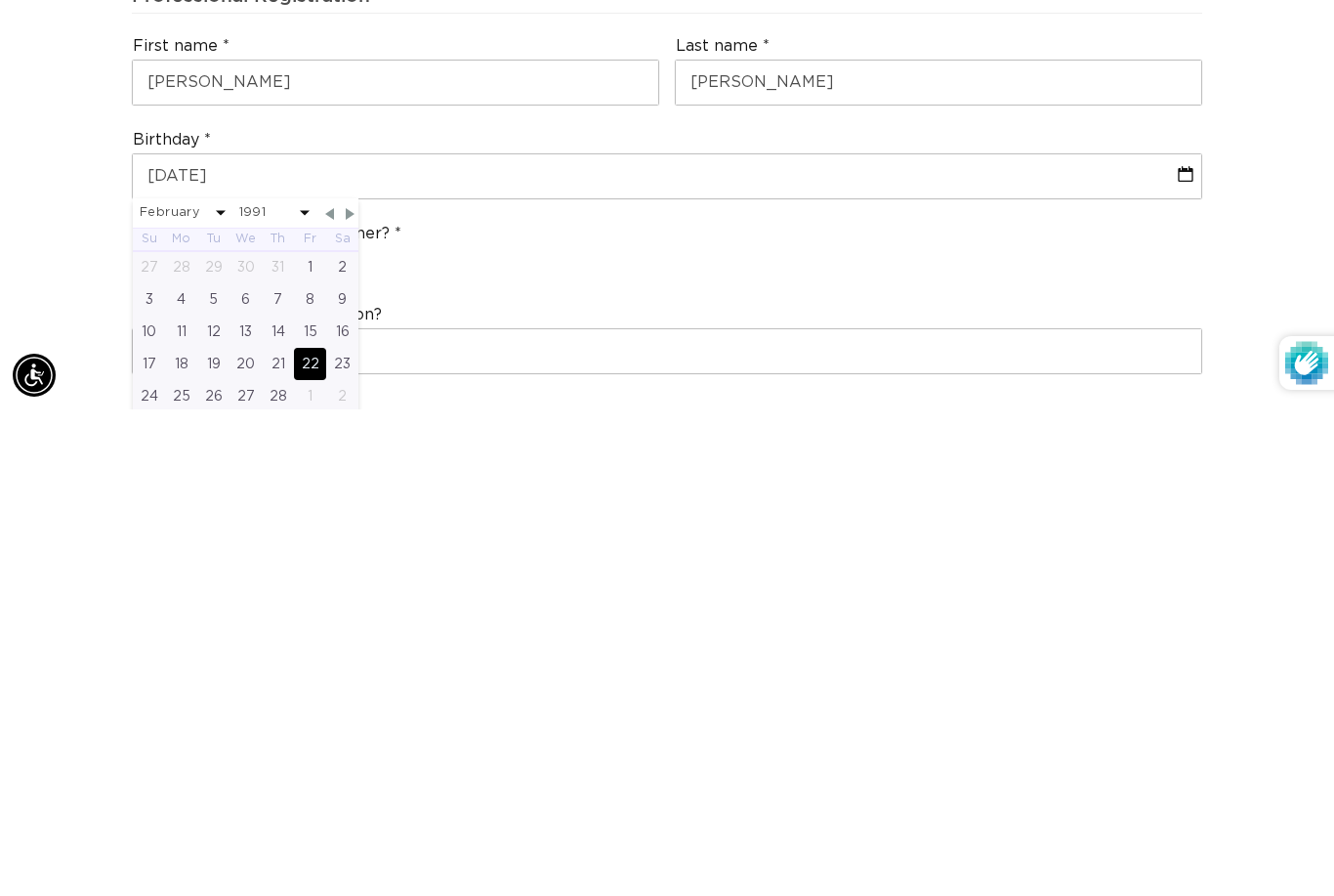
click at [830, 782] on div "What's the name of your salon?" at bounding box center [667, 825] width 1086 height 86
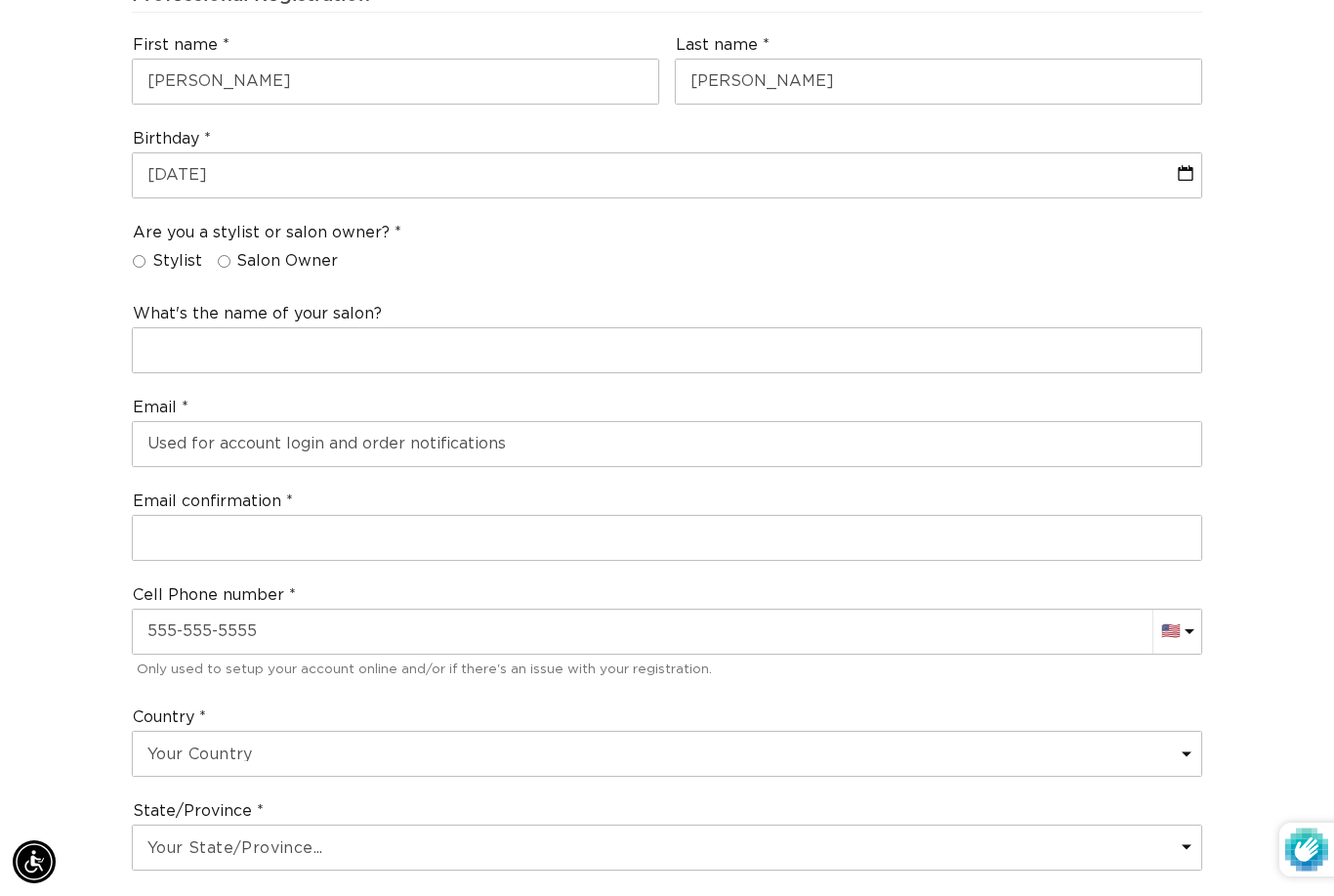
scroll to position [0, 1196]
click at [139, 255] on input "Stylist" at bounding box center [138, 261] width 13 height 13
radio input "true"
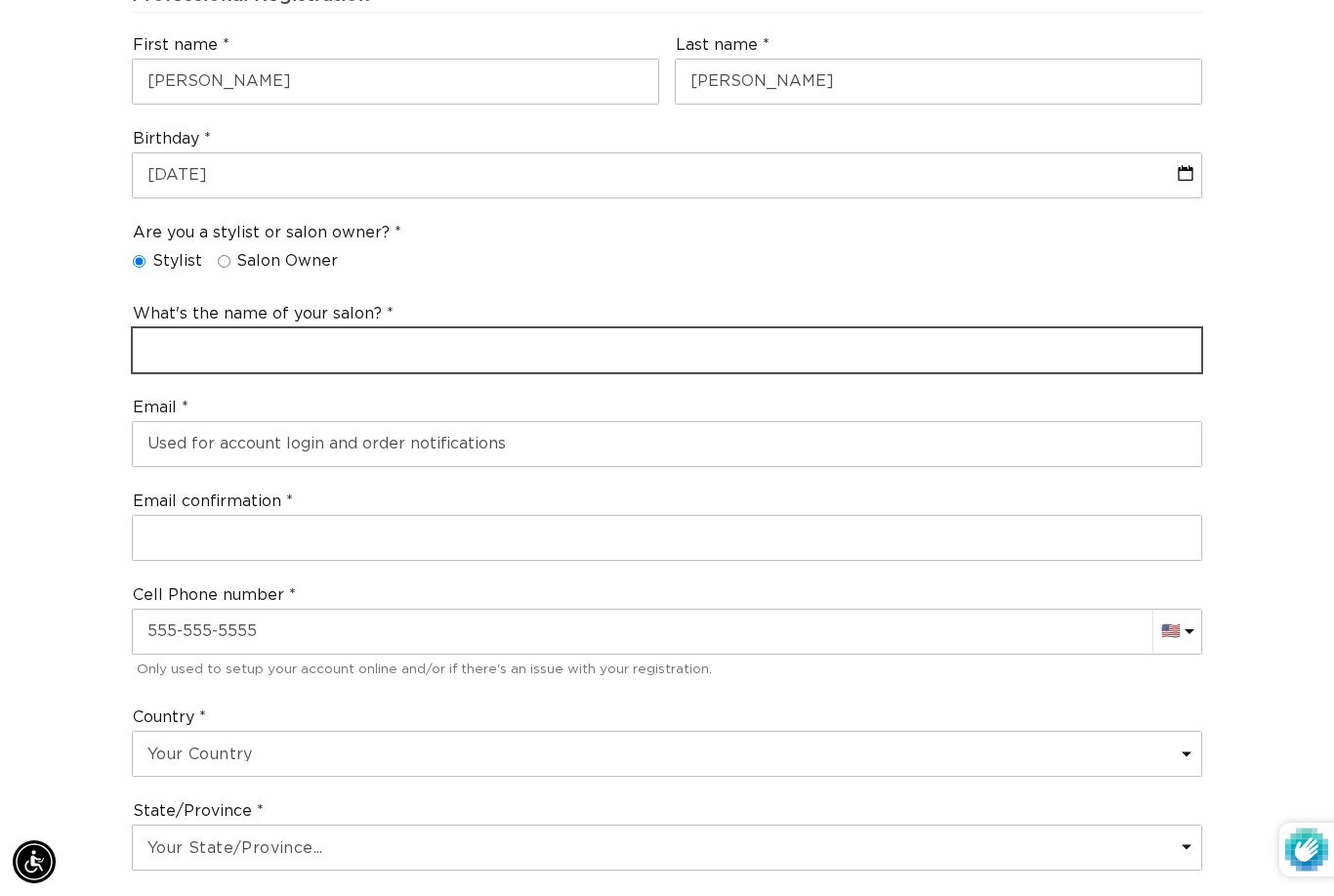
click at [312, 328] on input "text" at bounding box center [667, 350] width 1069 height 44
type input "N/A"
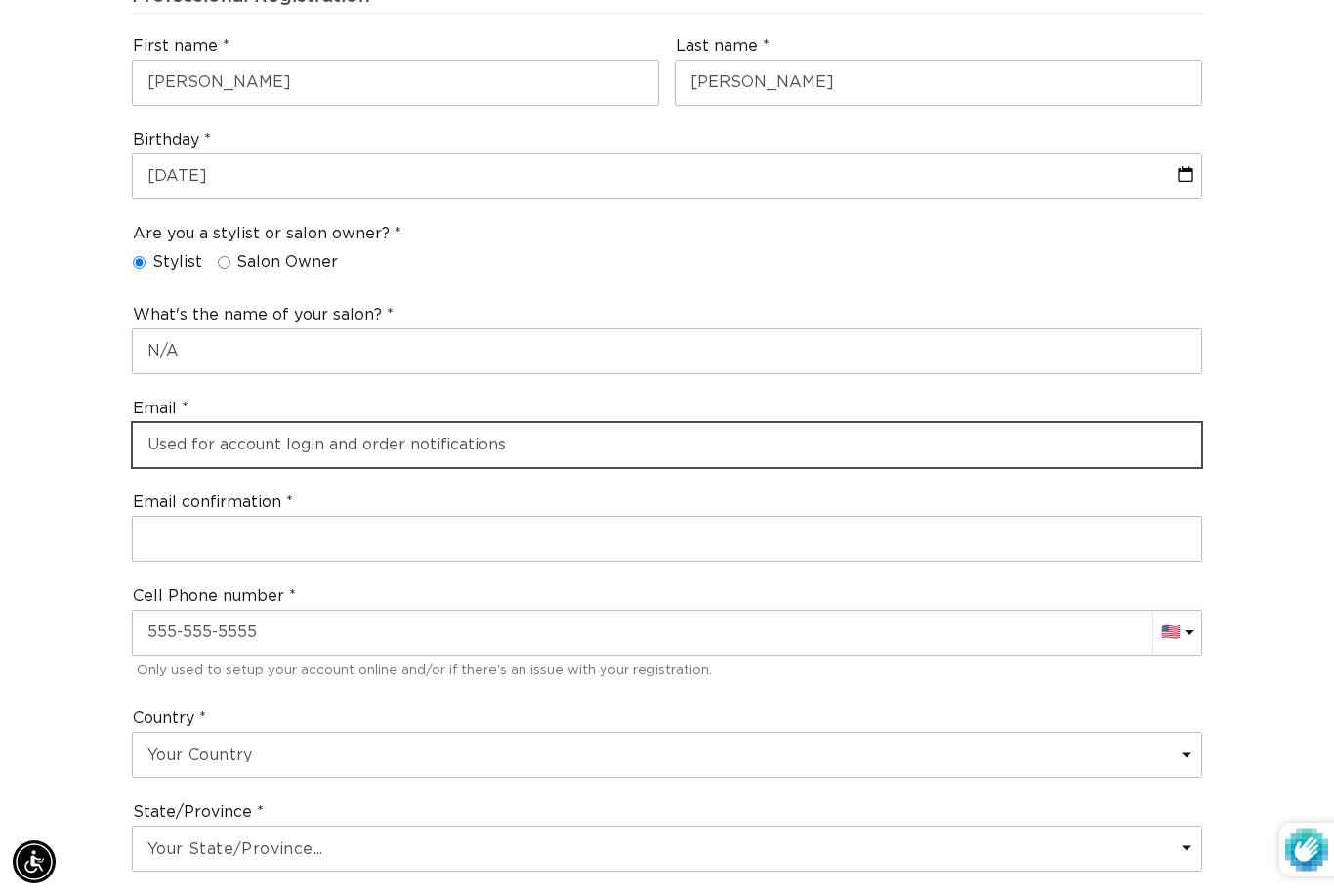
click at [791, 423] on input "email" at bounding box center [667, 445] width 1069 height 44
type input "[EMAIL_ADDRESS][DOMAIN_NAME]"
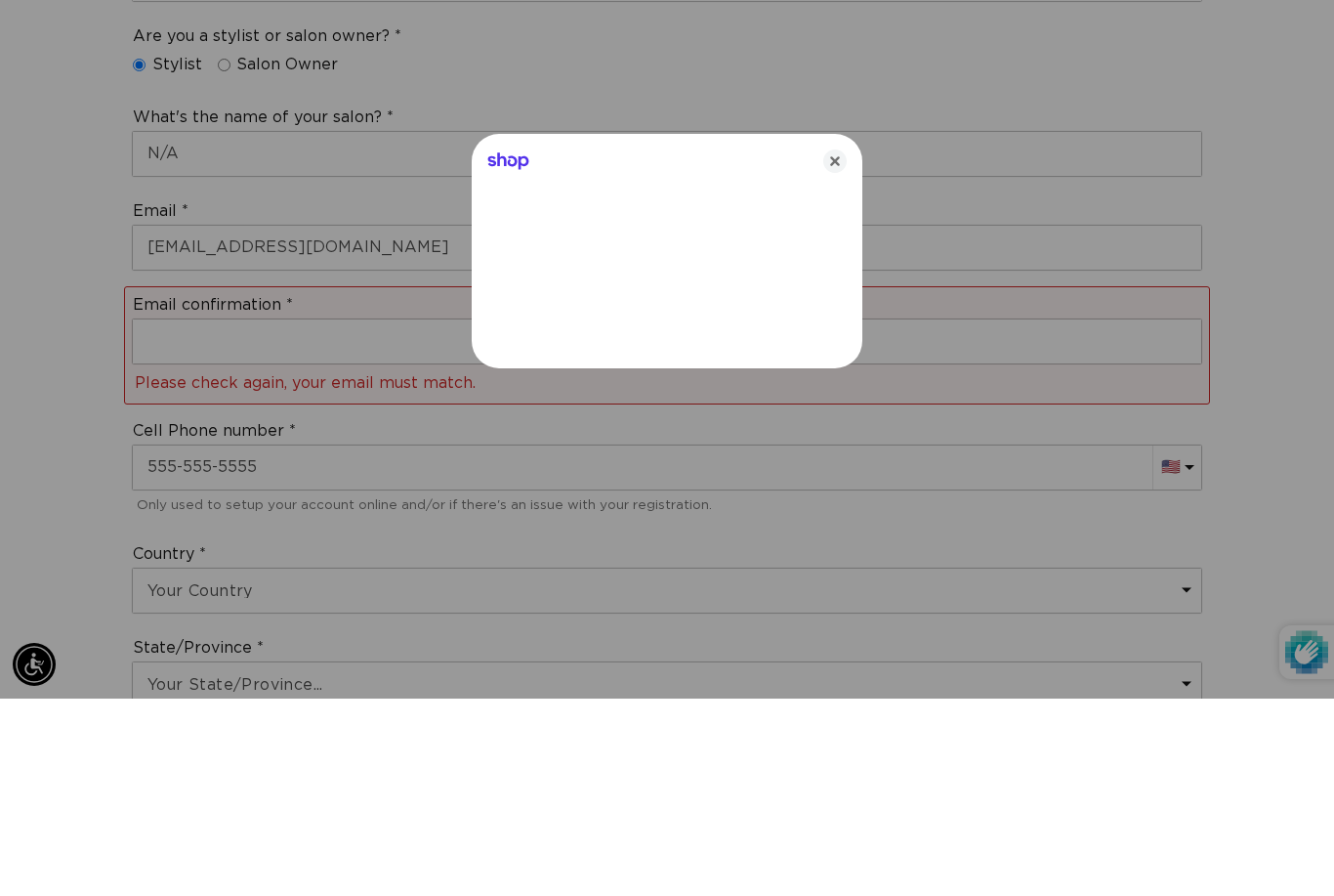
scroll to position [808, 0]
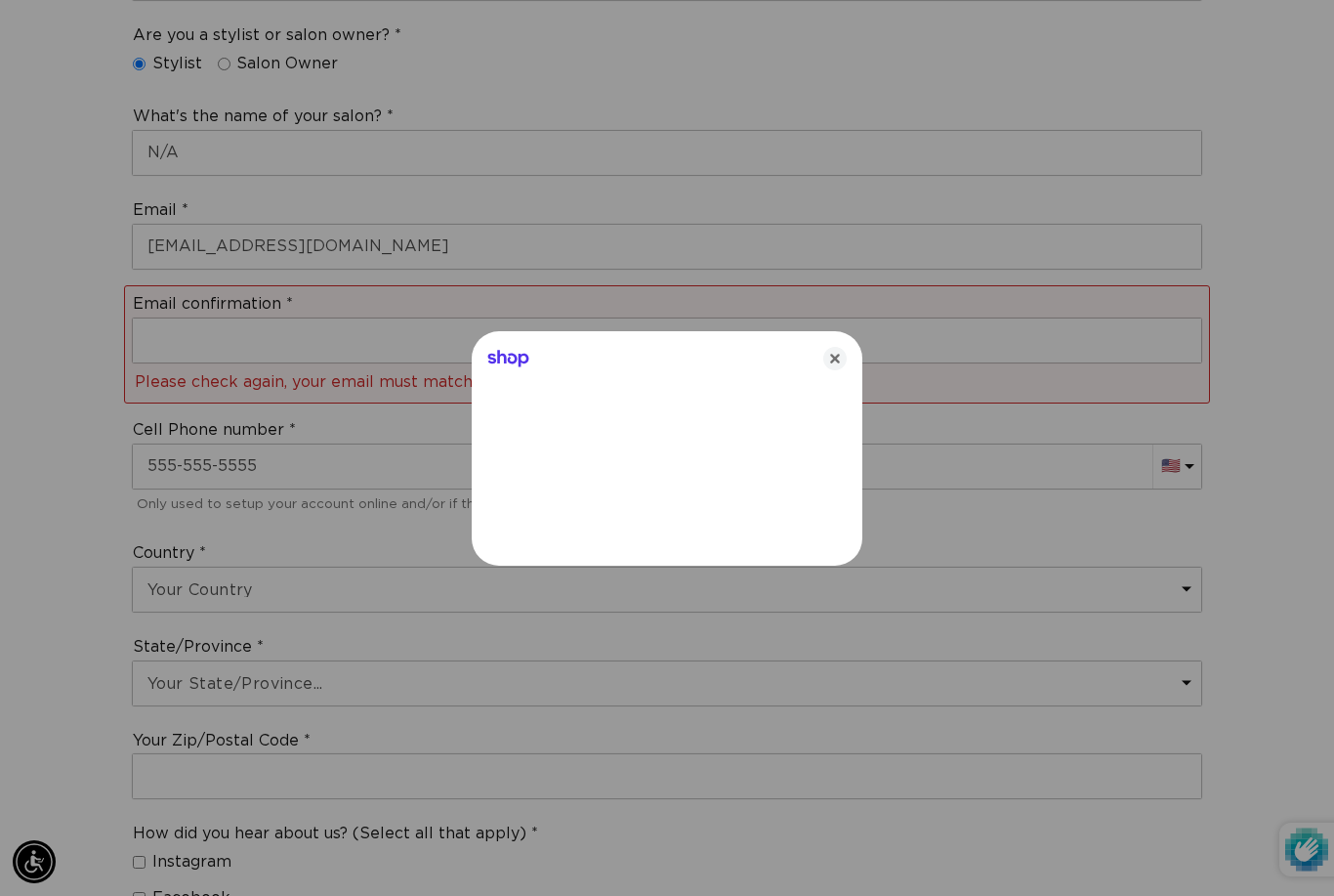
click at [844, 370] on icon "Close" at bounding box center [836, 359] width 24 height 24
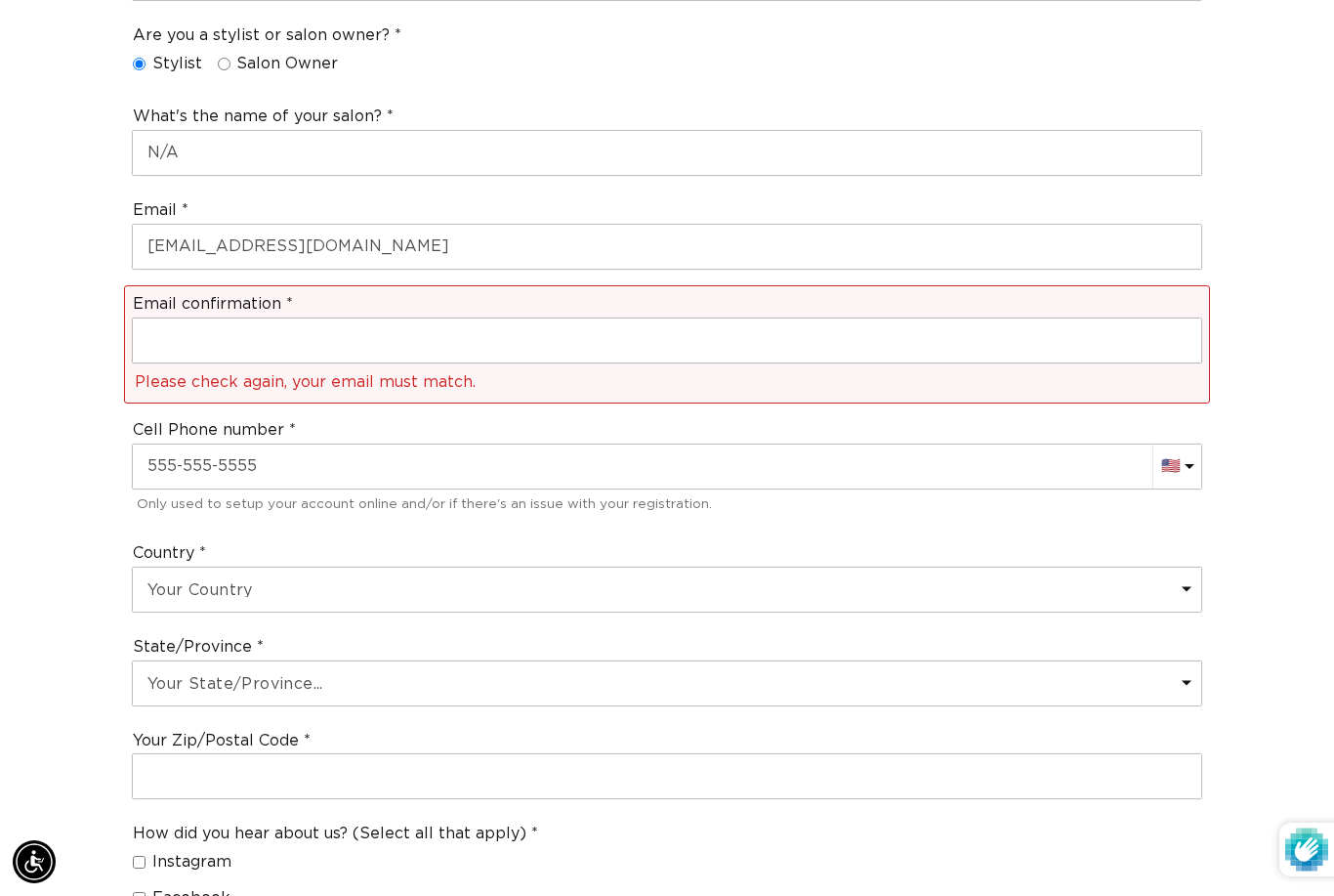
scroll to position [0, 2391]
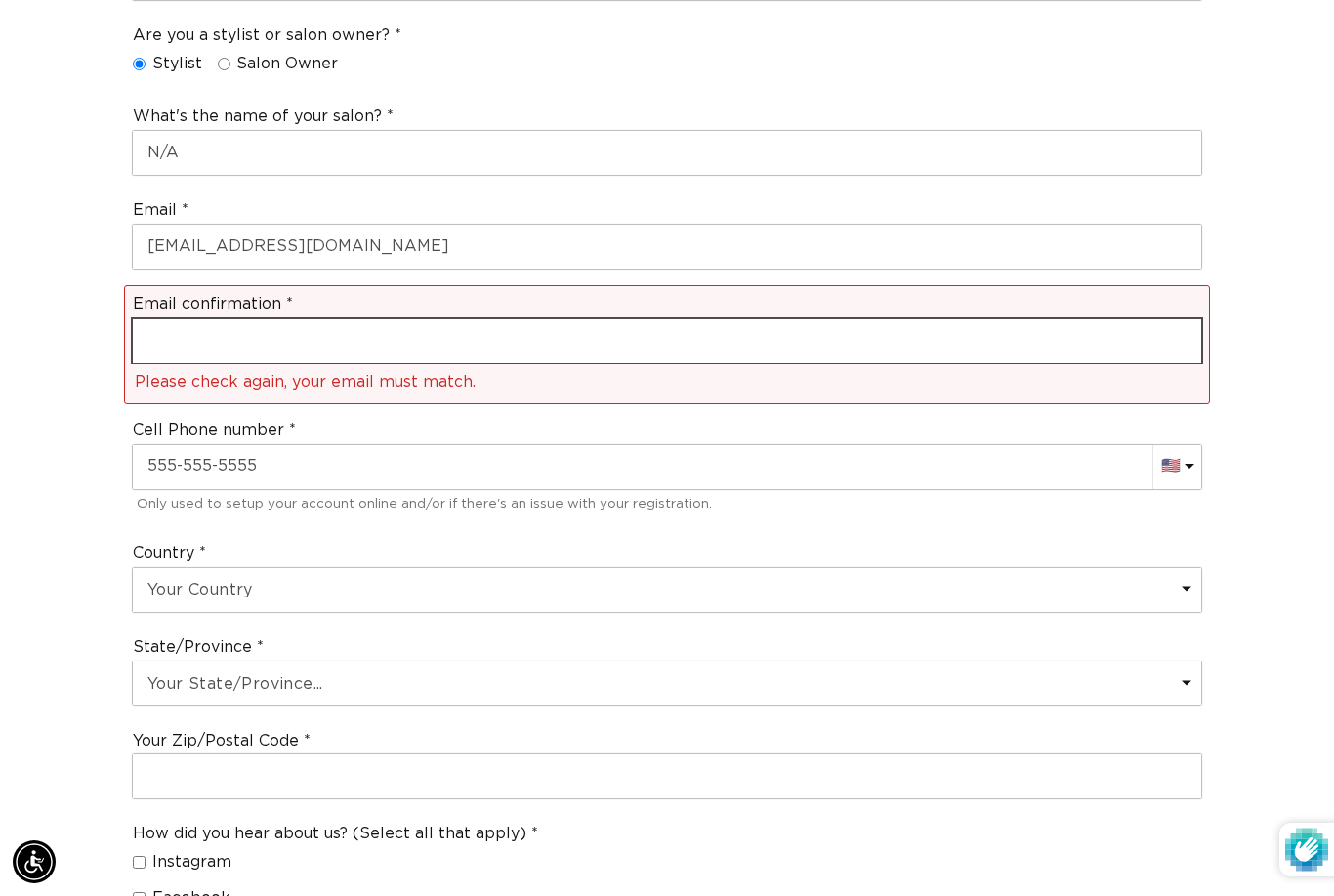
click at [819, 318] on input "email" at bounding box center [667, 340] width 1069 height 44
type input "madeleine22291@gmail.com"
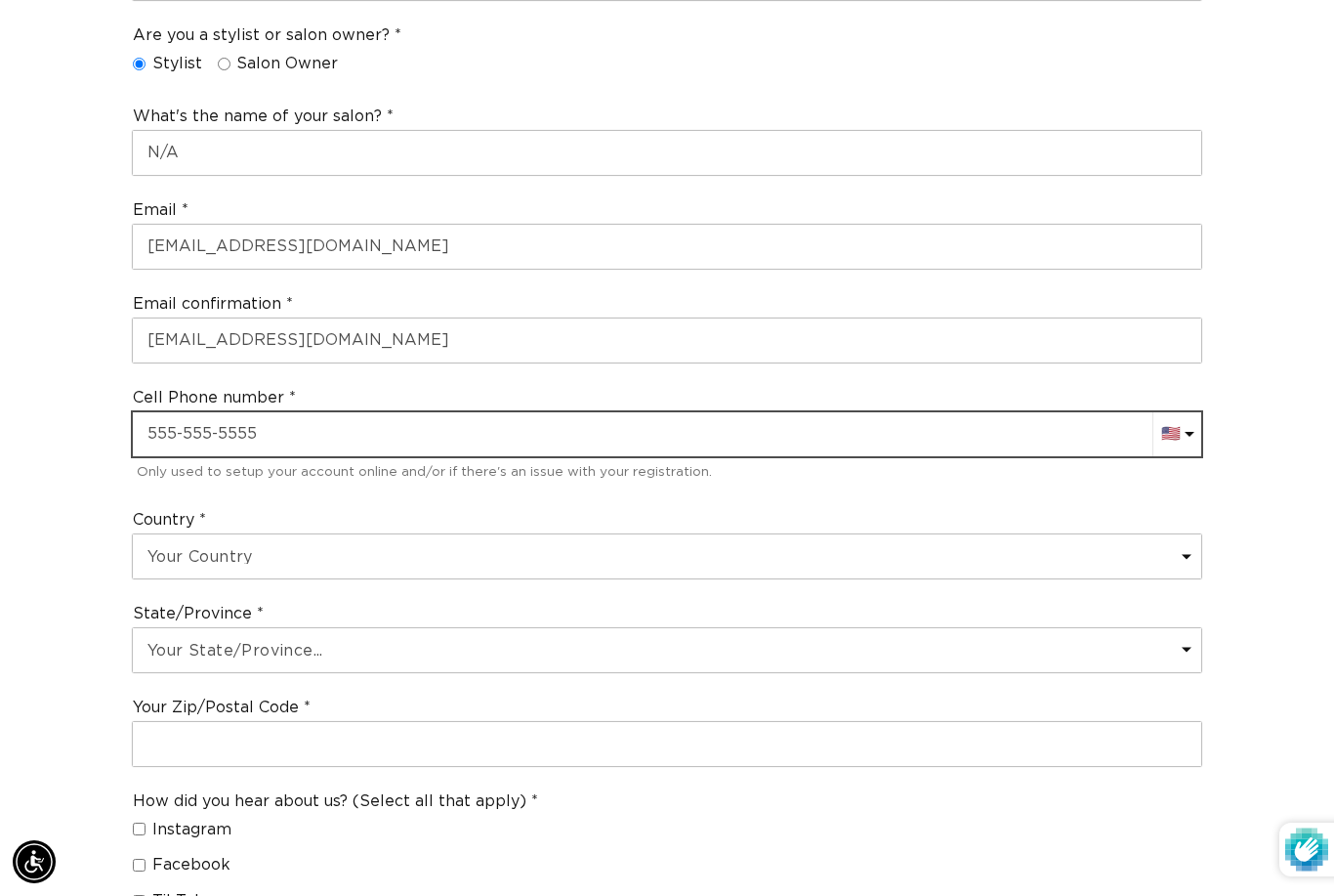
click at [758, 412] on input "text" at bounding box center [667, 434] width 1069 height 44
type input "+1 423 309 5179"
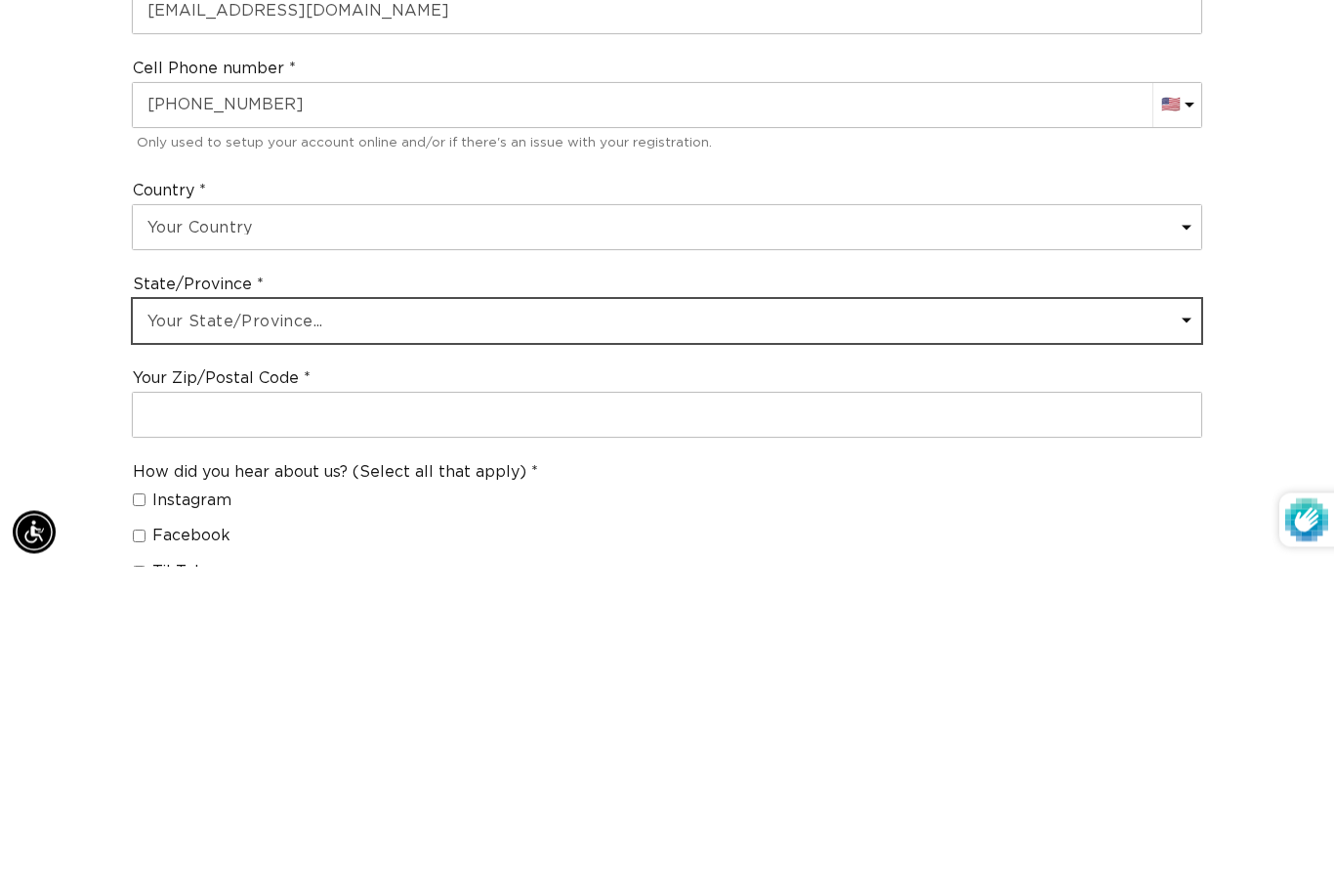
click at [733, 629] on select "Your State/Province... Alabama Alaska American Samoa Arizona Arkansas Californi…" at bounding box center [667, 651] width 1069 height 44
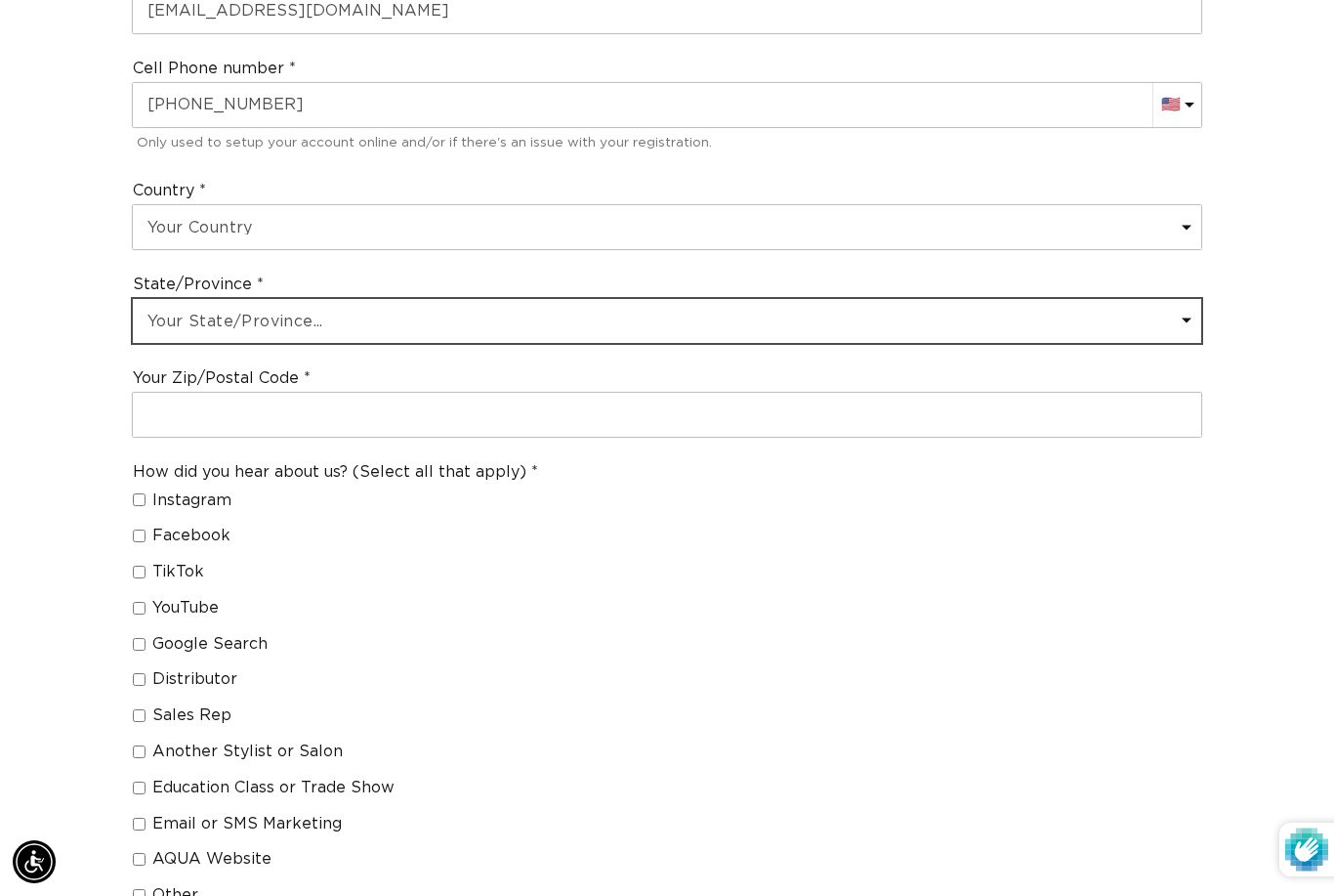
scroll to position [0, 0]
click at [656, 299] on select "Your State/Province... Alabama Alaska American Samoa Arizona Arkansas Californi…" at bounding box center [667, 320] width 1069 height 44
select select "[US_STATE]"
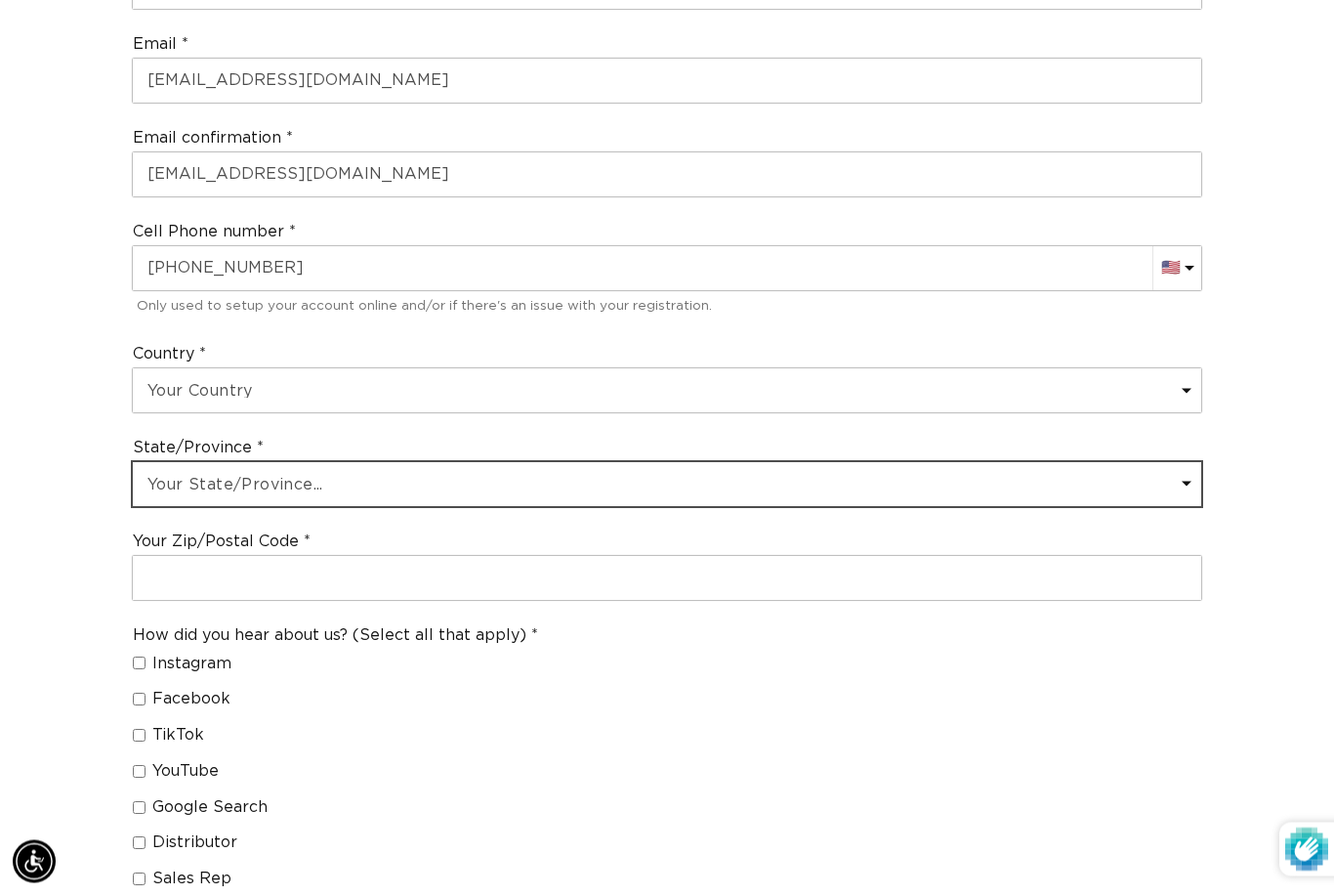
scroll to position [974, 0]
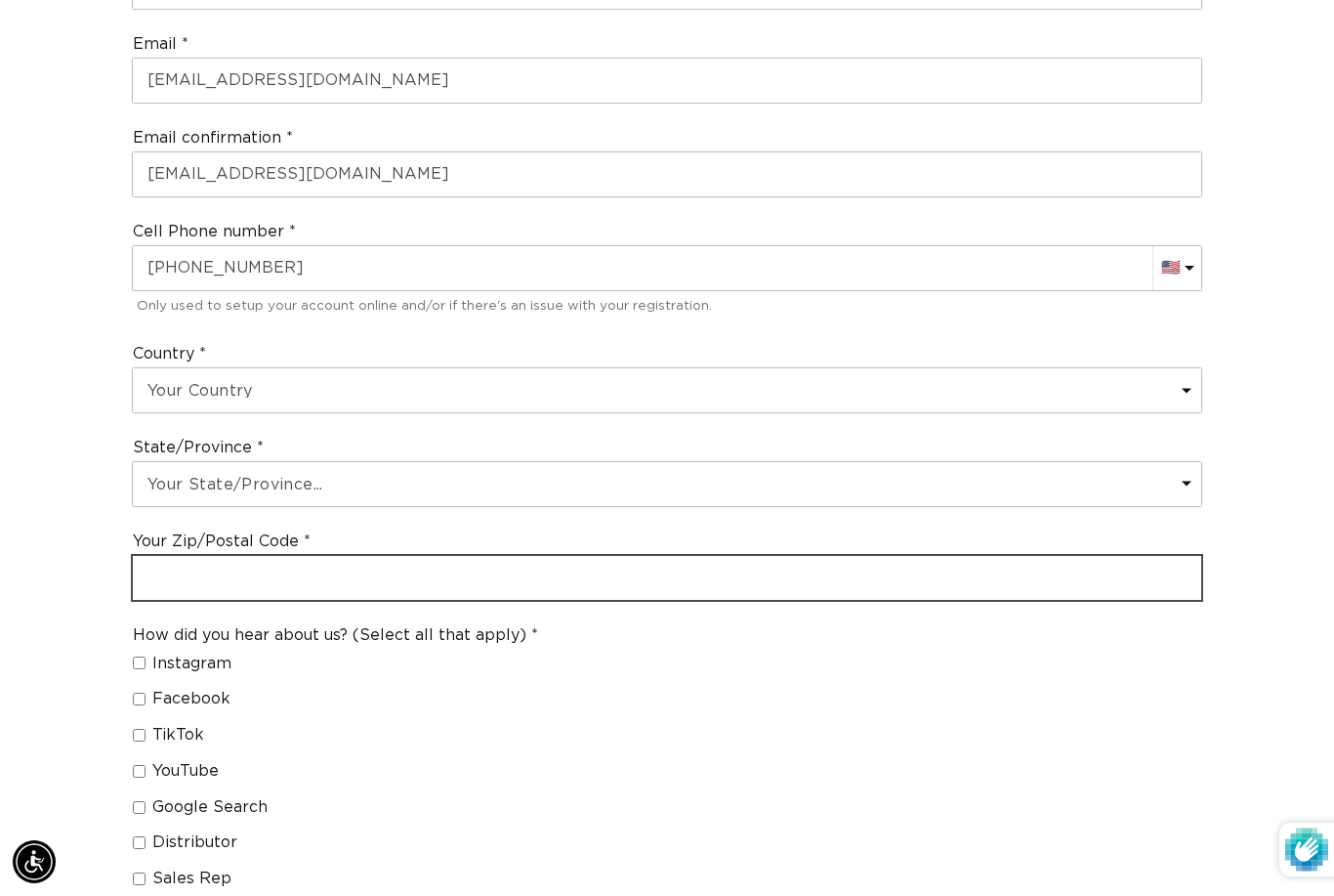
click at [862, 556] on input "text" at bounding box center [667, 578] width 1069 height 44
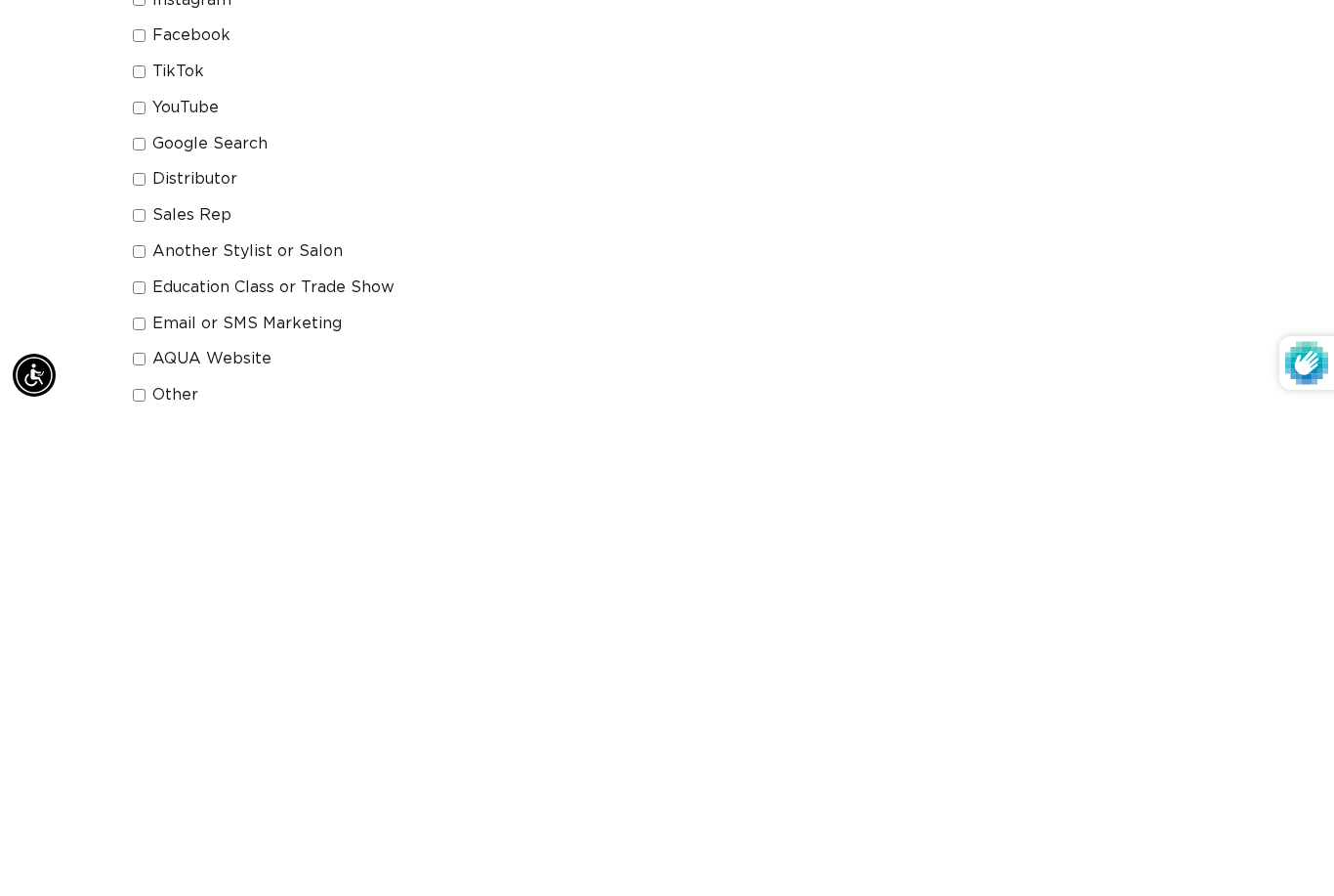
scroll to position [1156, 0]
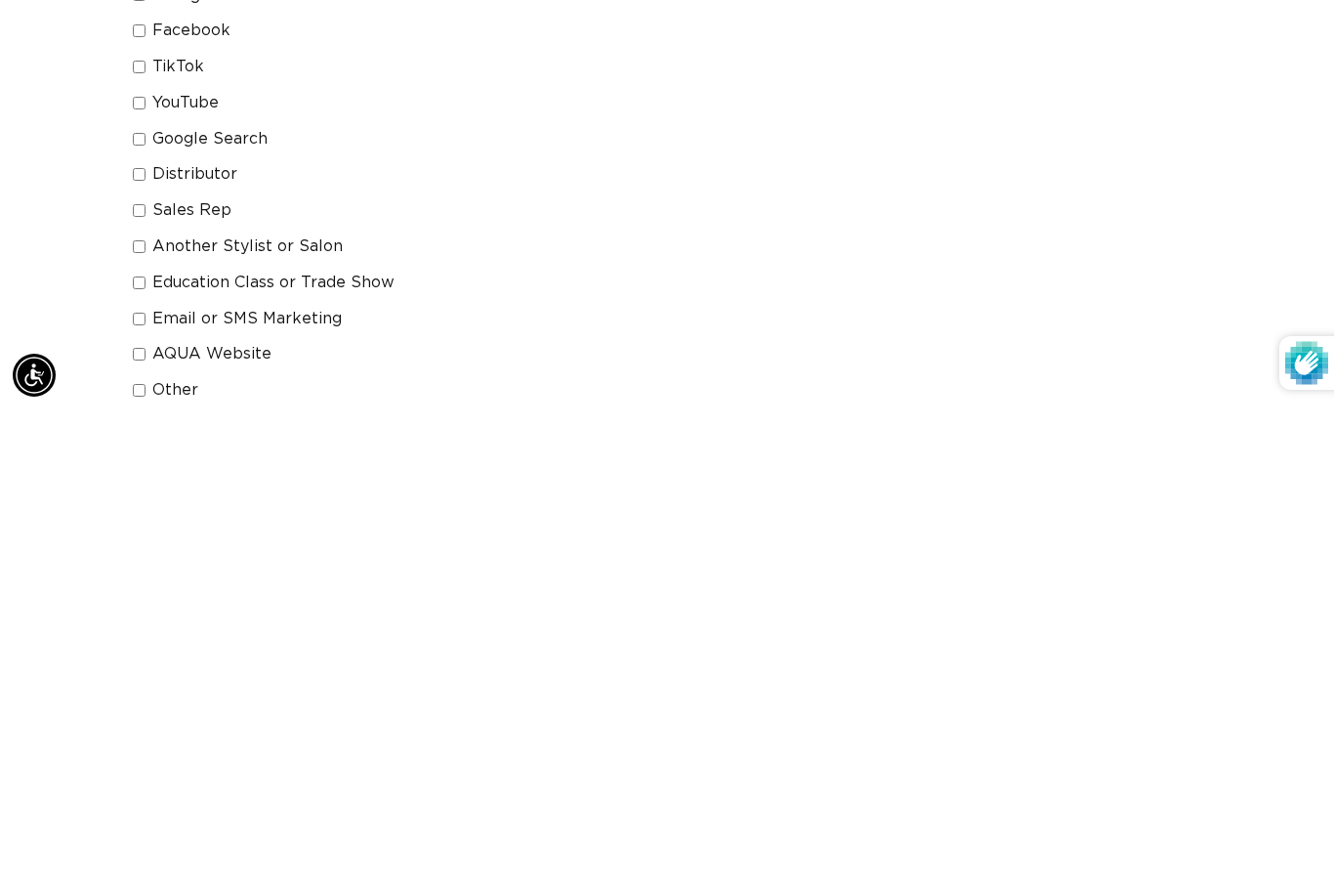
type input "30750"
click at [134, 727] on input "Another Stylist or Salon" at bounding box center [138, 733] width 13 height 13
checkbox input "true"
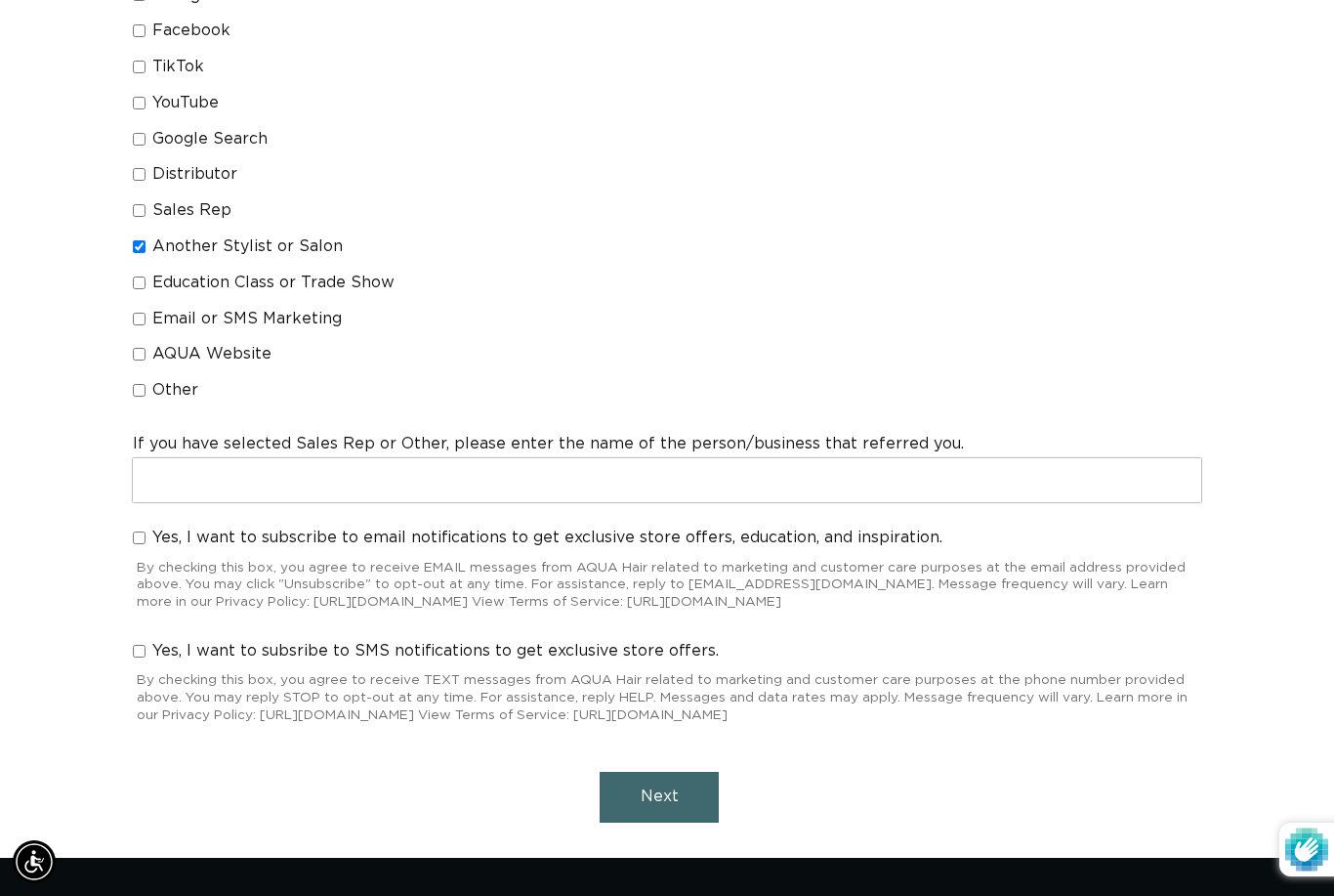
scroll to position [0, 0]
click at [676, 771] on button "Next" at bounding box center [659, 796] width 120 height 49
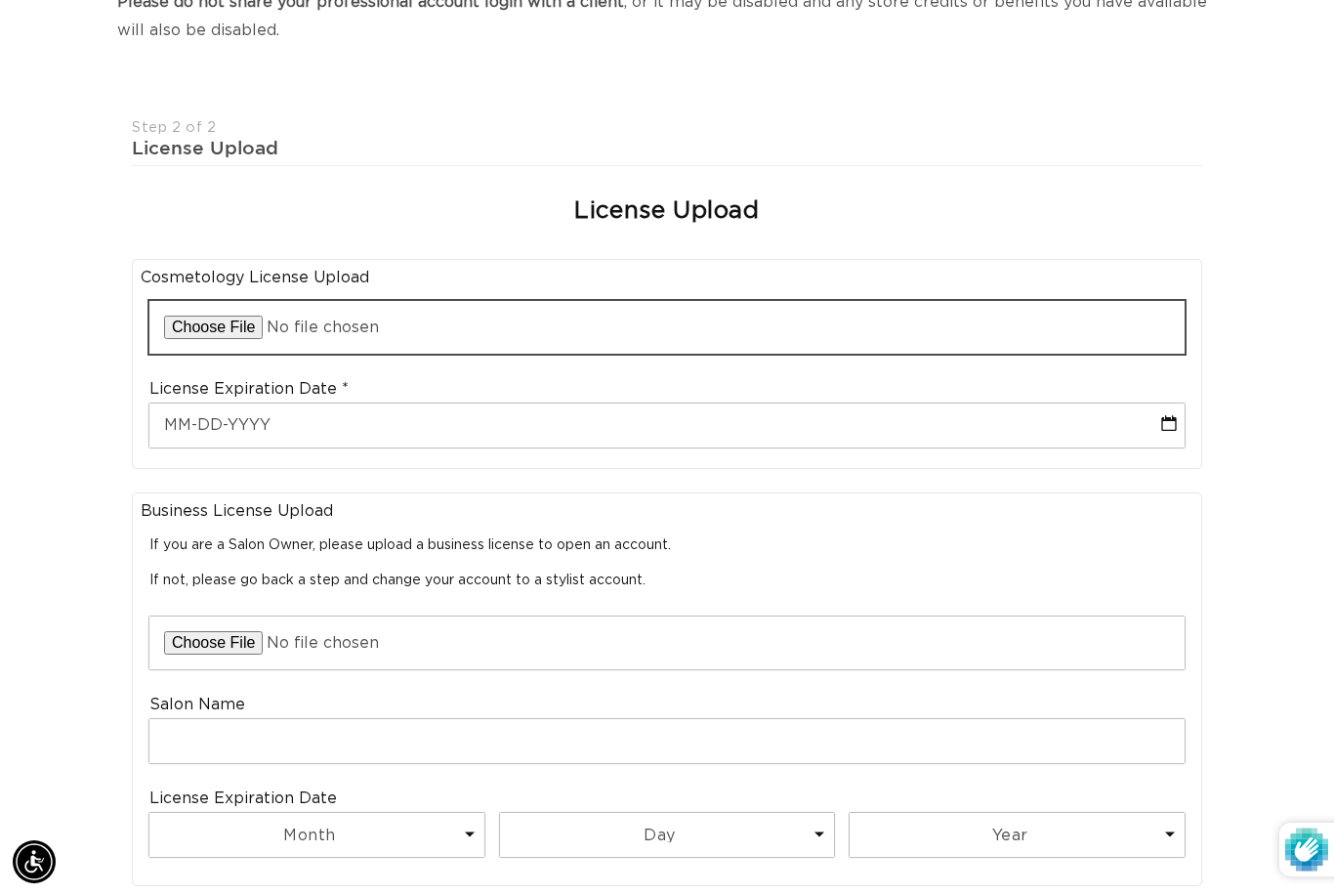
scroll to position [391, 0]
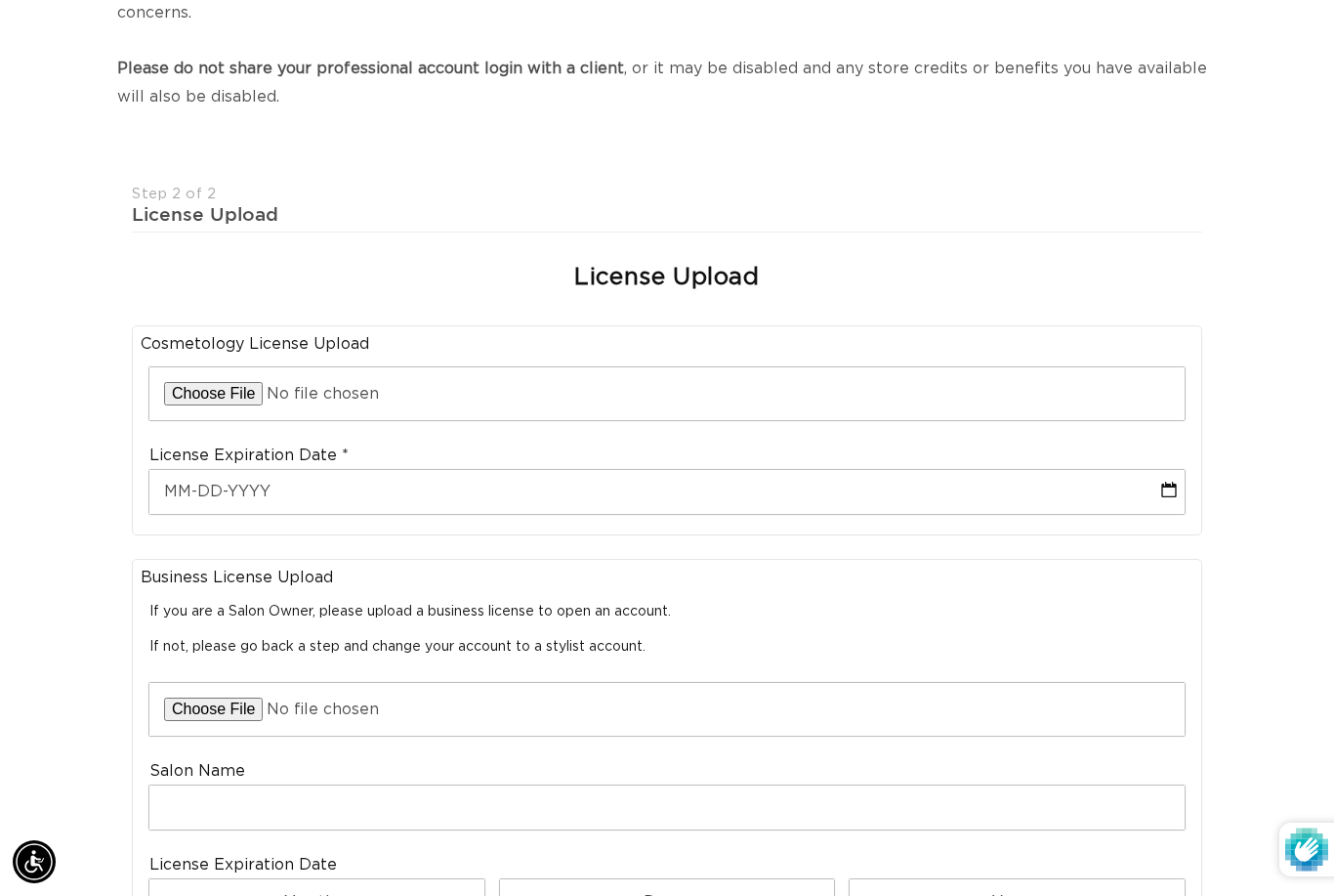
click at [203, 379] on input "file" at bounding box center [667, 393] width 1035 height 52
type input "C:\fakepath\IMG_1918.png"
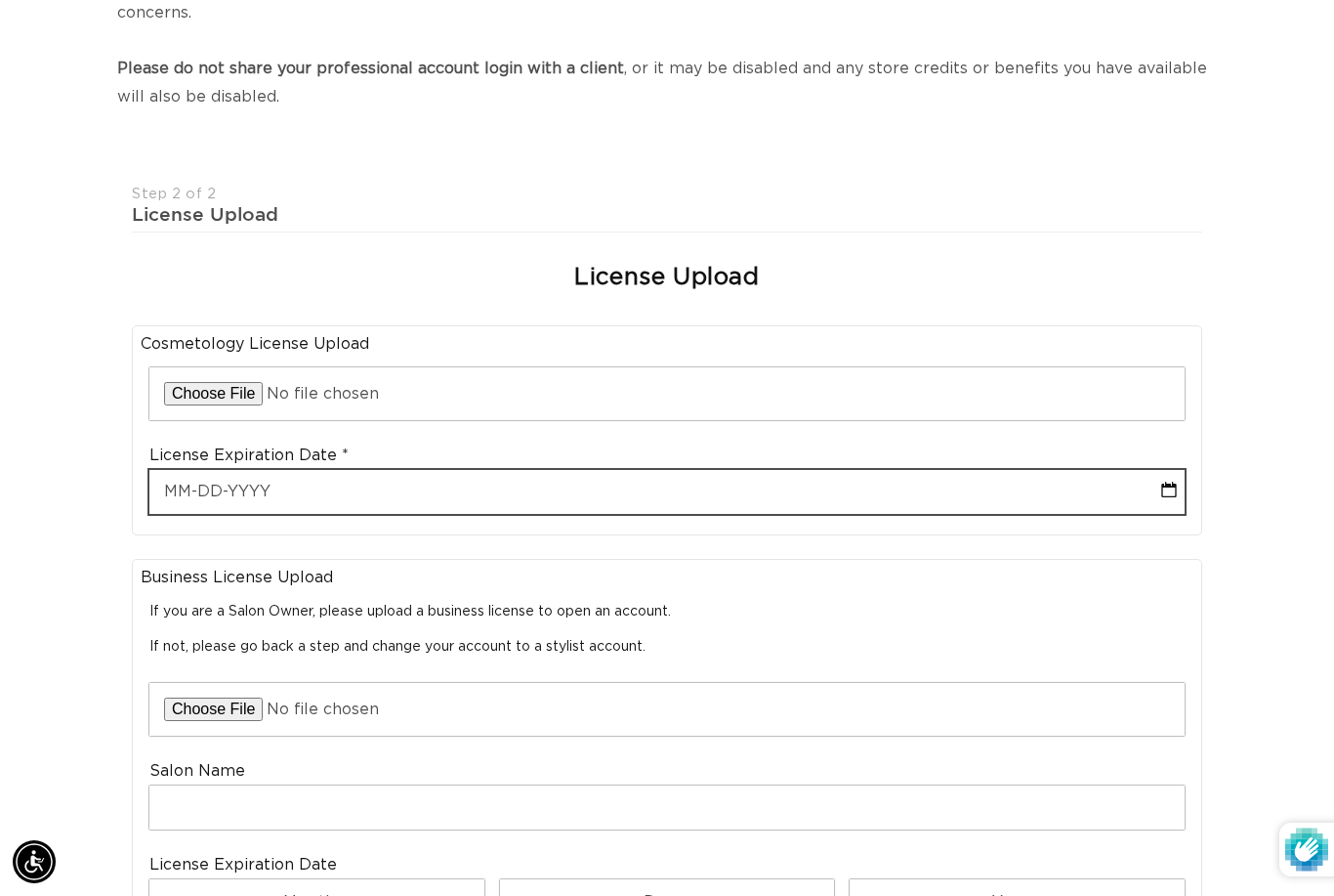
click at [801, 470] on input "text" at bounding box center [667, 492] width 1035 height 44
select select "8"
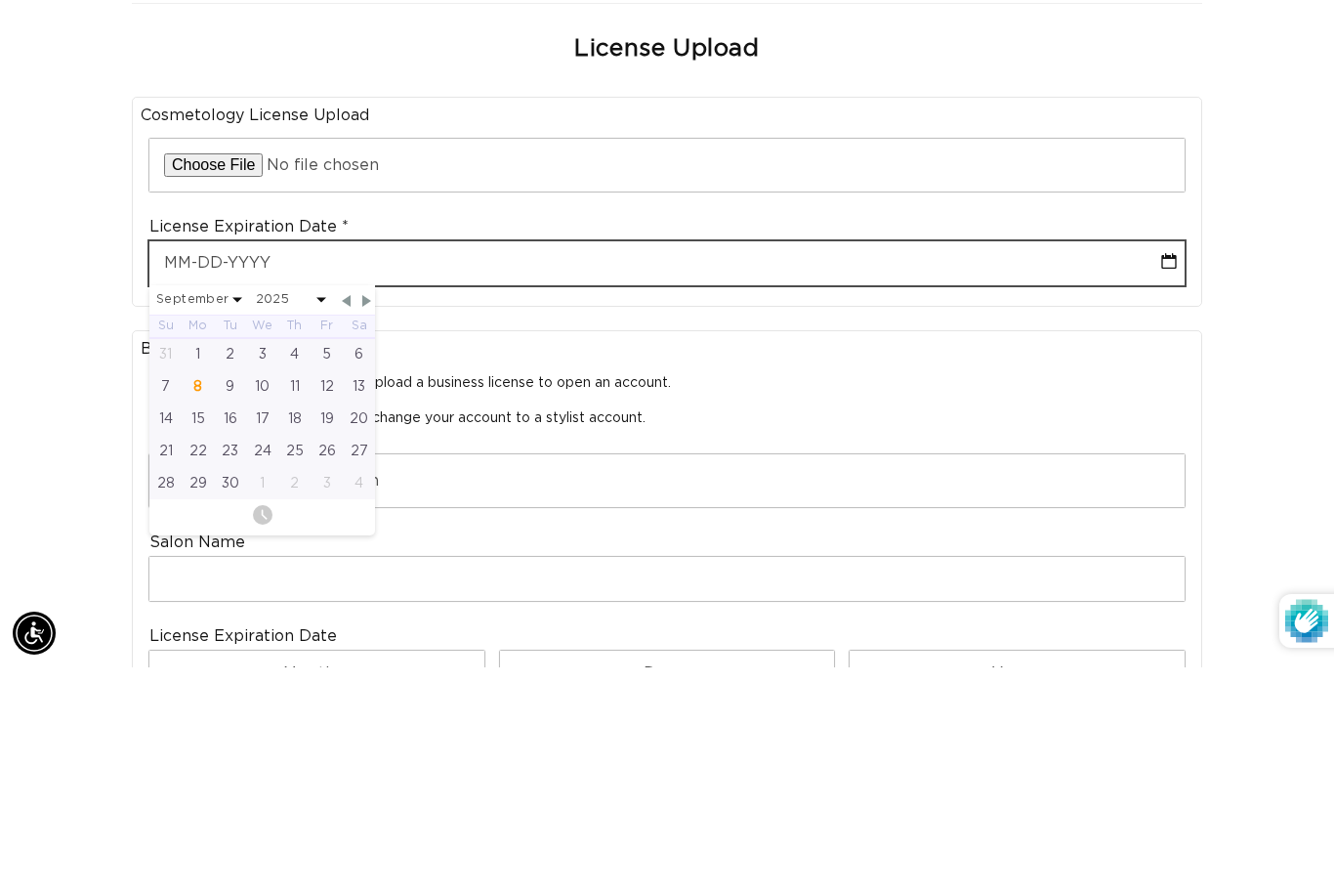
scroll to position [0, 1196]
type input "0"
select select "8"
type input "03"
select select "8"
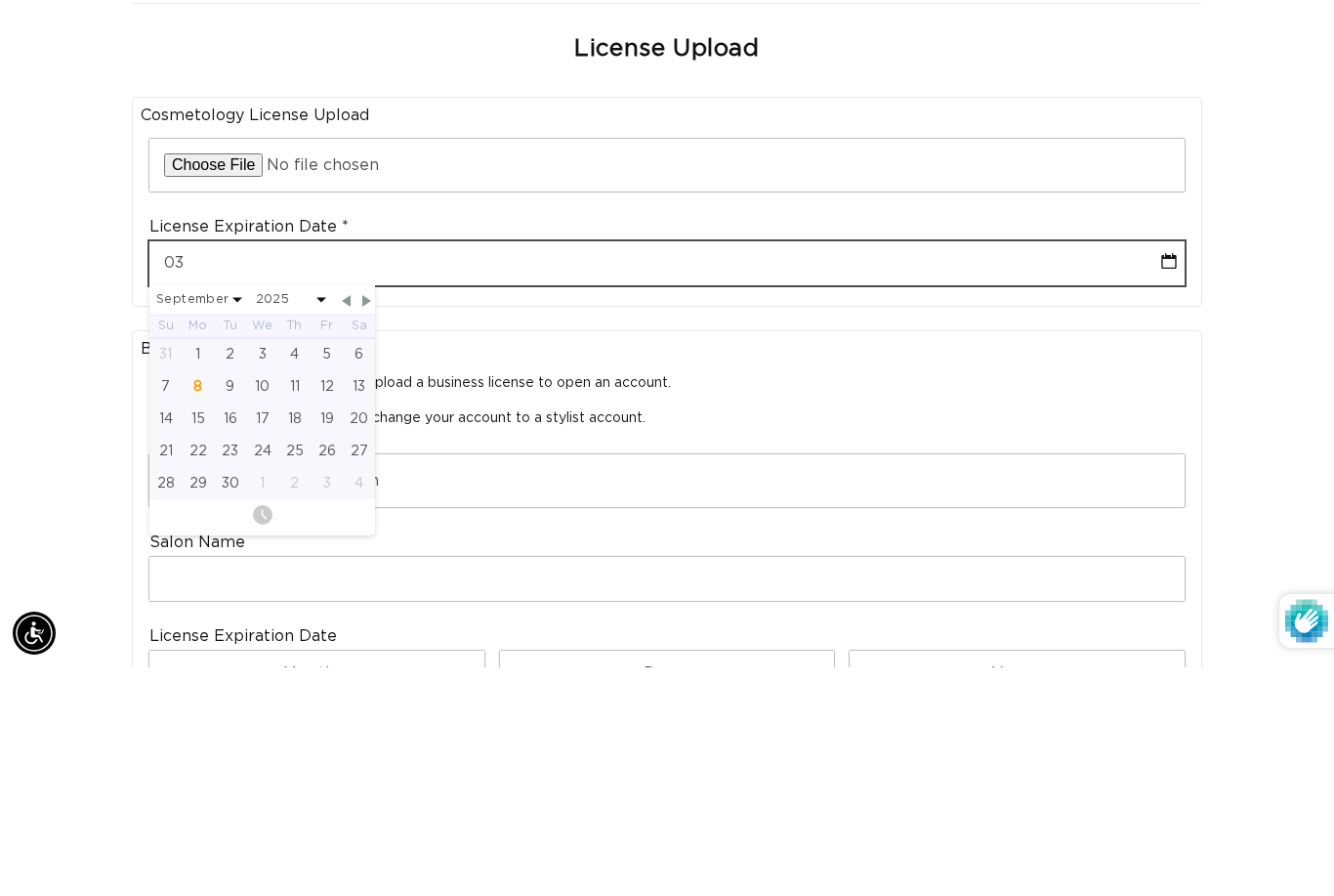
type input "03-3"
select select "8"
type input "03-31"
select select "8"
type input "03-31-2"
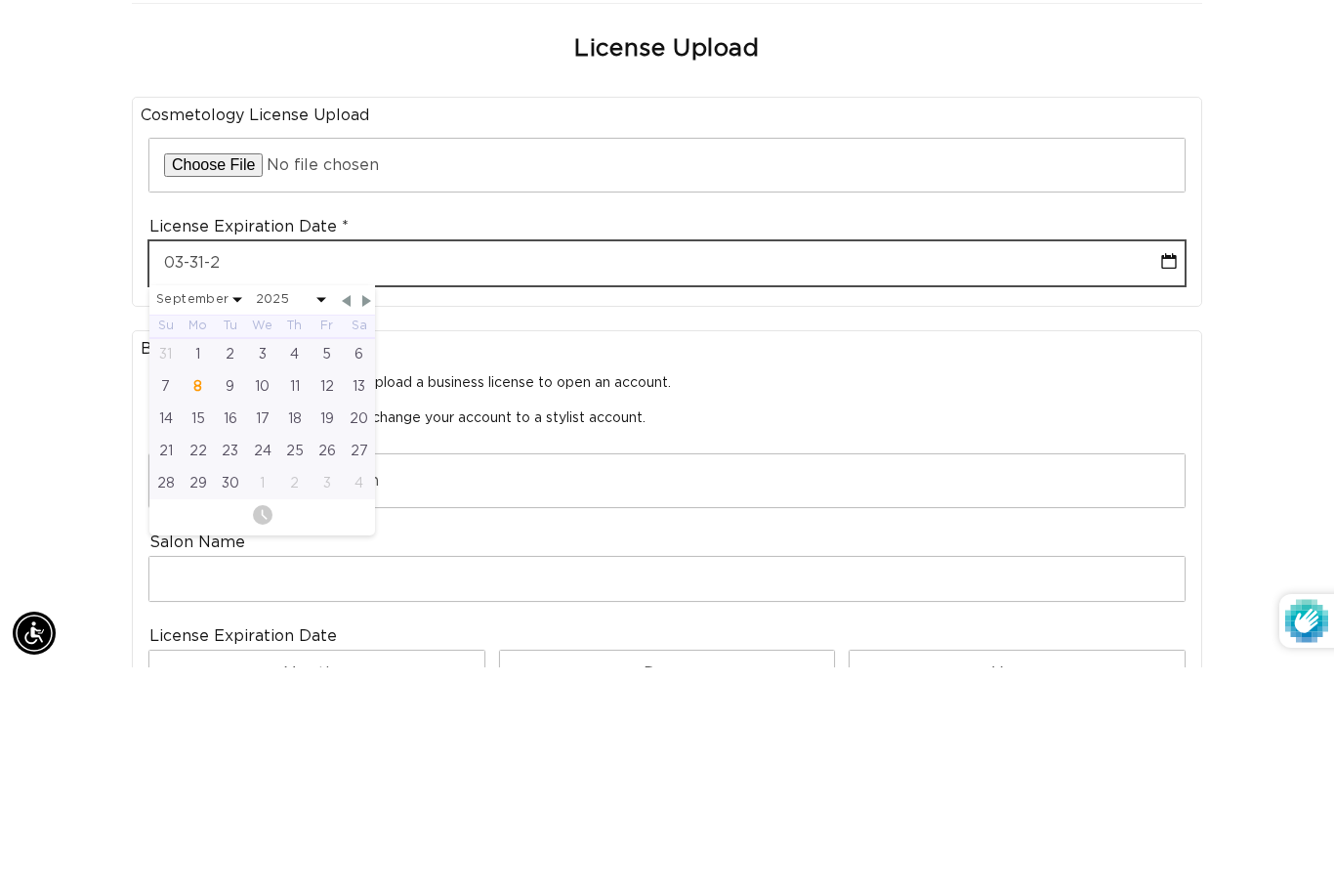
select select "8"
type input "03-31-202"
select select "8"
type input "03-31-2026"
select select "2"
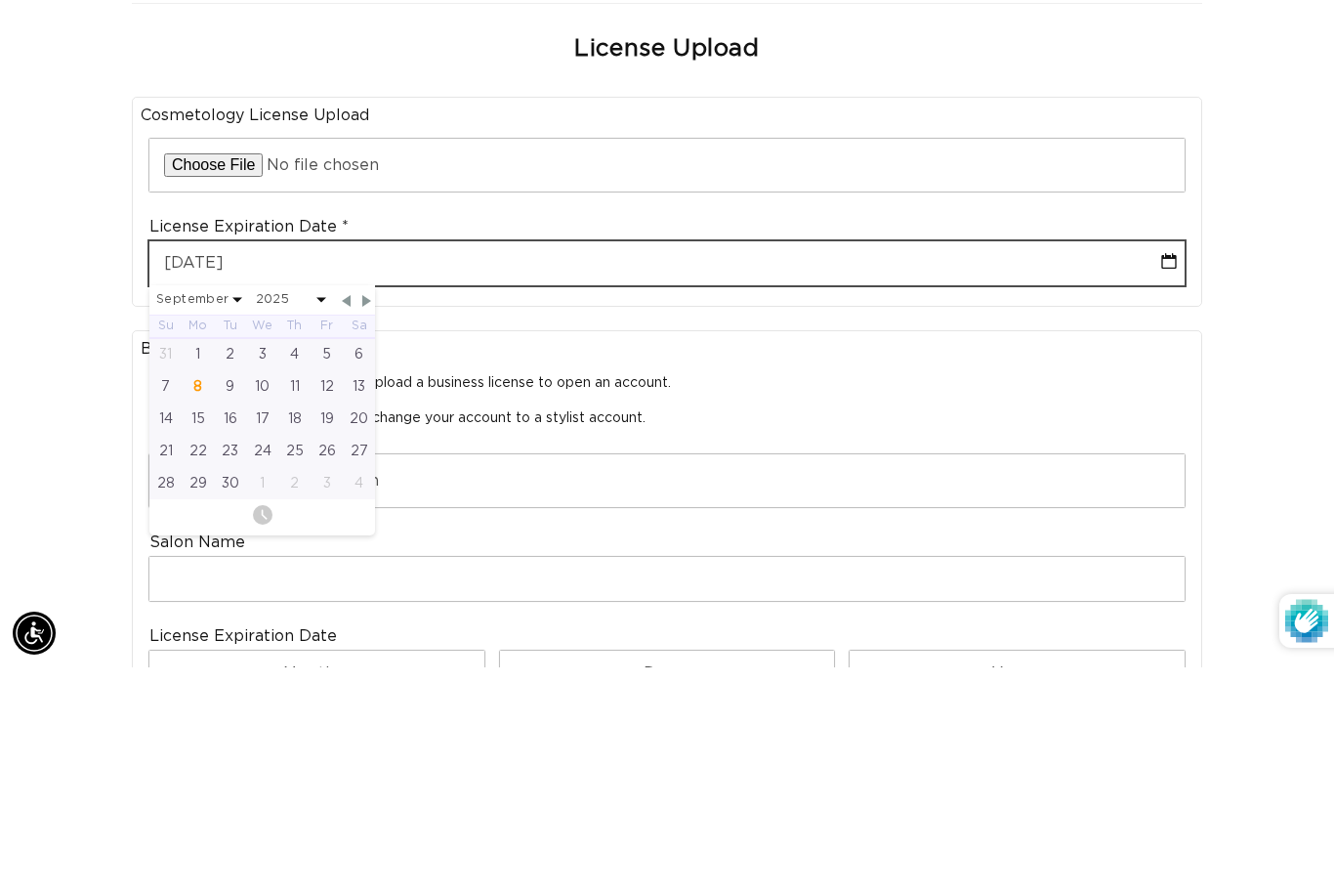
select select "2026"
type input "03-31-2026"
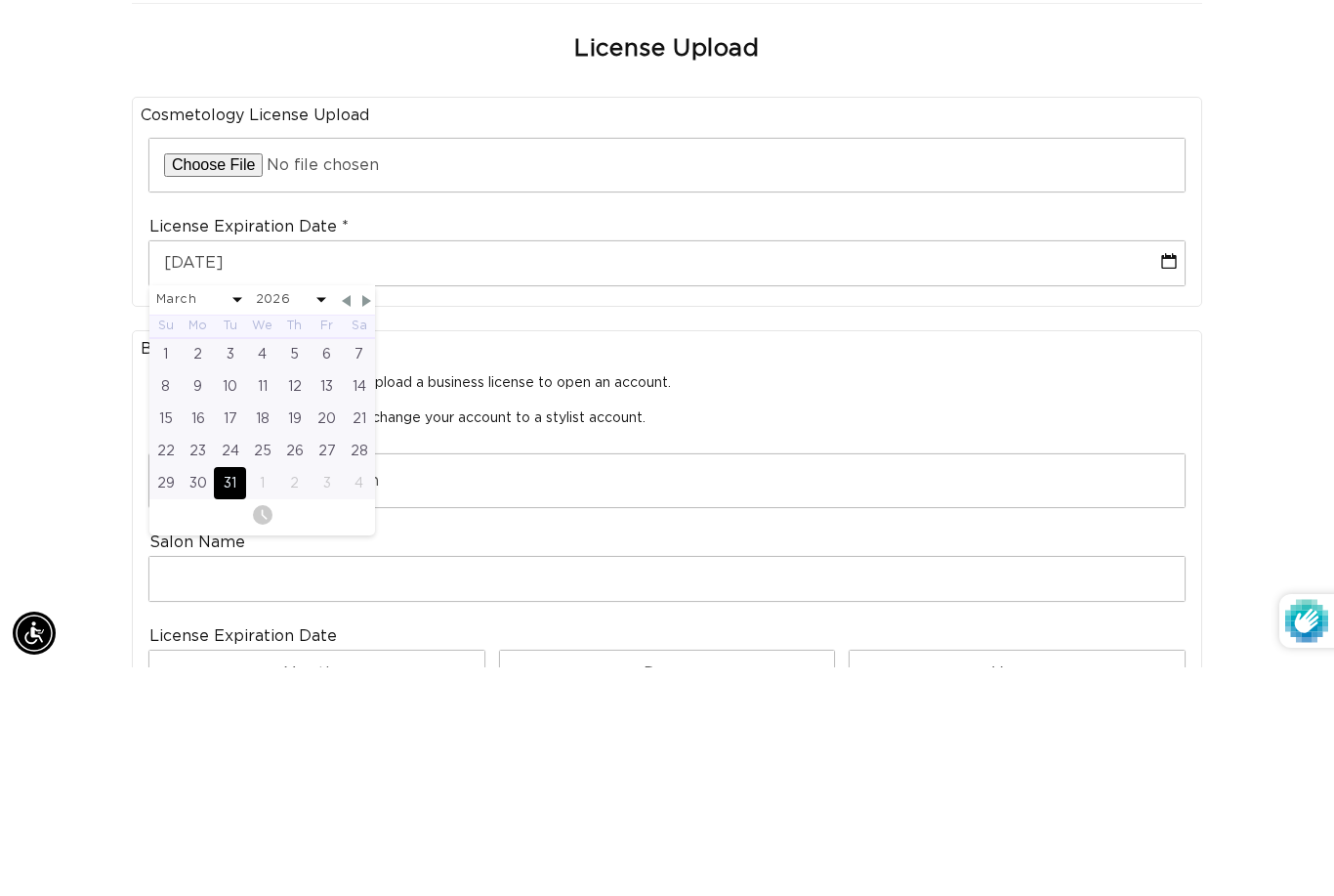
click at [1304, 309] on div "Join the AQUA family and unlock professional access and pricing Fine Print: We …" at bounding box center [667, 584] width 1334 height 1551
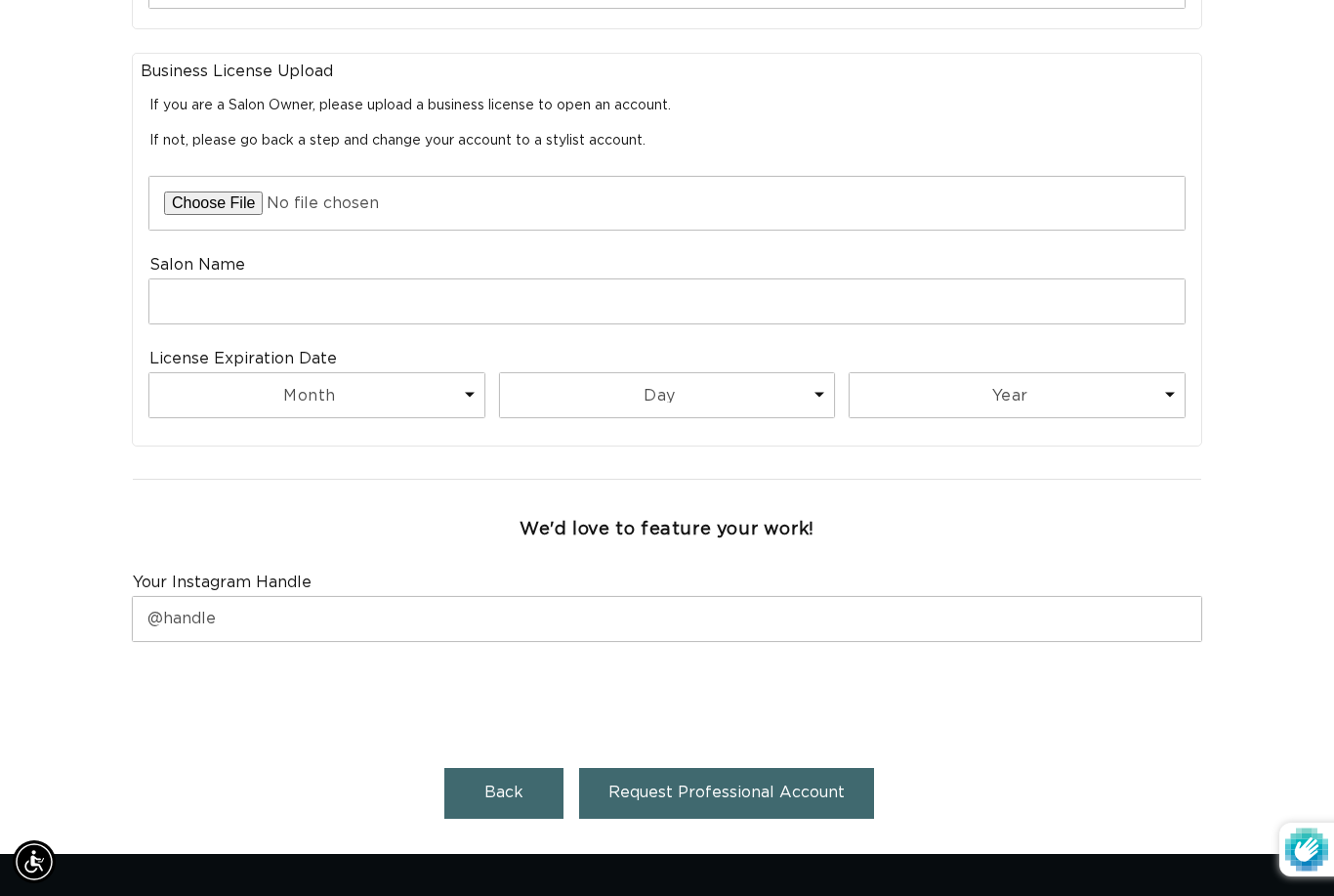
scroll to position [0, 0]
click at [773, 784] on span "Request Professional Account" at bounding box center [726, 792] width 236 height 16
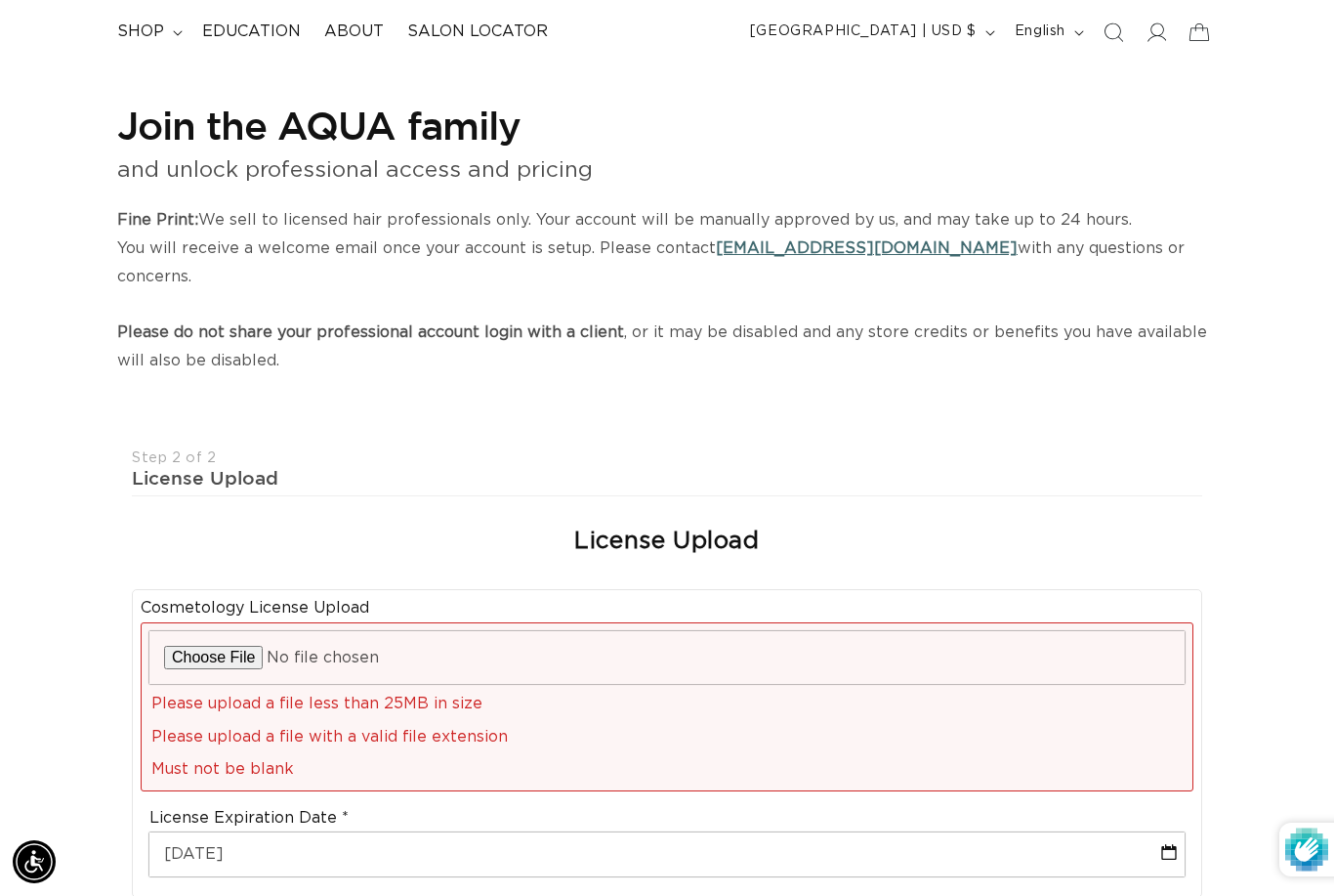
scroll to position [133, 0]
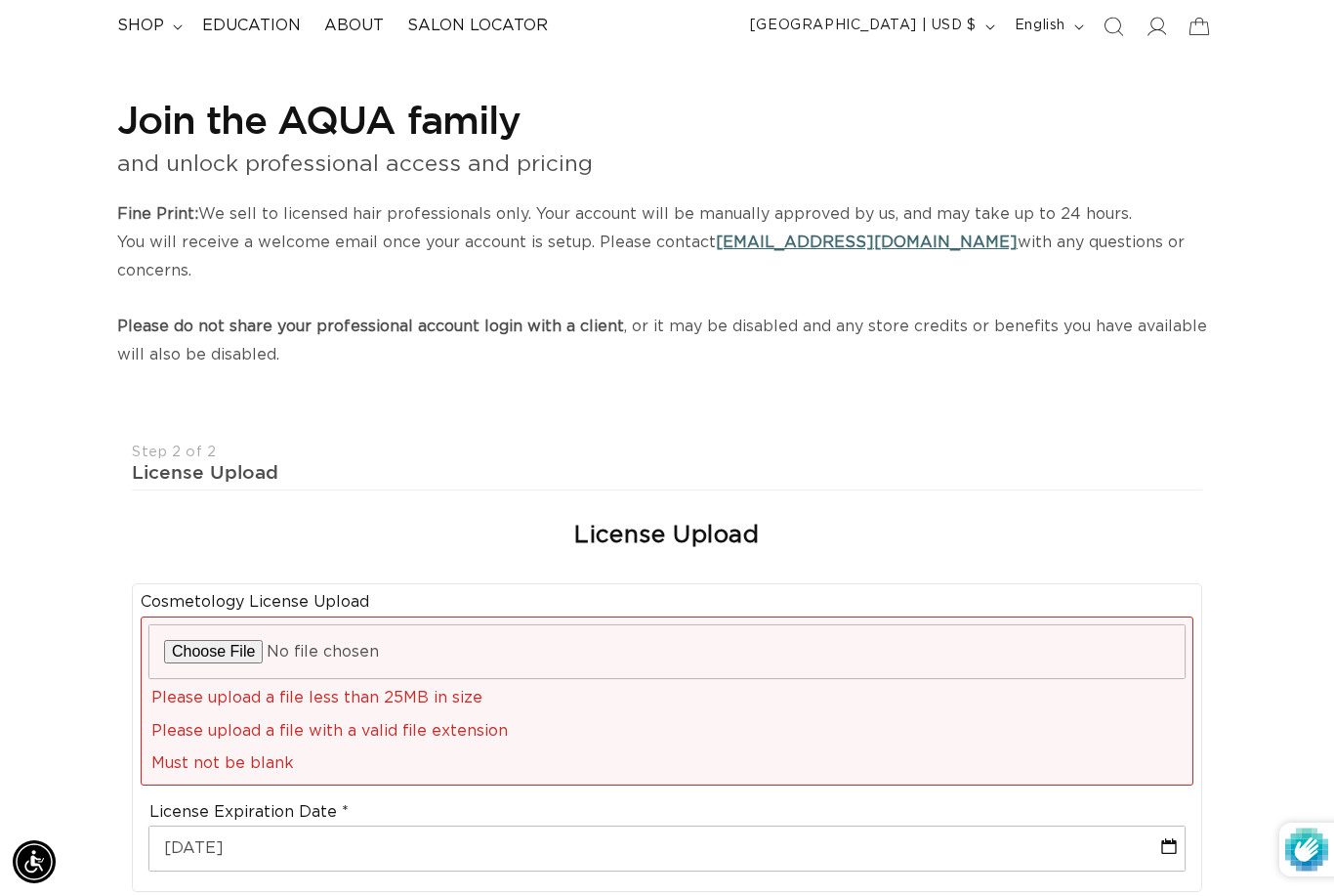
click at [193, 625] on input "file" at bounding box center [667, 651] width 1035 height 52
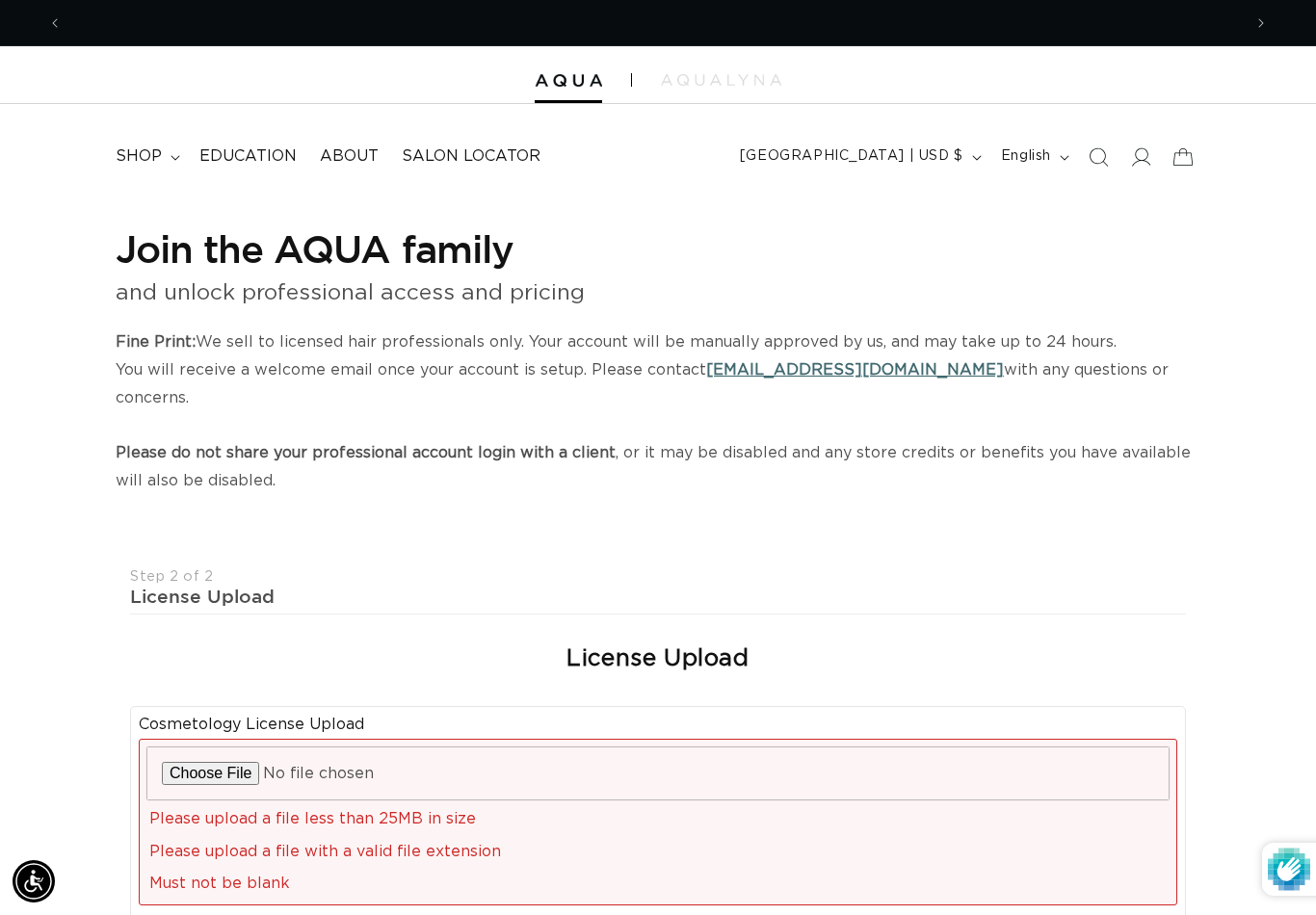
scroll to position [0, 1179]
click at [53, 20] on icon "Previous announcement" at bounding box center [55, 23] width 6 height 20
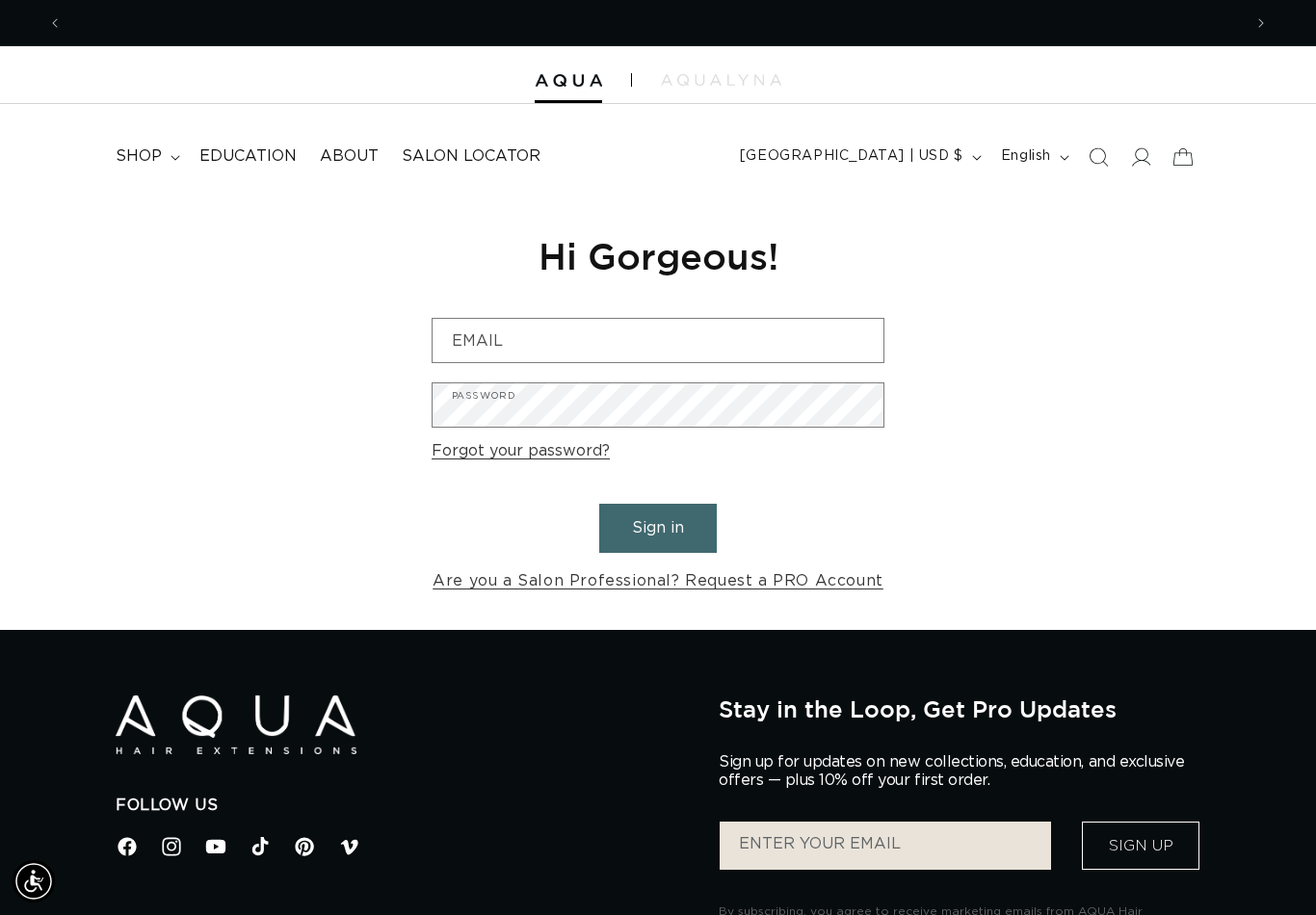
scroll to position [0, 1179]
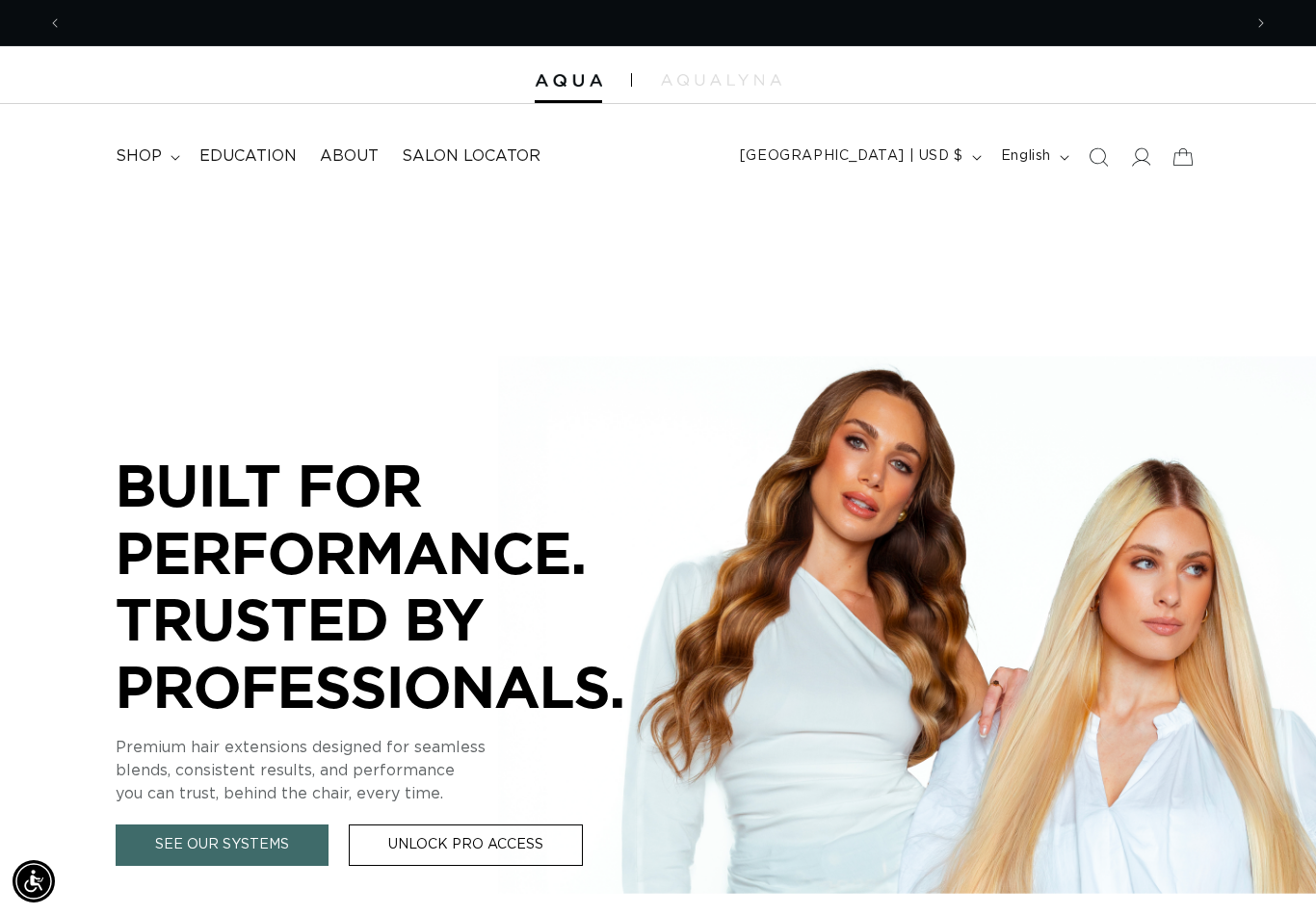
scroll to position [0, 1179]
